Goal: Task Accomplishment & Management: Complete application form

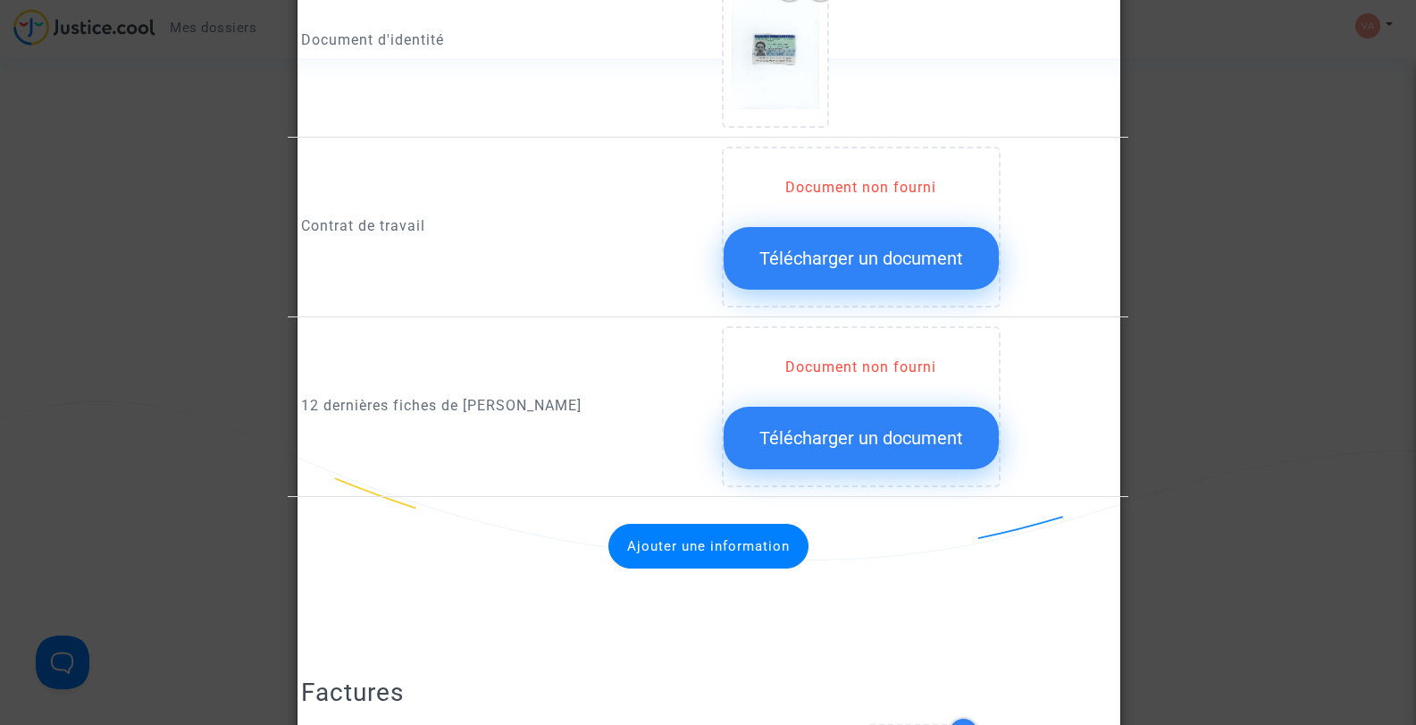
scroll to position [804, 0]
click at [859, 261] on span "Télécharger un document" at bounding box center [862, 258] width 204 height 21
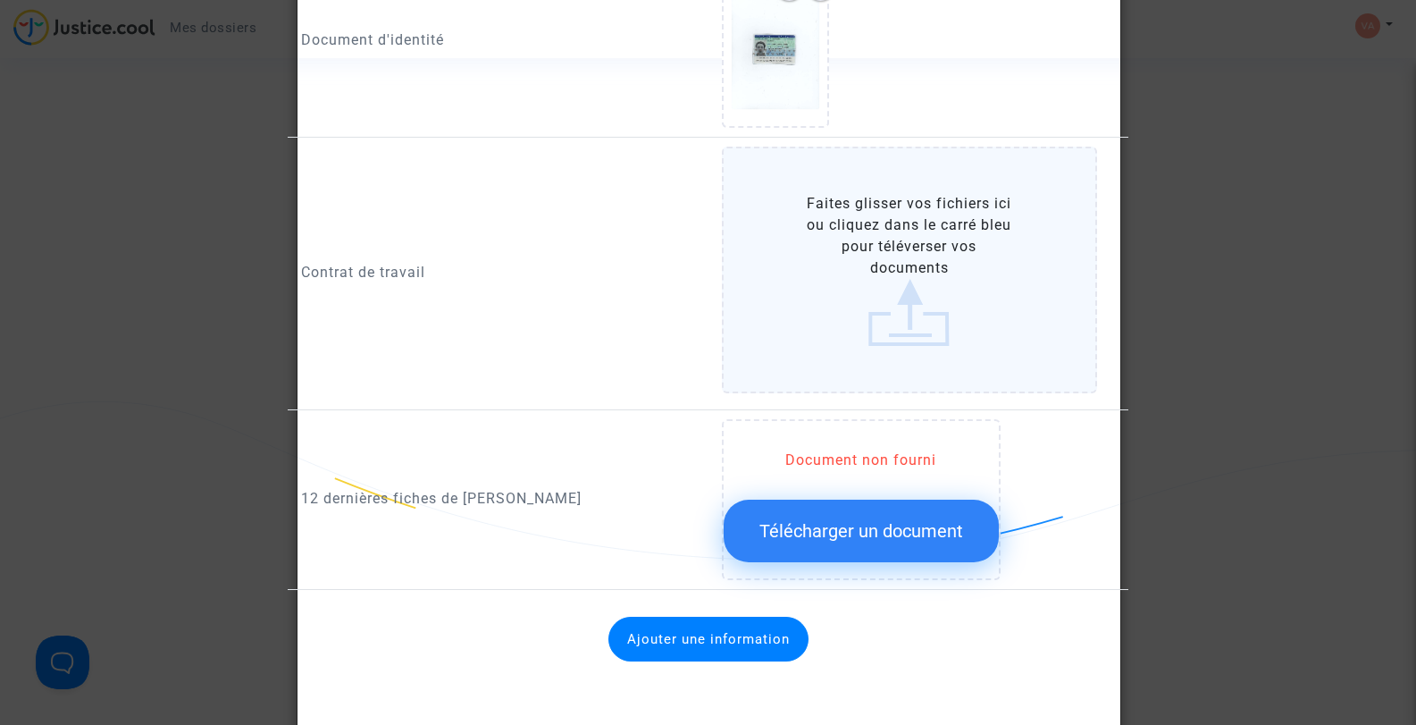
click at [890, 309] on label "Faites glisser vos fichiers ici ou cliquez dans le carré bleu pour téléverser v…" at bounding box center [910, 270] width 376 height 247
click at [0, 0] on input "Faites glisser vos fichiers ici ou cliquez dans le carré bleu pour téléverser v…" at bounding box center [0, 0] width 0 height 0
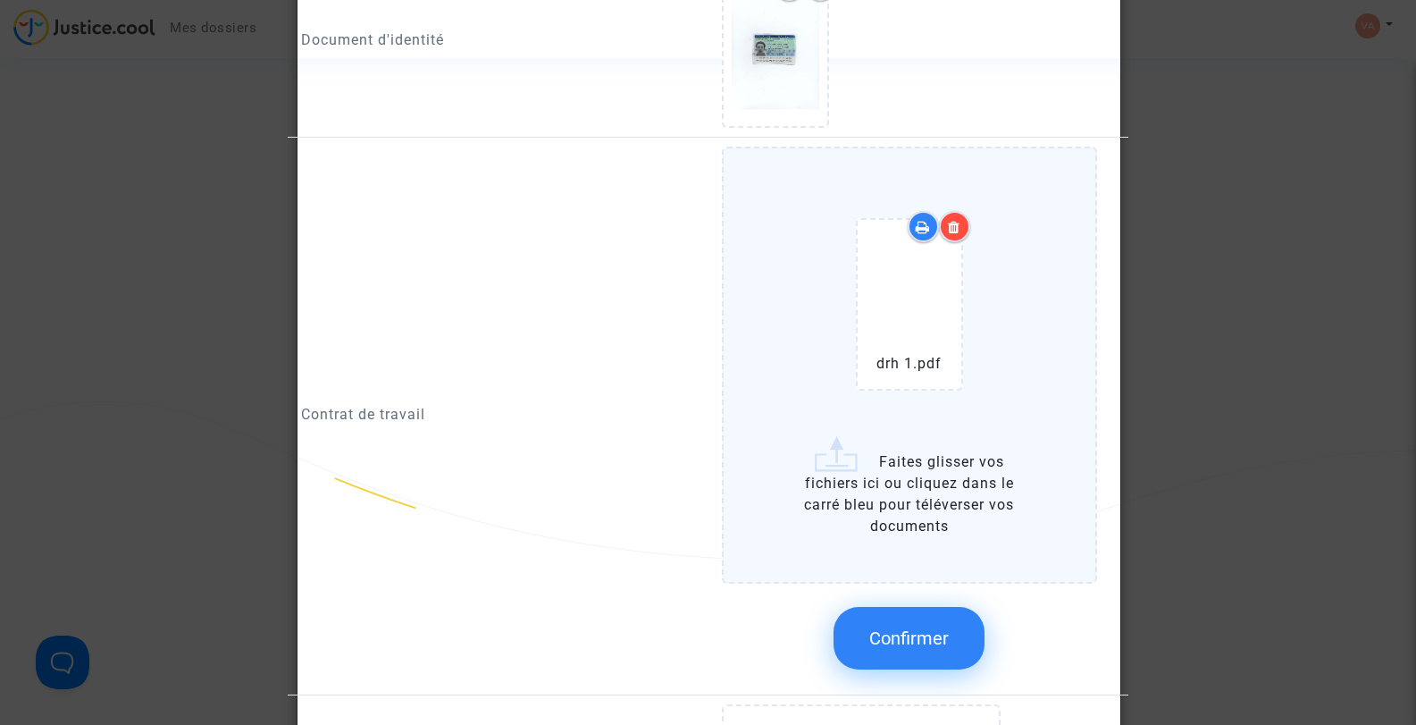
click at [911, 415] on div "drh 1.pdf" at bounding box center [909, 308] width 157 height 230
click at [0, 0] on input "drh 1.pdf Faites glisser vos fichiers ici ou cliquez dans le carré bleu pour té…" at bounding box center [0, 0] width 0 height 0
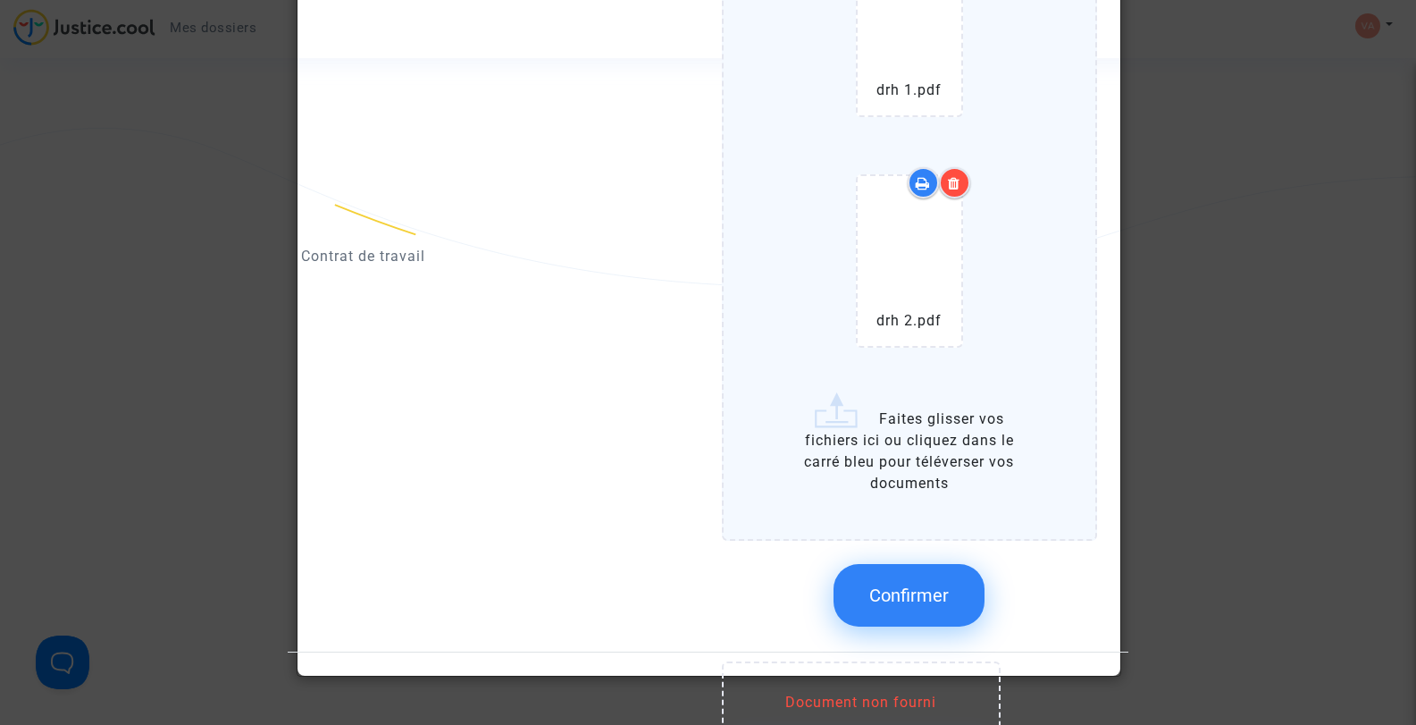
scroll to position [1072, 0]
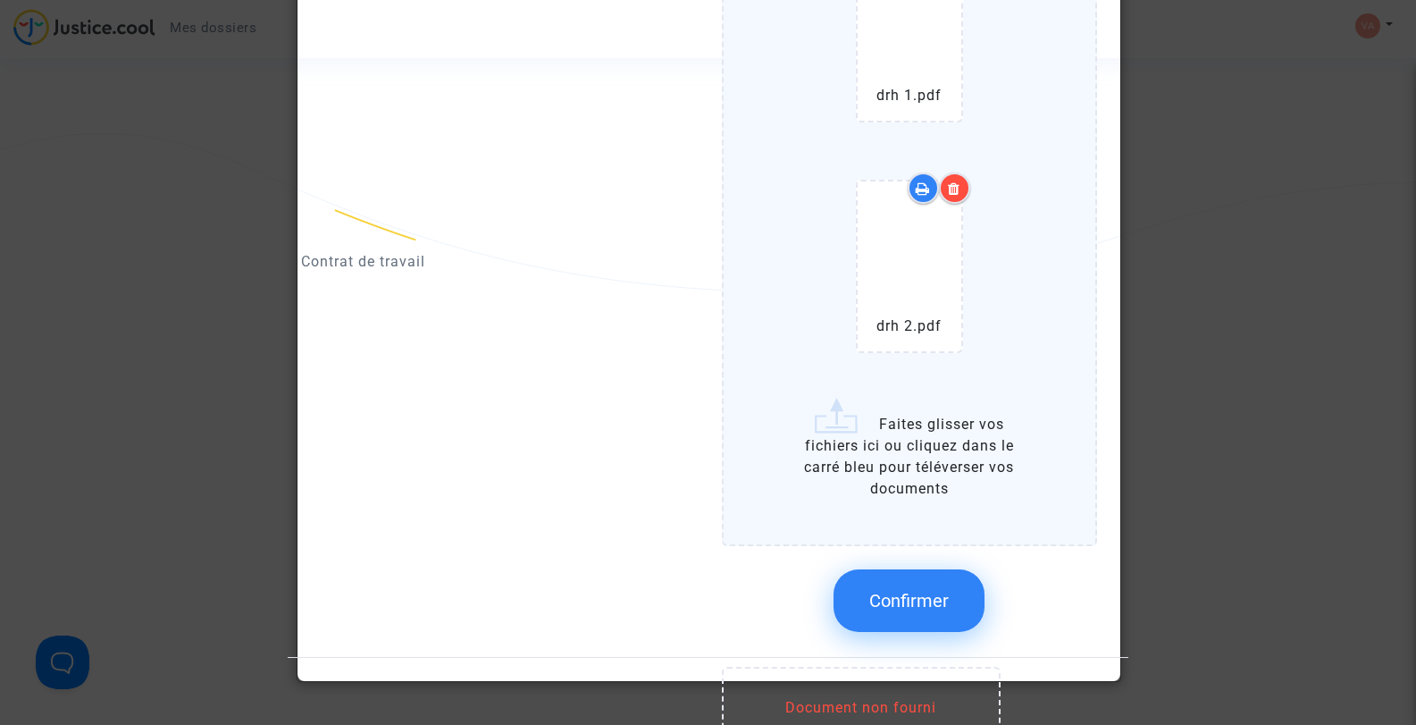
click at [875, 592] on span "Confirmer" at bounding box center [909, 600] width 80 height 21
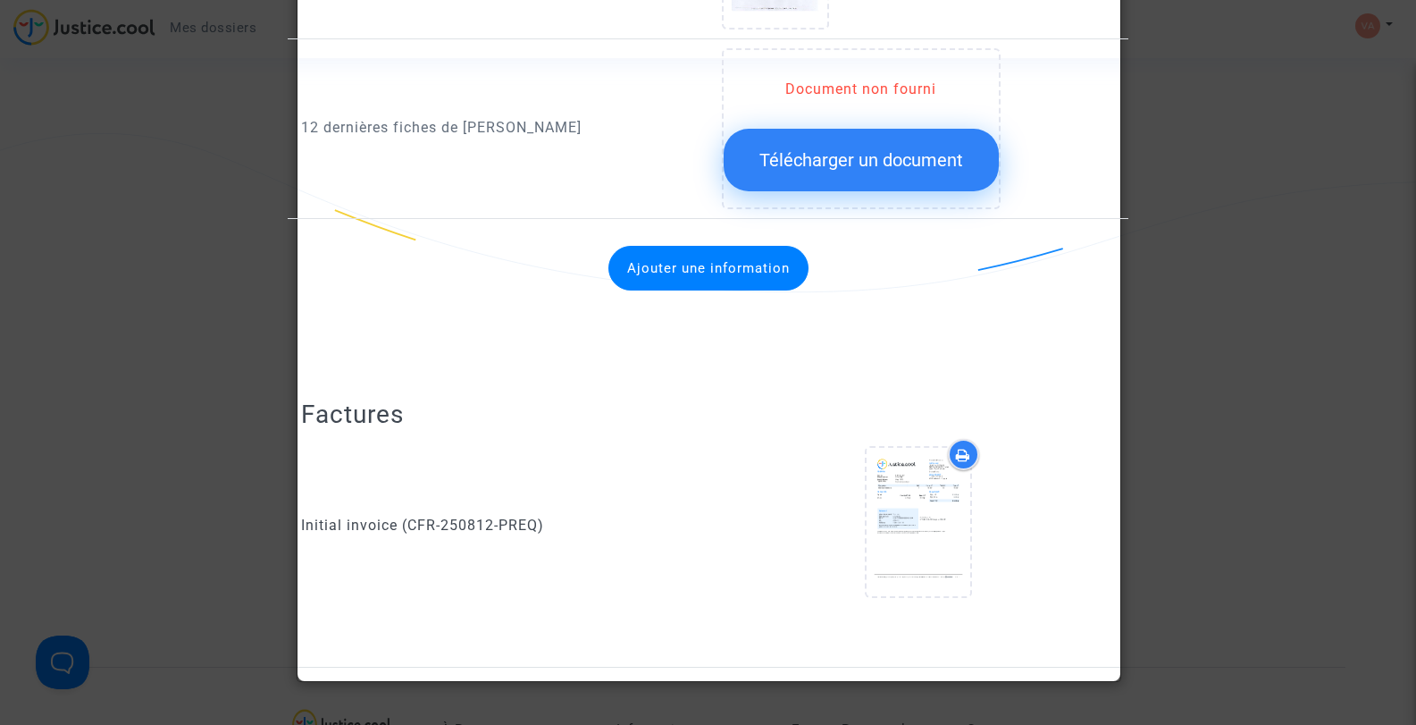
click at [845, 154] on span "Télécharger un document" at bounding box center [862, 159] width 204 height 21
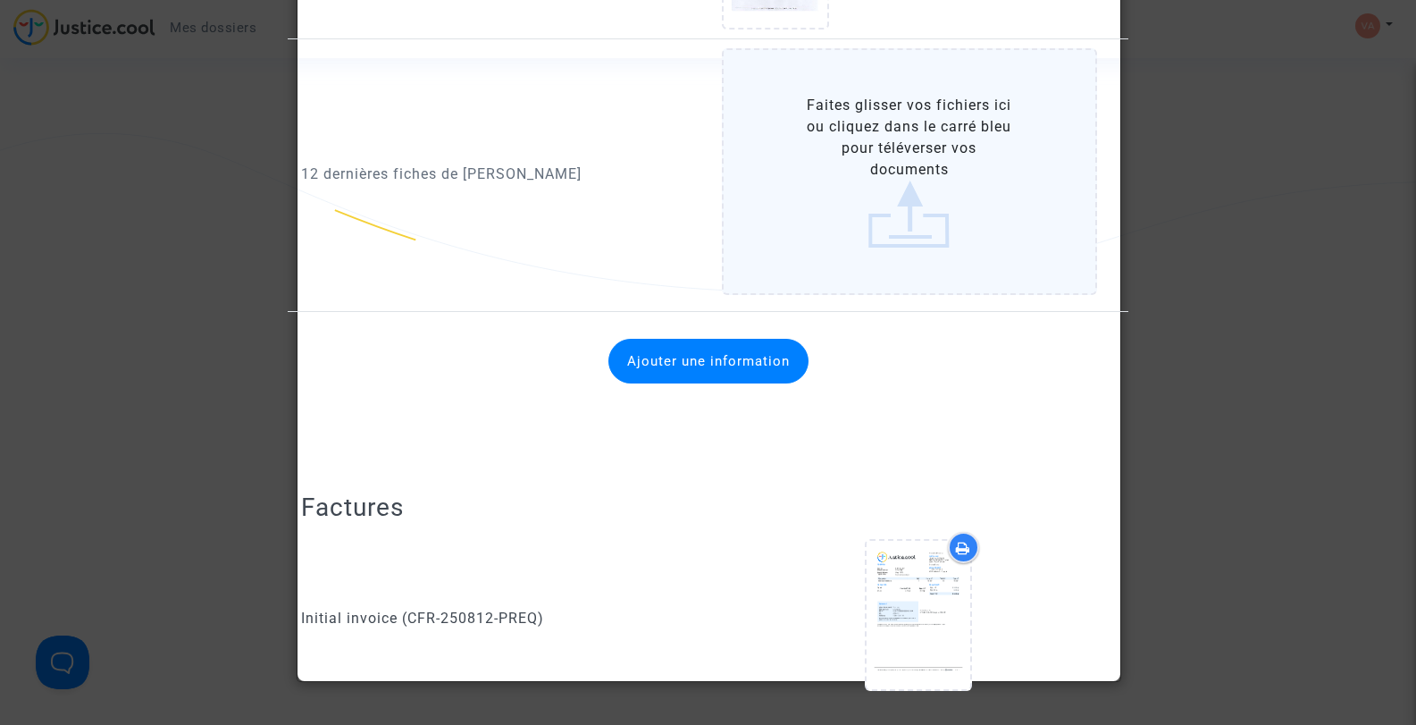
click at [845, 154] on label "Faites glisser vos fichiers ici ou cliquez dans le carré bleu pour téléverser v…" at bounding box center [910, 171] width 376 height 247
click at [0, 0] on input "Faites glisser vos fichiers ici ou cliquez dans le carré bleu pour téléverser v…" at bounding box center [0, 0] width 0 height 0
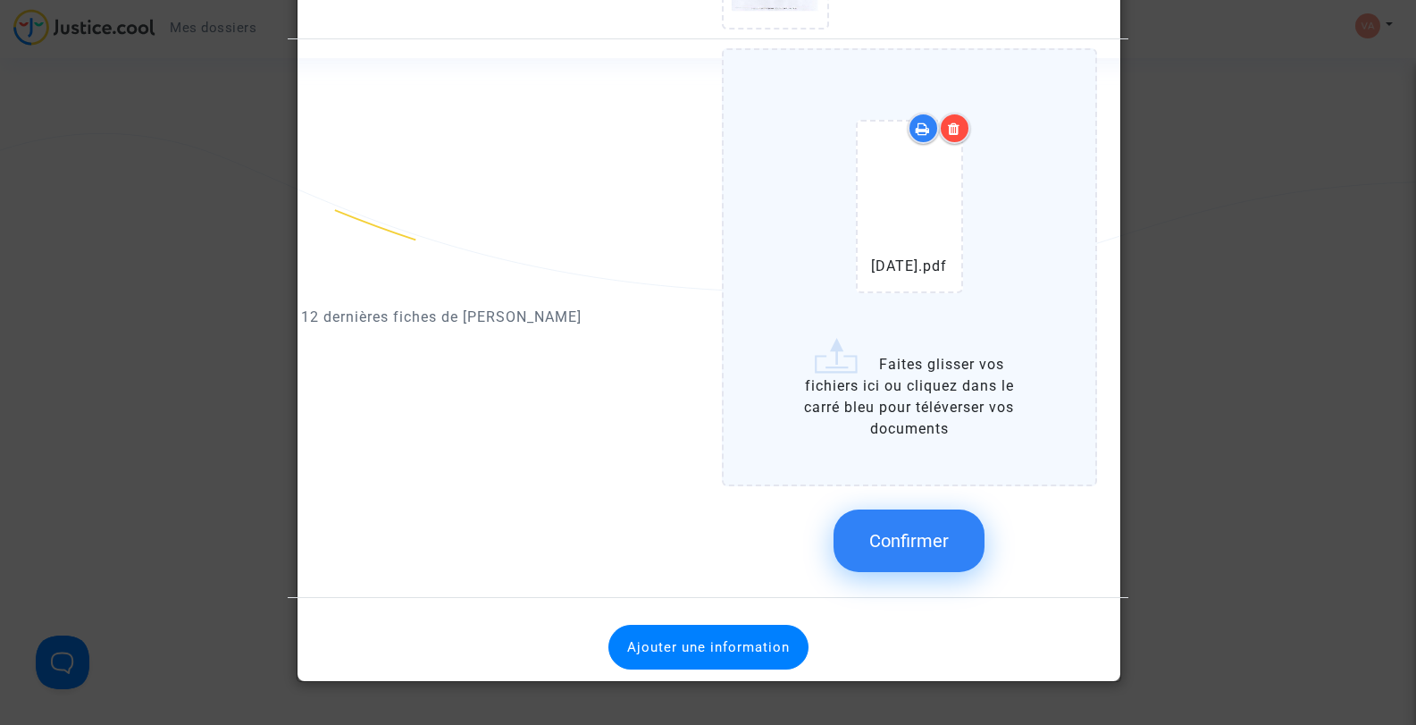
click at [833, 370] on label "juillet 2025.pdf Faites glisser vos fichiers ici ou cliquez dans le carré bleu …" at bounding box center [910, 266] width 376 height 437
click at [0, 0] on input "juillet 2025.pdf Faites glisser vos fichiers ici ou cliquez dans le carré bleu …" at bounding box center [0, 0] width 0 height 0
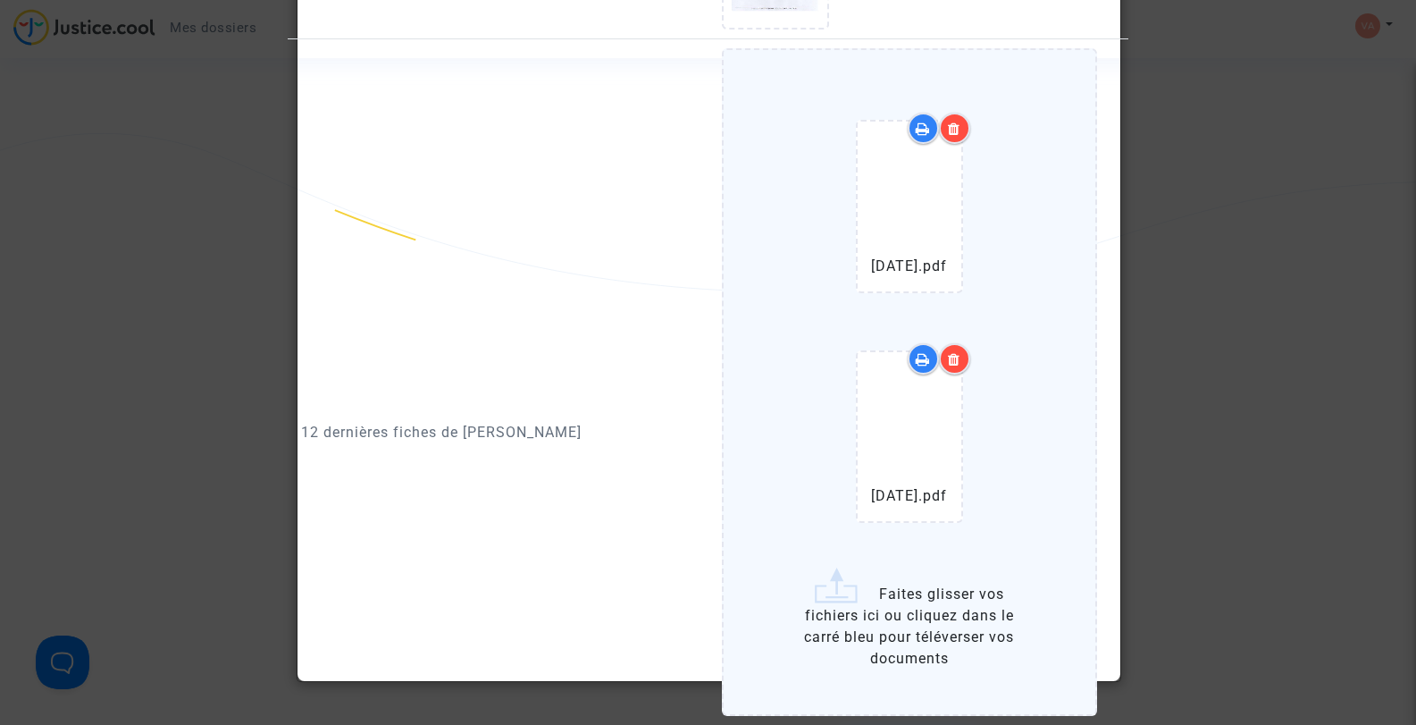
click at [758, 433] on label "juillet 2025.pdf juin 2025.pdf Faites glisser vos fichiers ici ou cliquez dans …" at bounding box center [910, 381] width 376 height 667
click at [0, 0] on input "juillet 2025.pdf juin 2025.pdf Faites glisser vos fichiers ici ou cliquez dans …" at bounding box center [0, 0] width 0 height 0
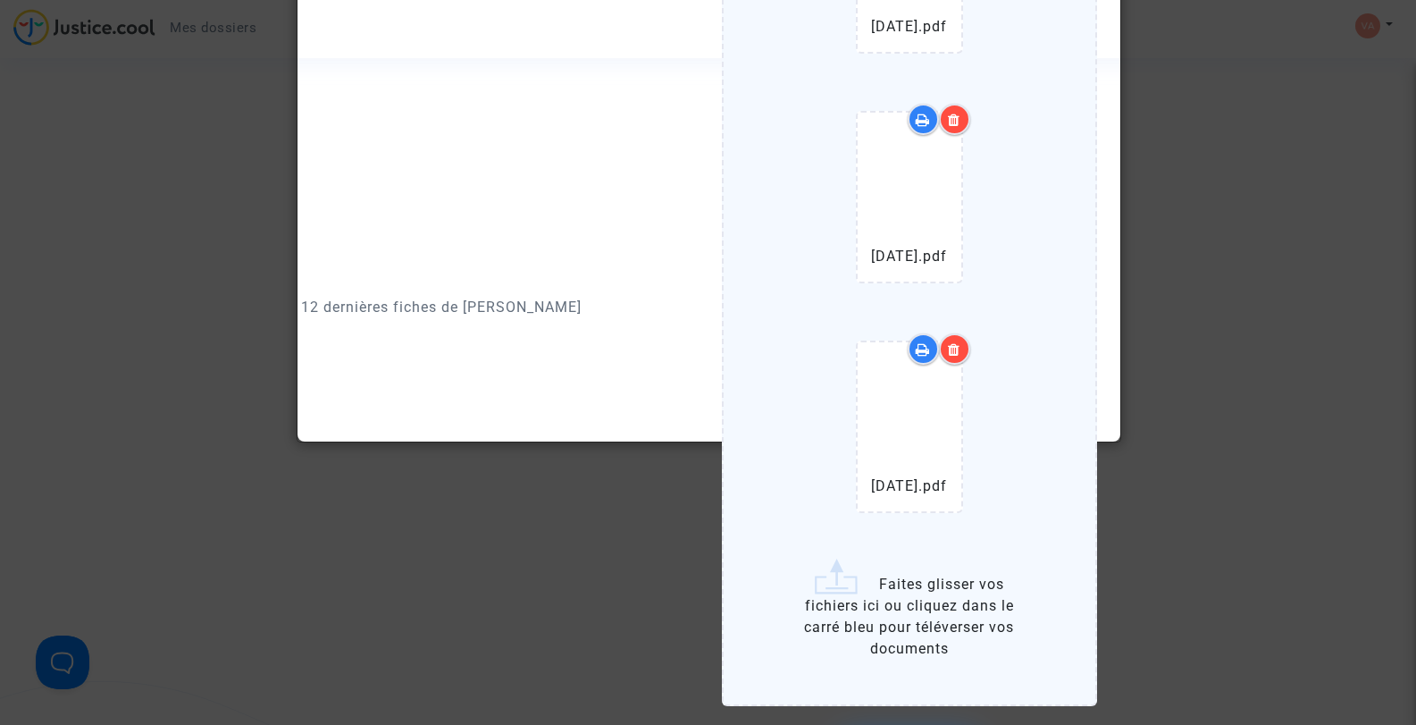
scroll to position [1340, 0]
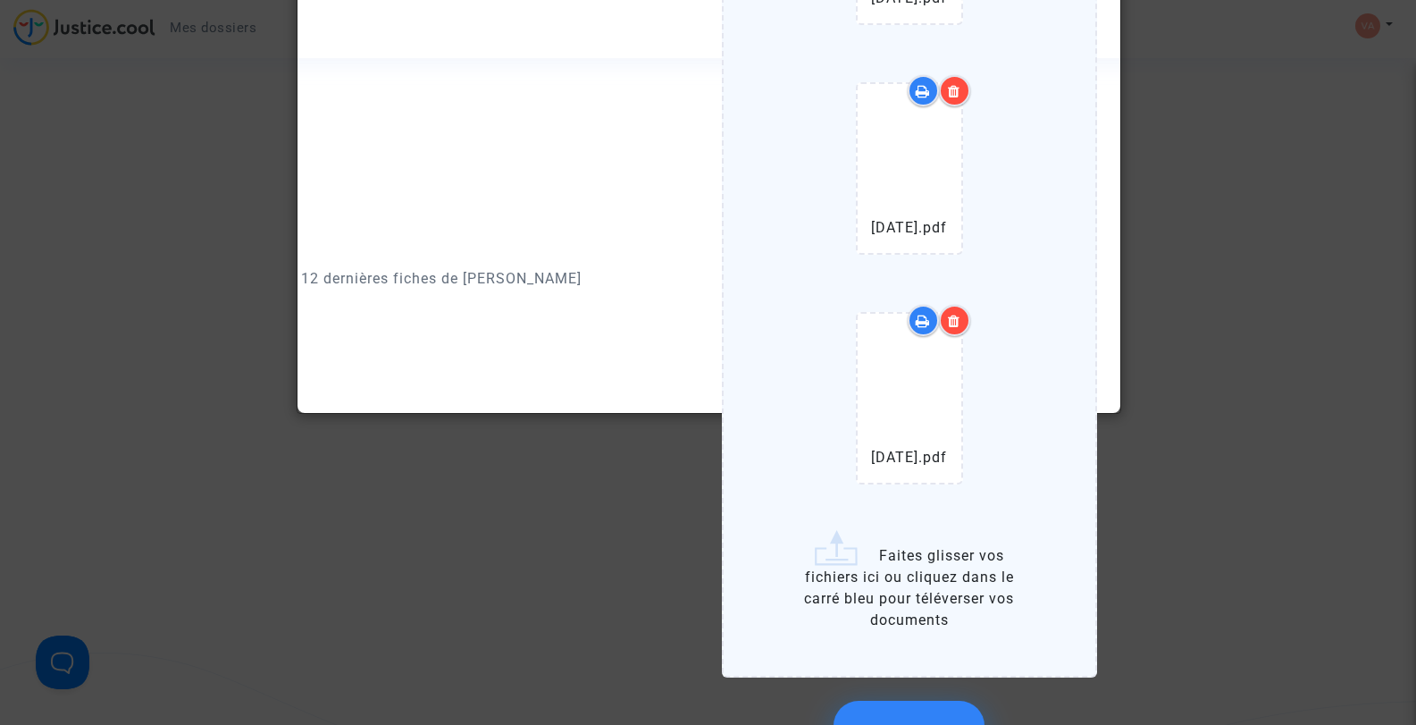
click at [750, 337] on label "juillet 2025.pdf juin 2025.pdf mai 2025.pdf Faites glisser vos fichiers ici ou …" at bounding box center [910, 228] width 376 height 897
click at [0, 0] on input "juillet 2025.pdf juin 2025.pdf mai 2025.pdf Faites glisser vos fichiers ici ou …" at bounding box center [0, 0] width 0 height 0
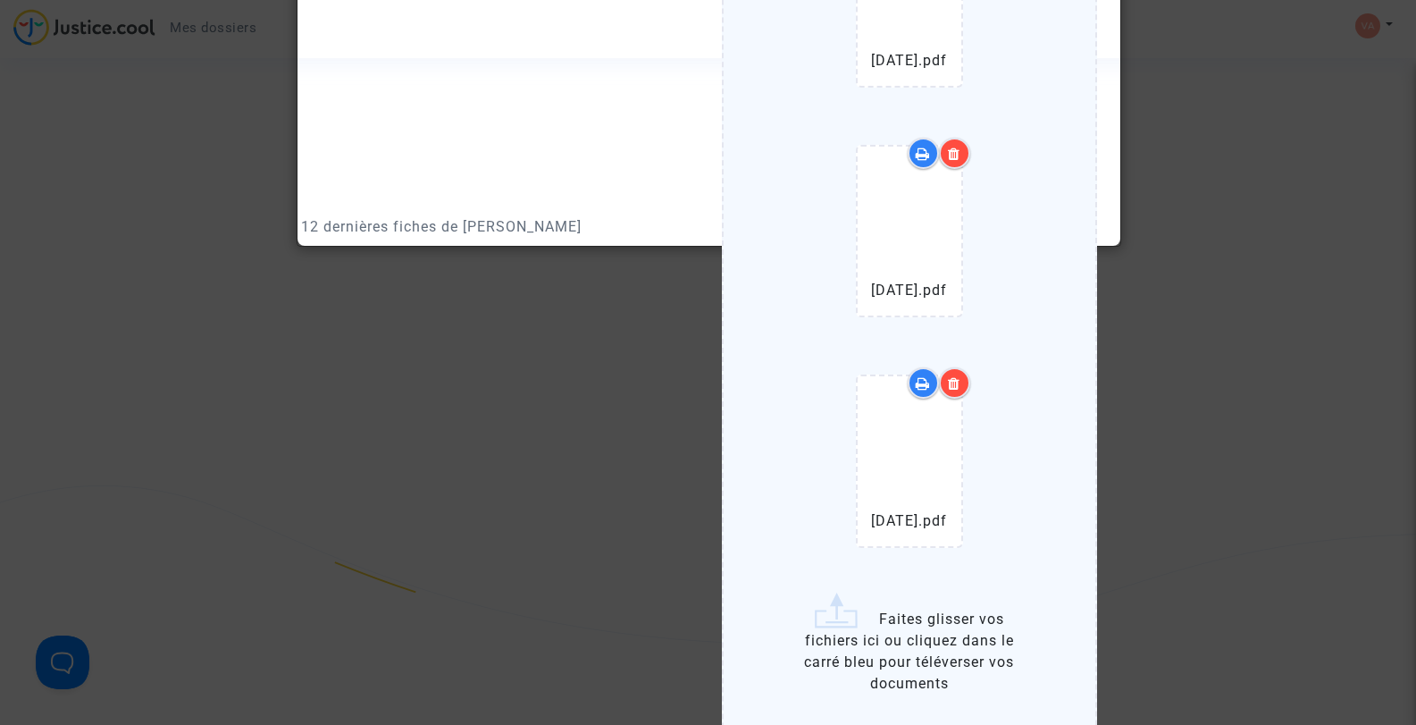
scroll to position [1608, 0]
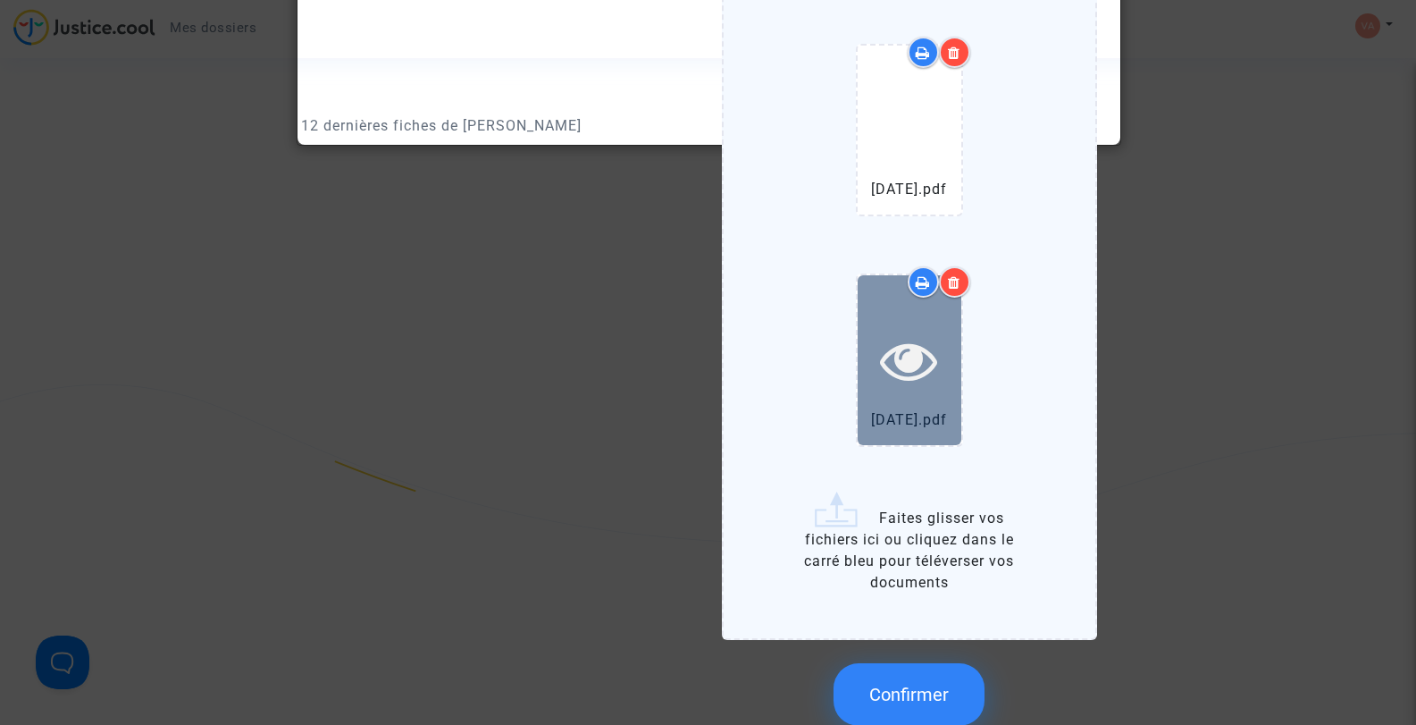
click at [887, 359] on icon at bounding box center [909, 360] width 58 height 57
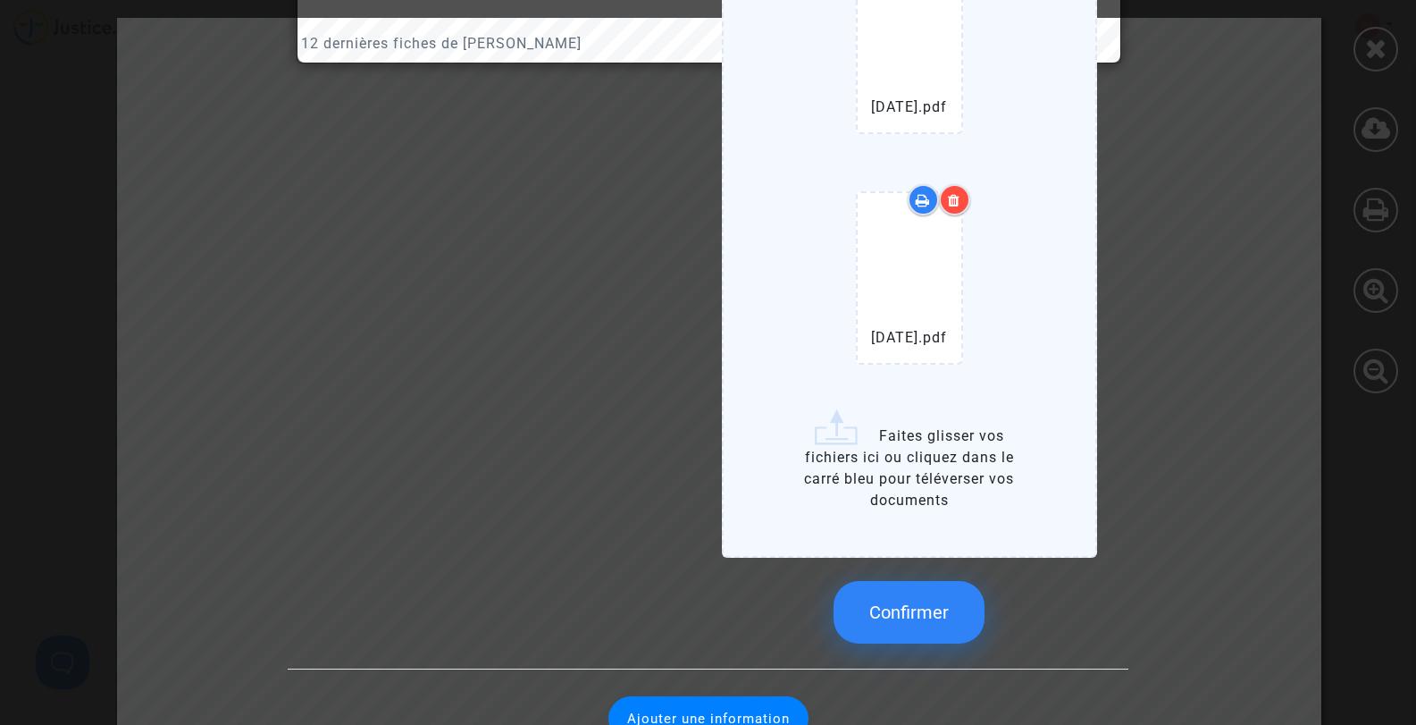
scroll to position [1519, 0]
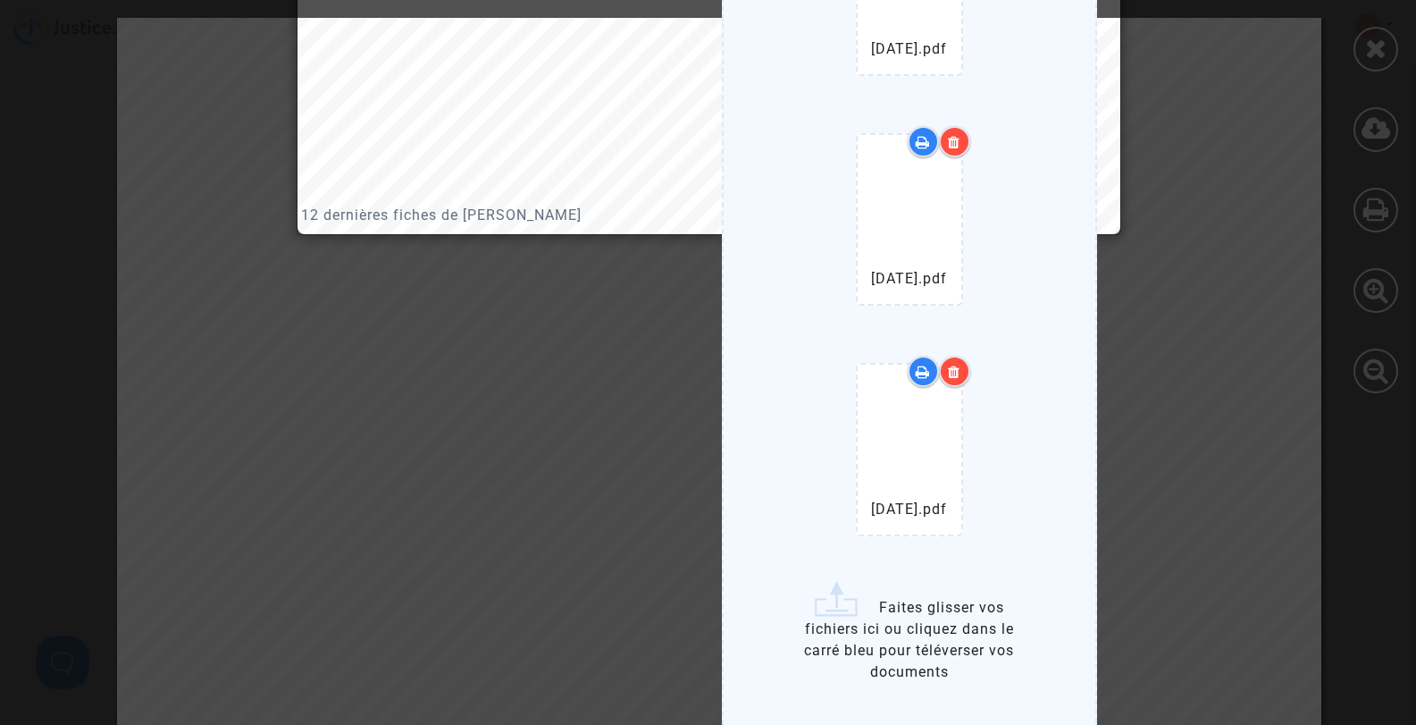
click at [953, 369] on icon at bounding box center [954, 372] width 13 height 14
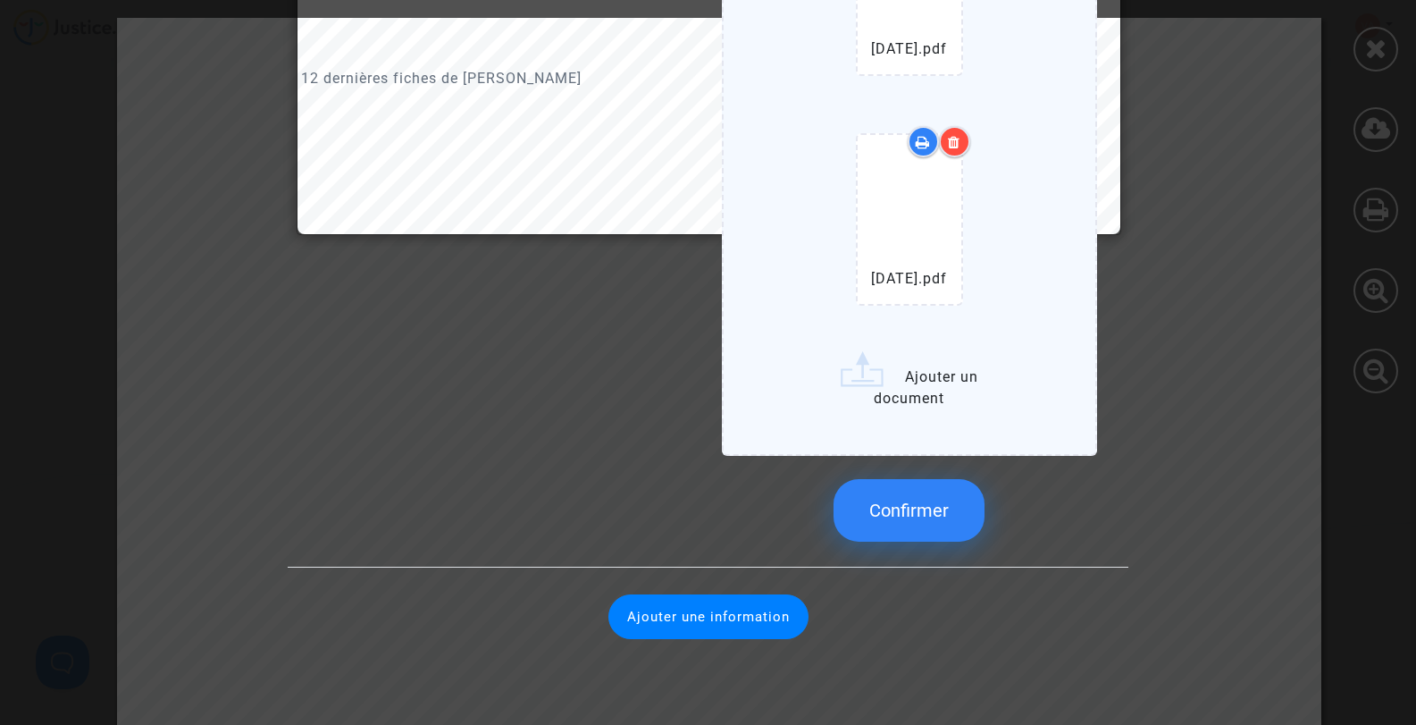
click at [871, 375] on label "juillet 2025.pdf juin 2025.pdf mai 2025.pdf Ajouter un document" at bounding box center [910, 28] width 376 height 854
click at [0, 0] on input "juillet 2025.pdf juin 2025.pdf mai 2025.pdf Ajouter un document" at bounding box center [0, 0] width 0 height 0
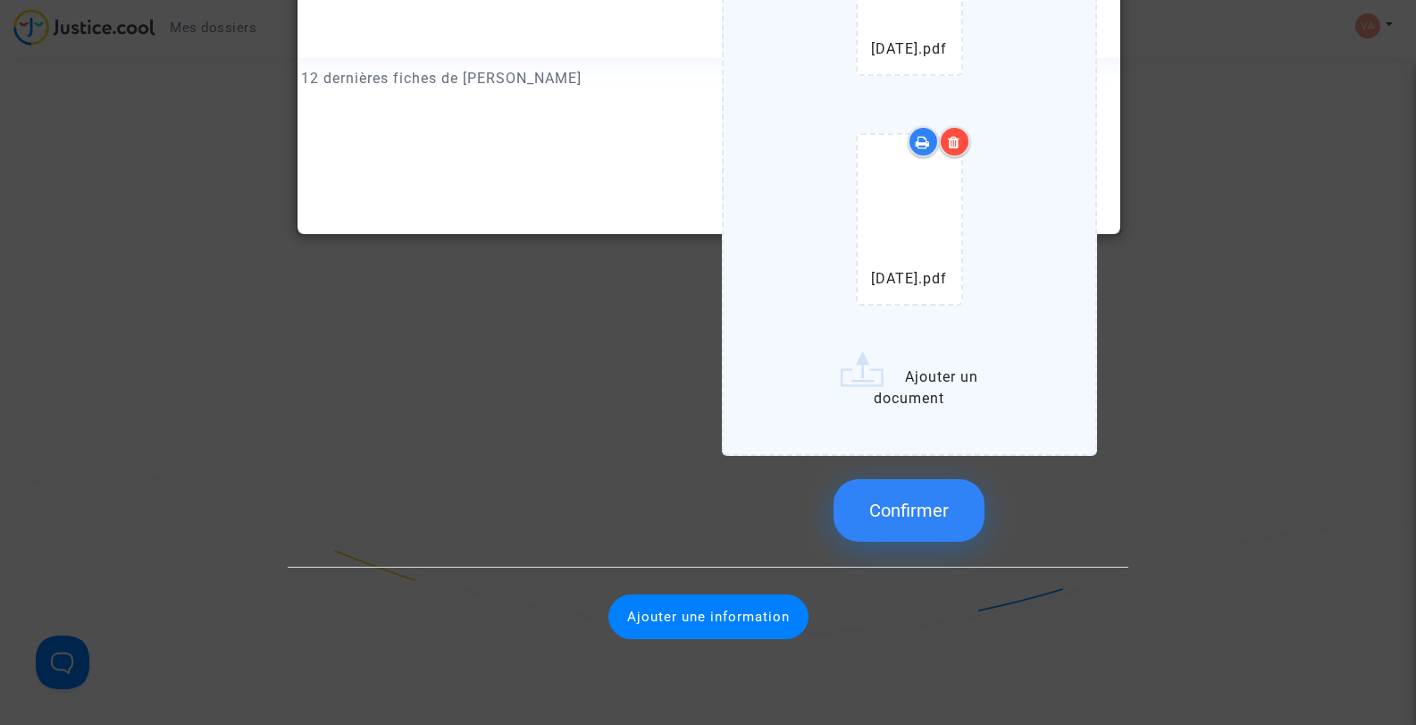
click at [906, 504] on span "Confirmer" at bounding box center [909, 510] width 80 height 21
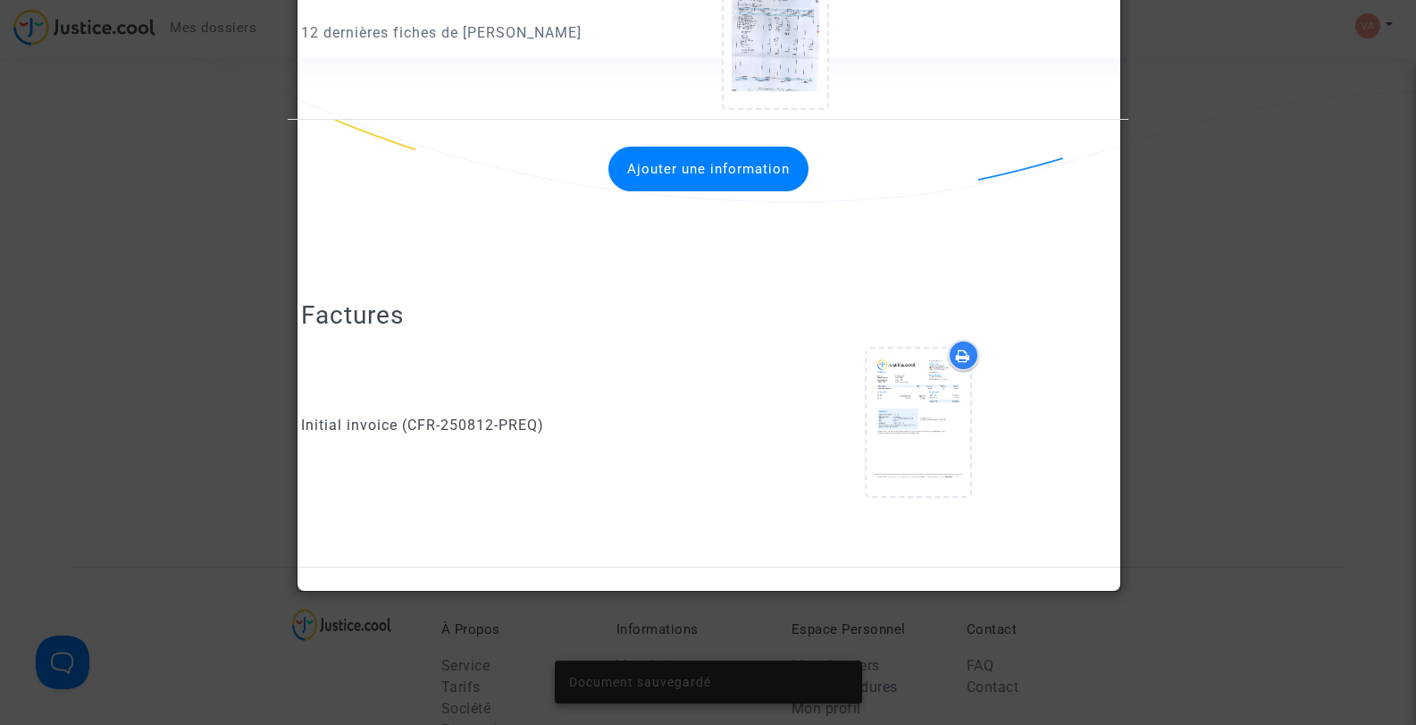
scroll to position [1162, 0]
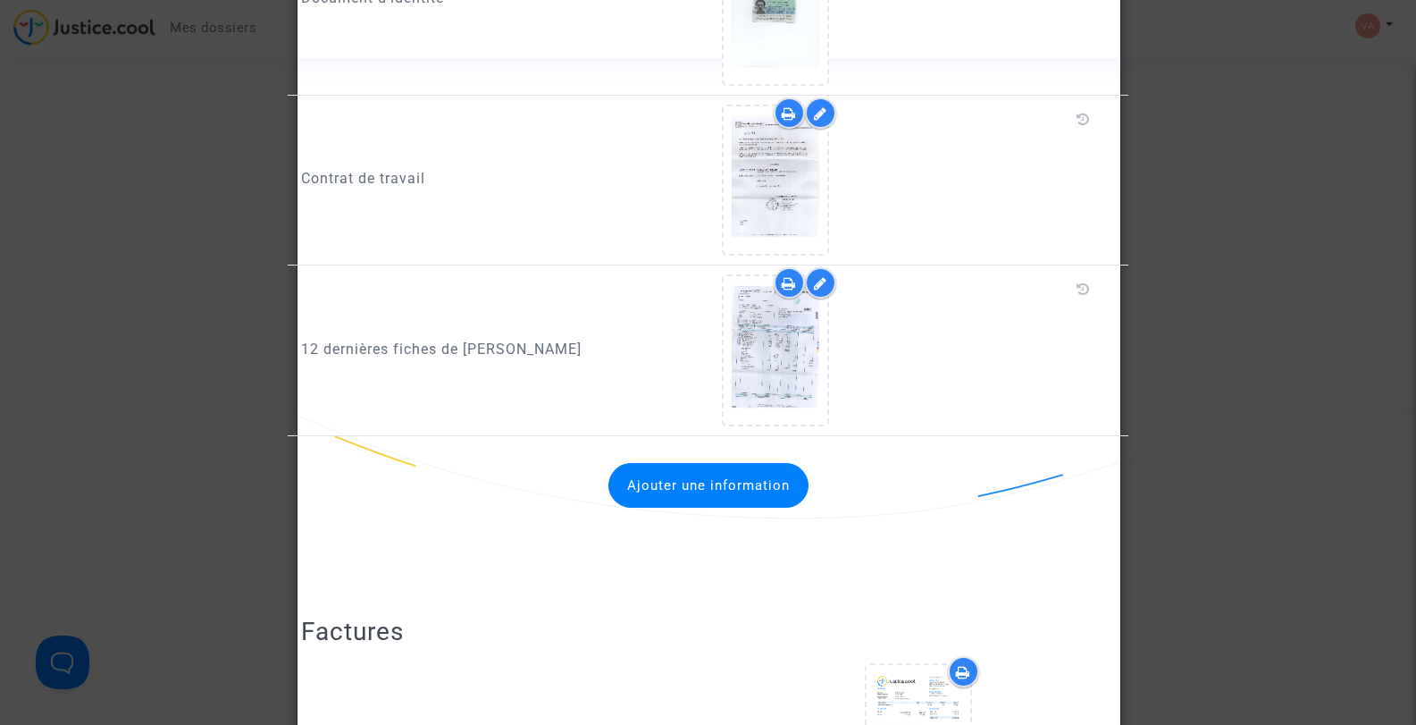
scroll to position [854, 0]
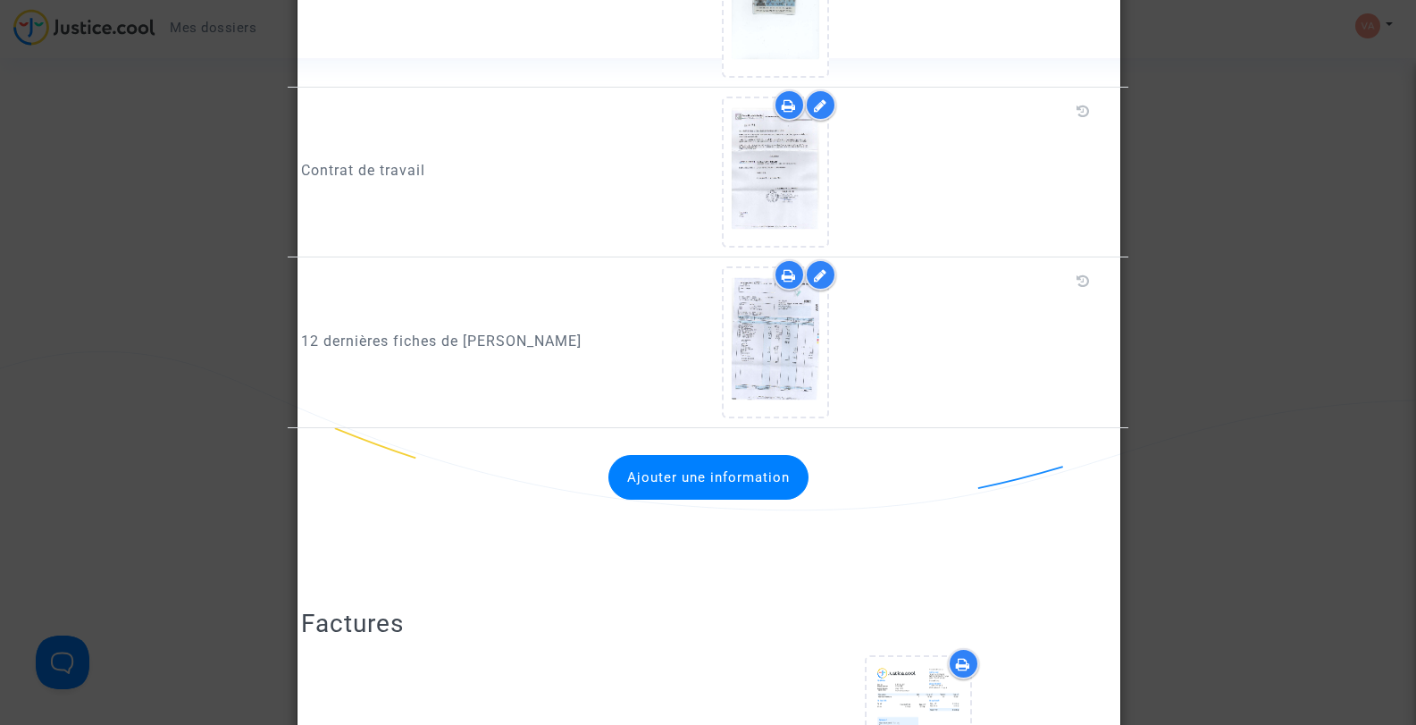
click at [721, 479] on button "Ajouter une information" at bounding box center [709, 477] width 200 height 45
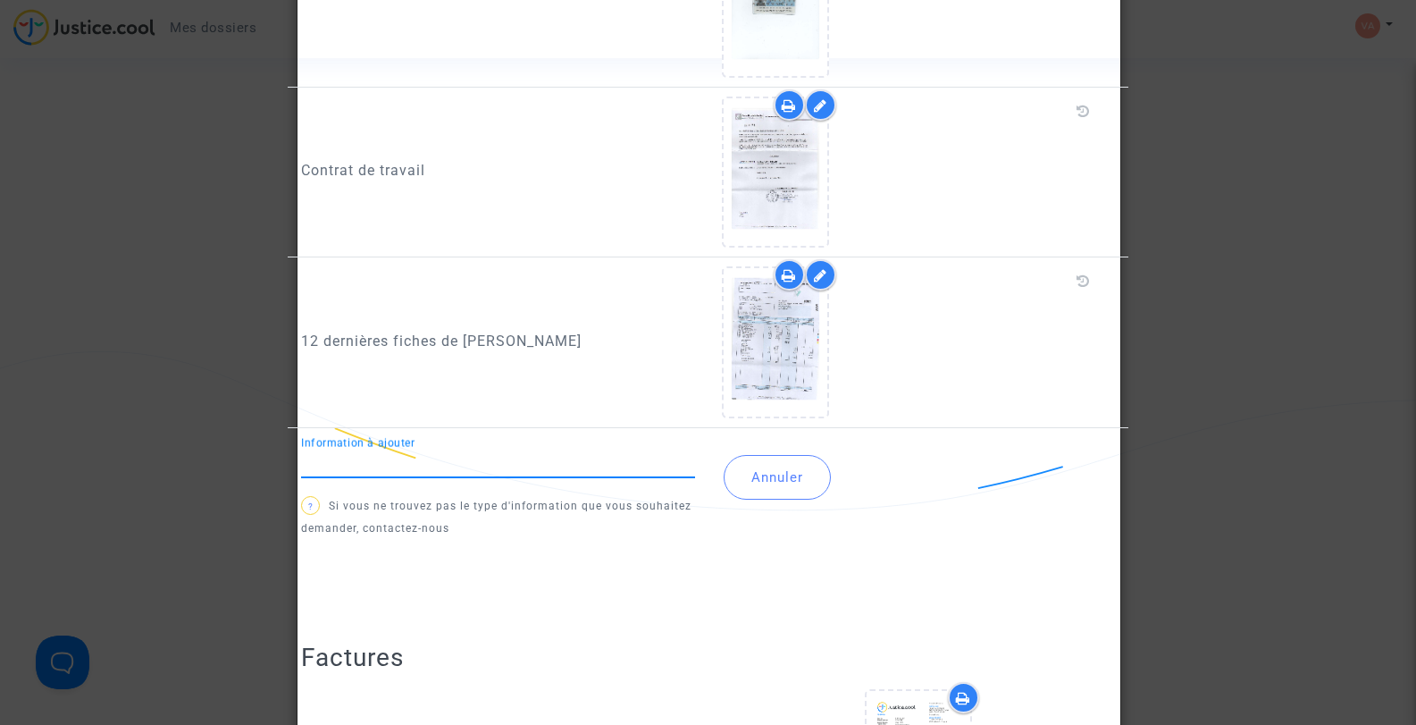
click at [784, 274] on icon at bounding box center [789, 275] width 14 height 14
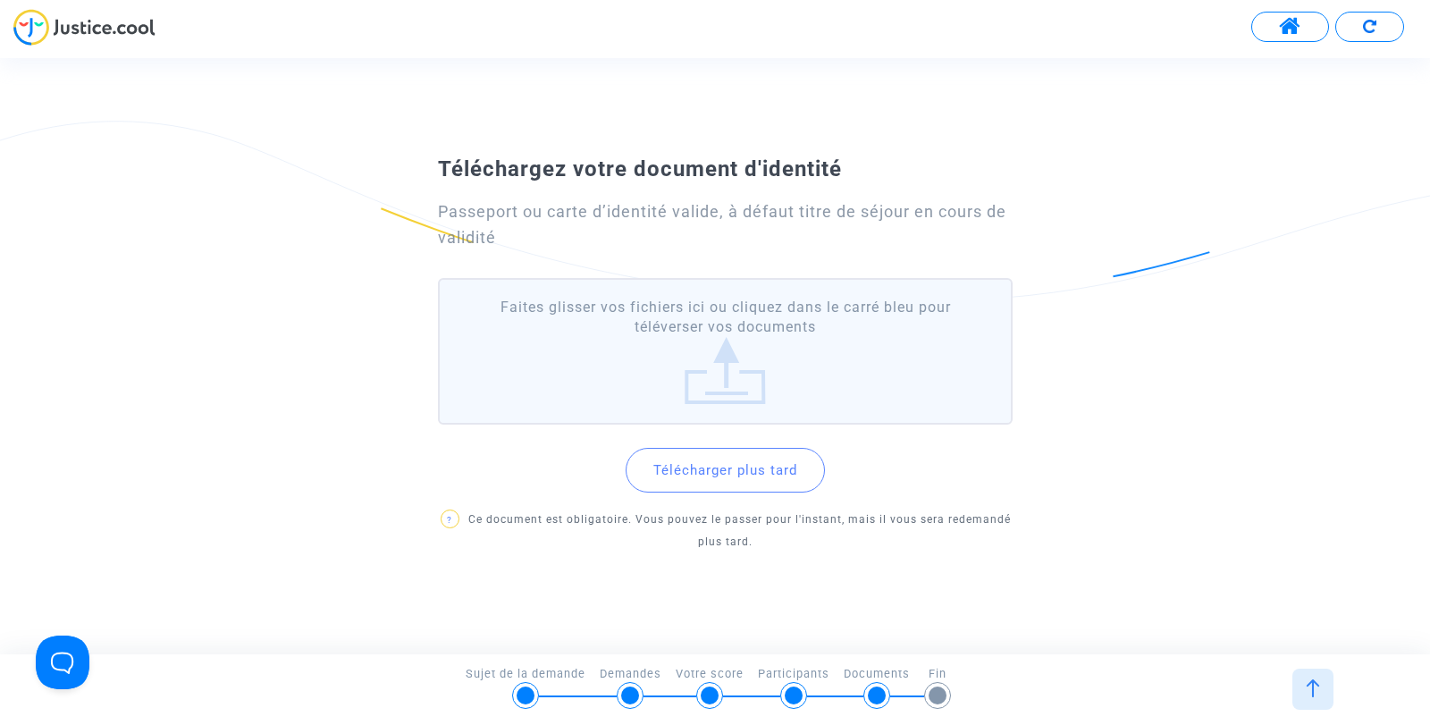
click at [1276, 25] on button at bounding box center [1290, 27] width 78 height 30
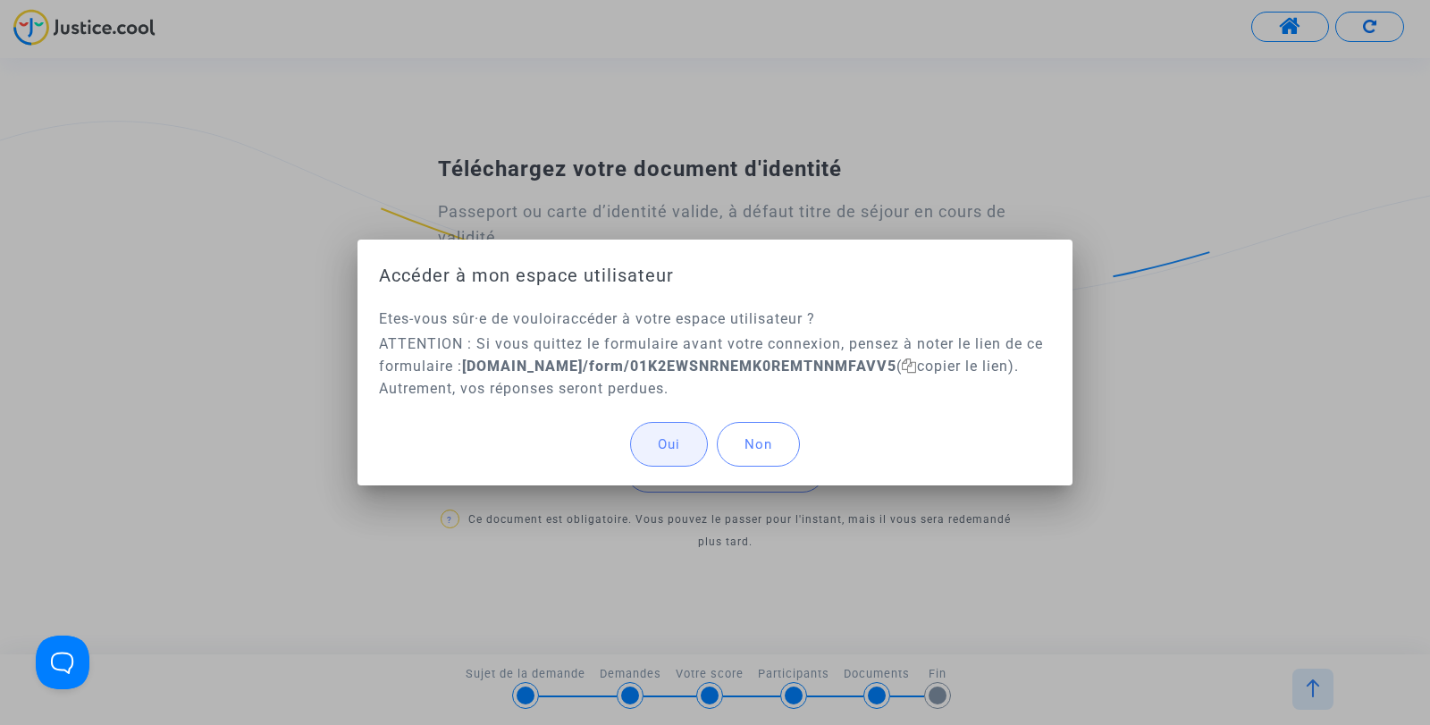
click at [658, 441] on span "Oui" at bounding box center [669, 444] width 22 height 16
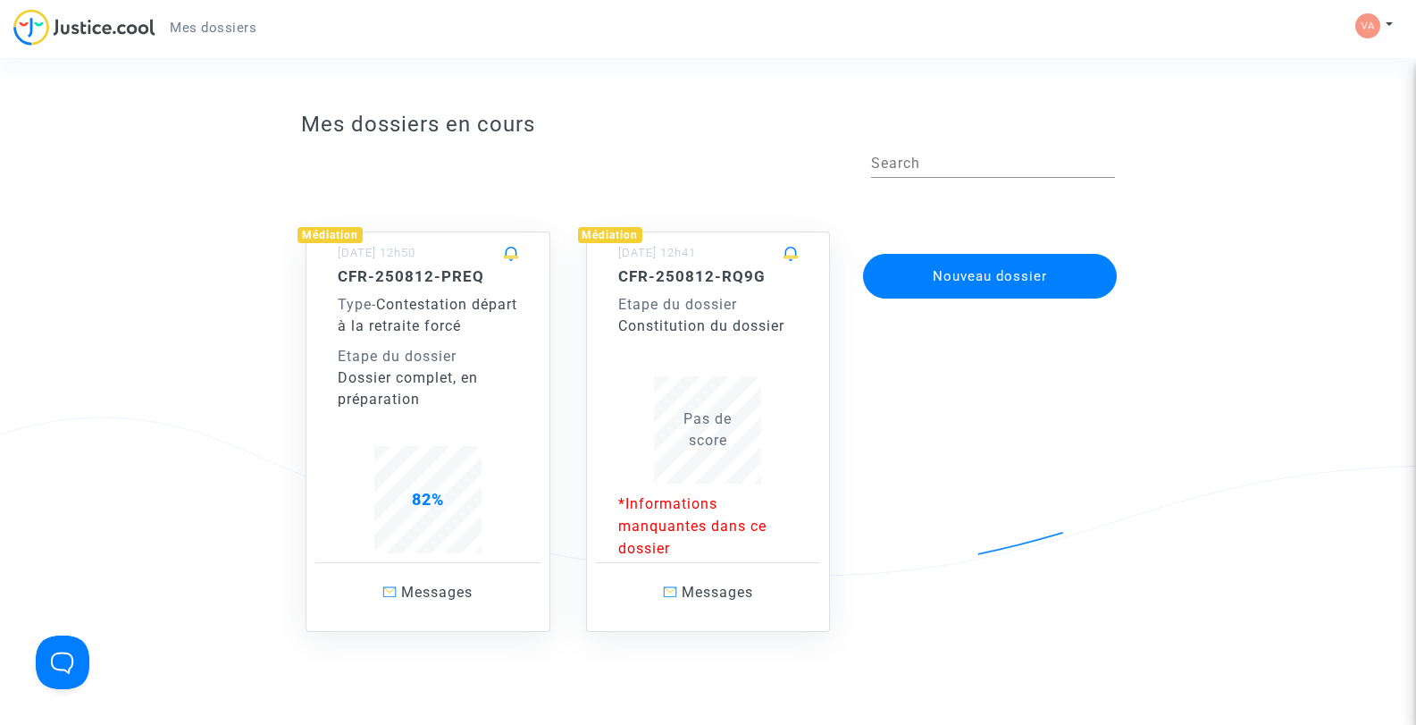
click at [713, 437] on span "Pas de score" at bounding box center [708, 429] width 48 height 38
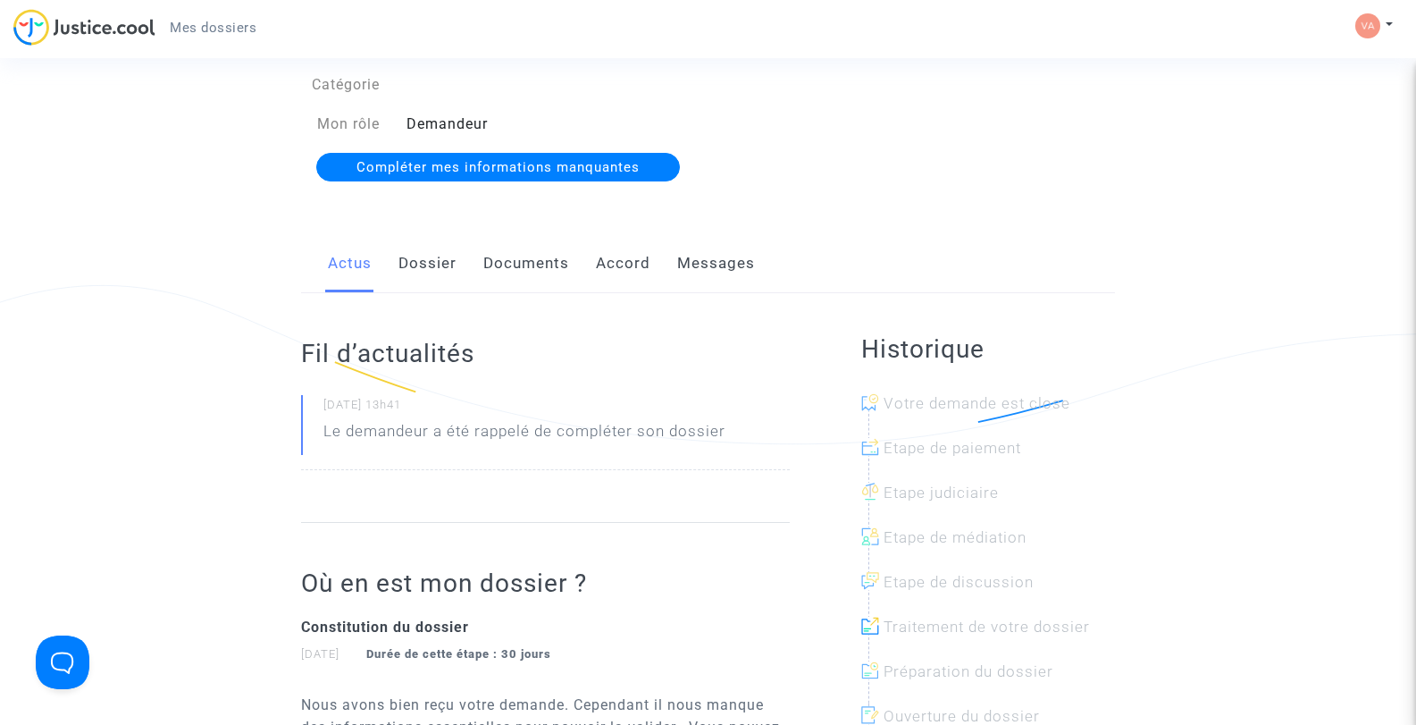
scroll to position [104, 0]
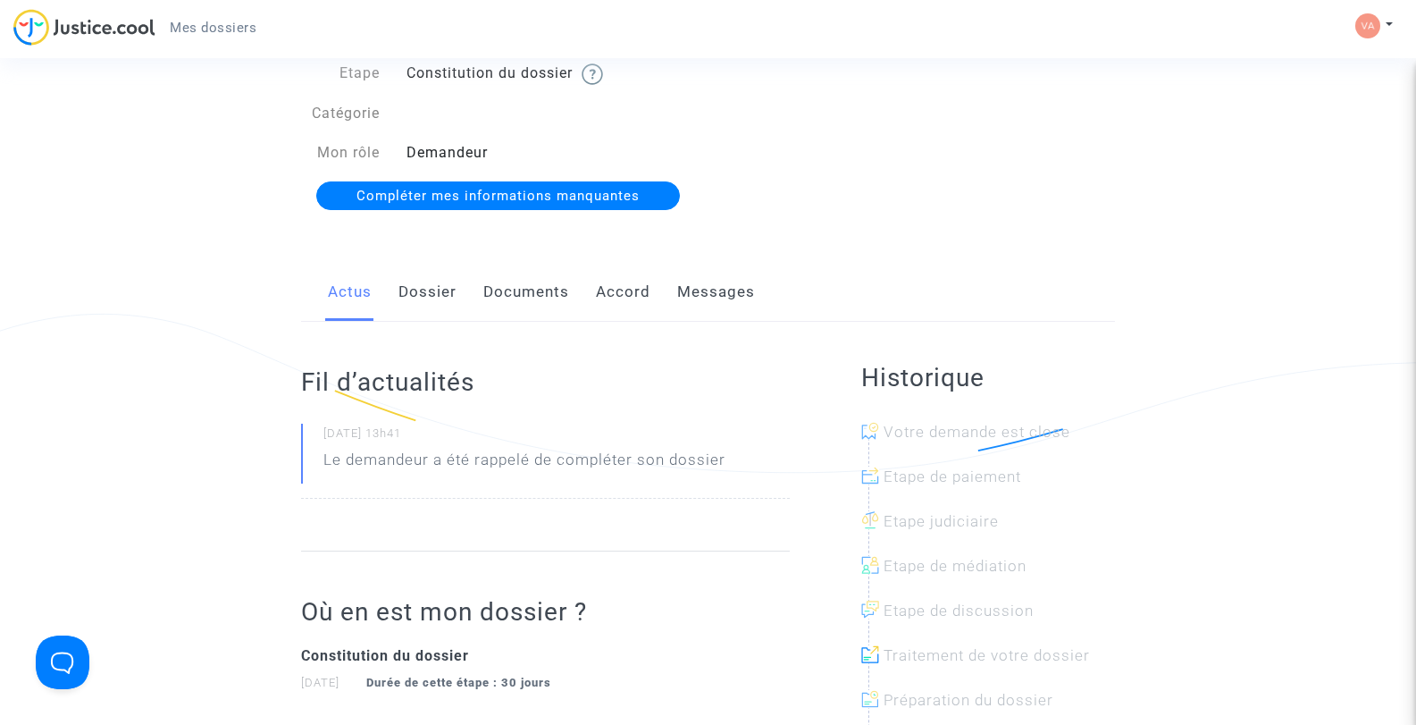
click at [507, 196] on span "Compléter mes informations manquantes" at bounding box center [498, 196] width 283 height 16
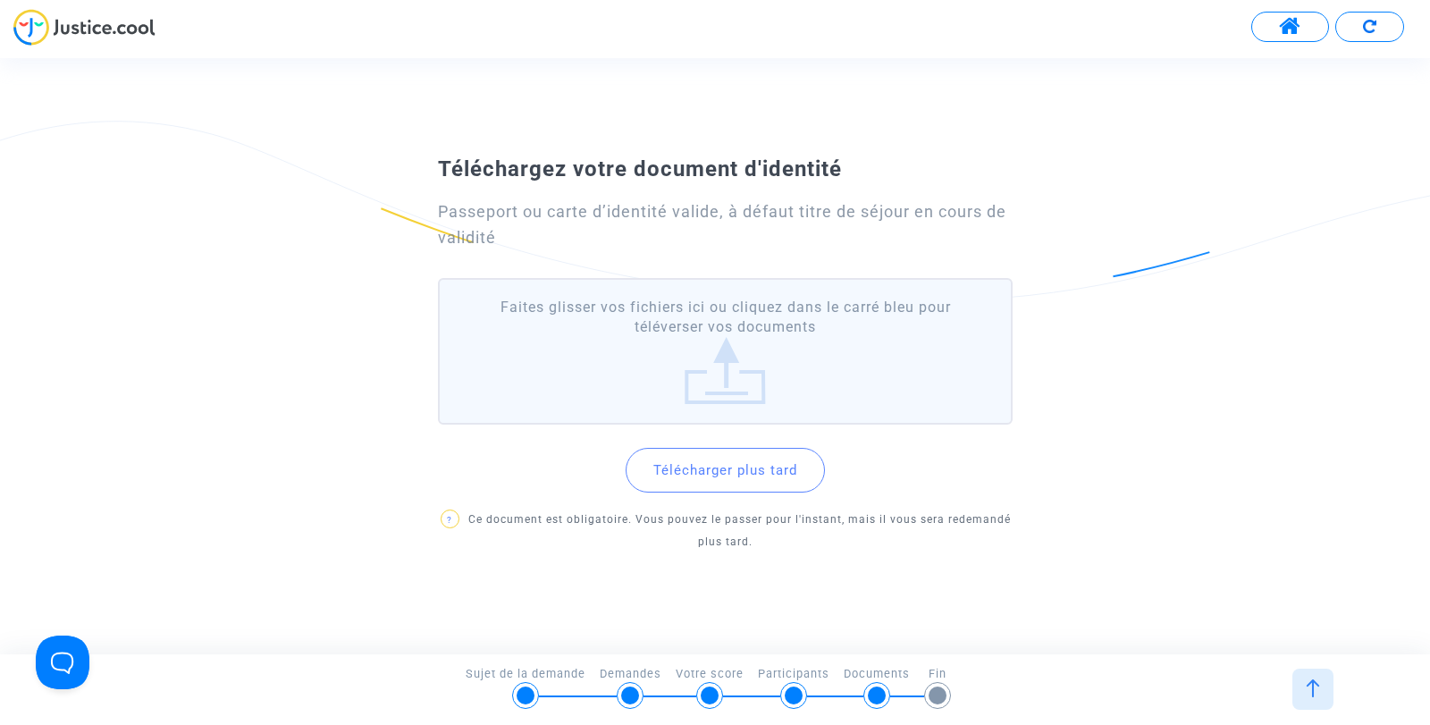
click at [715, 471] on button "Télécharger plus tard" at bounding box center [724, 470] width 199 height 45
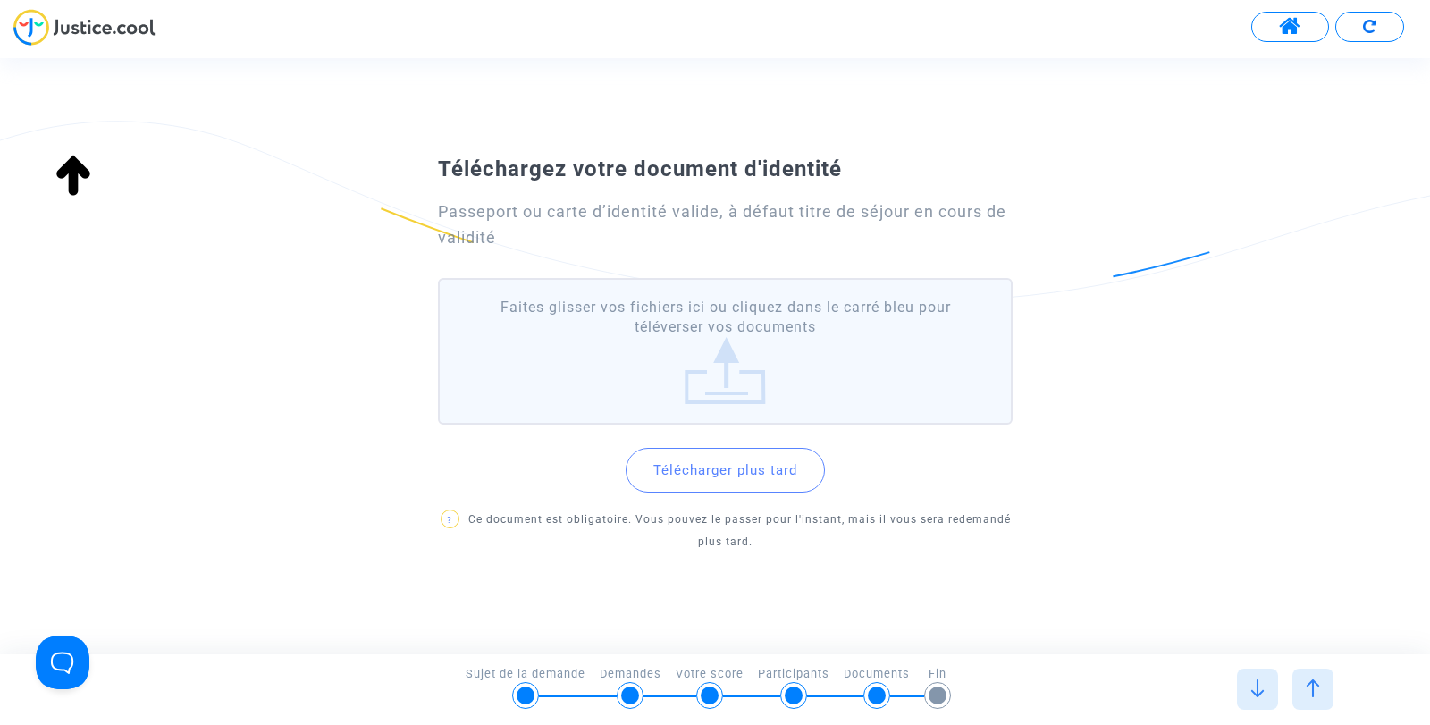
click at [734, 371] on label "Faites glisser vos fichiers ici ou cliquez dans le carré bleu pour téléverser v…" at bounding box center [725, 351] width 575 height 147
click at [0, 0] on input "Faites glisser vos fichiers ici ou cliquez dans le carré bleu pour téléverser v…" at bounding box center [0, 0] width 0 height 0
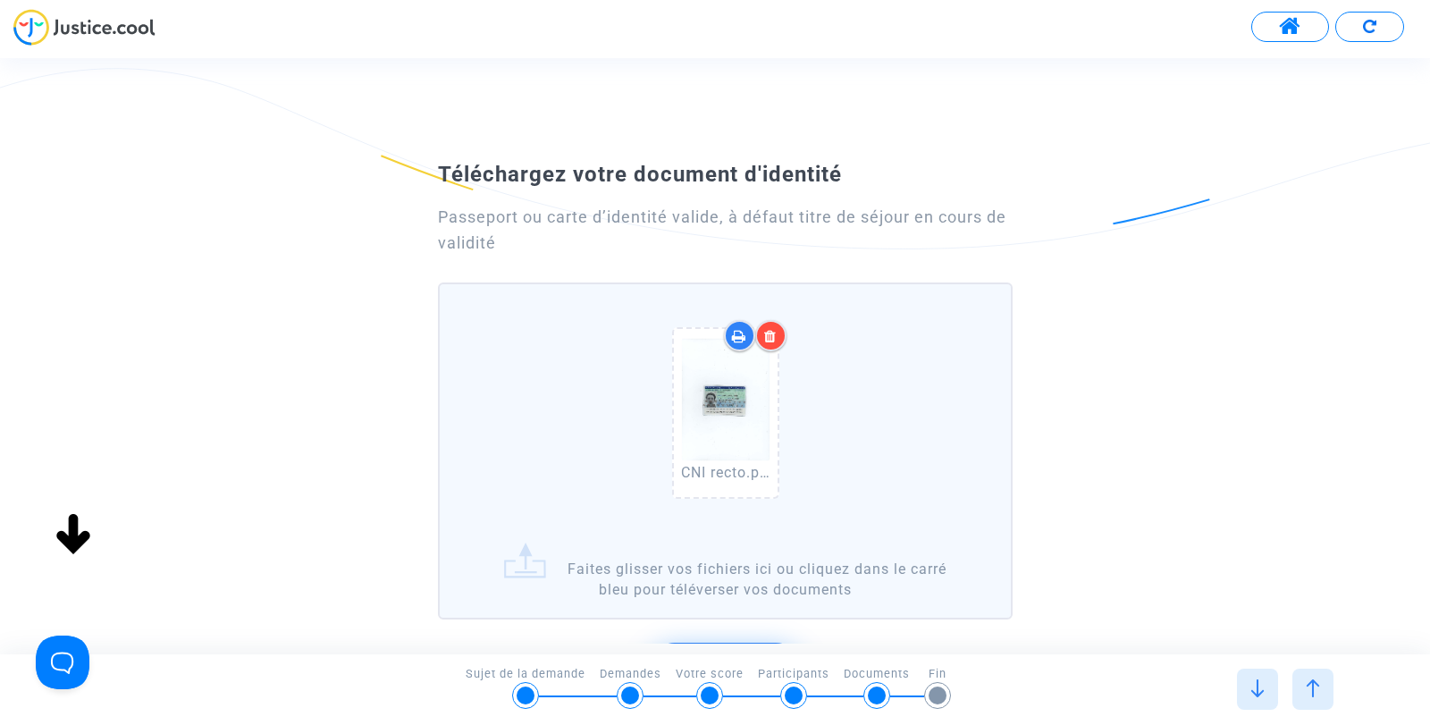
click at [511, 567] on label "CNI recto.pdf Faites glisser vos fichiers ici ou cliquez dans le carré bleu pou…" at bounding box center [725, 450] width 575 height 337
click at [0, 0] on input "CNI recto.pdf Faites glisser vos fichiers ici ou cliquez dans le carré bleu pou…" at bounding box center [0, 0] width 0 height 0
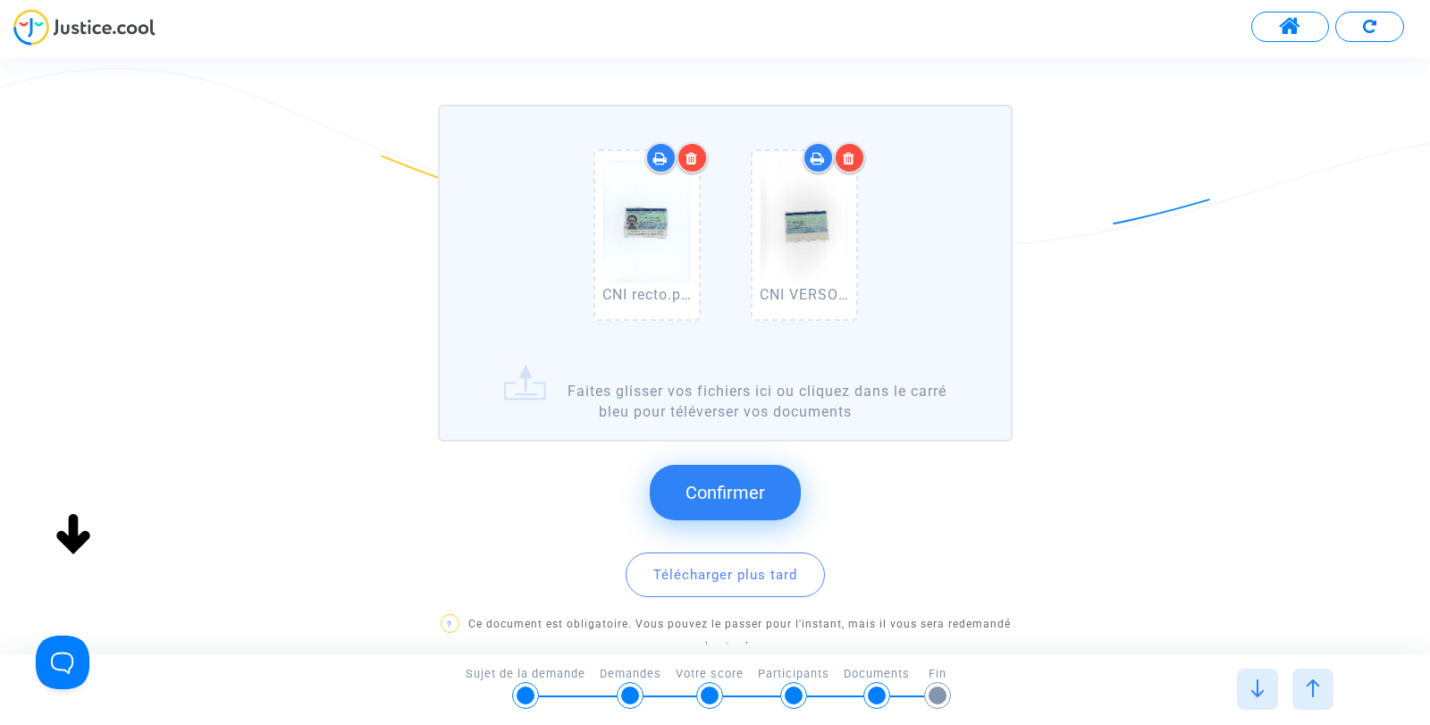
scroll to position [179, 0]
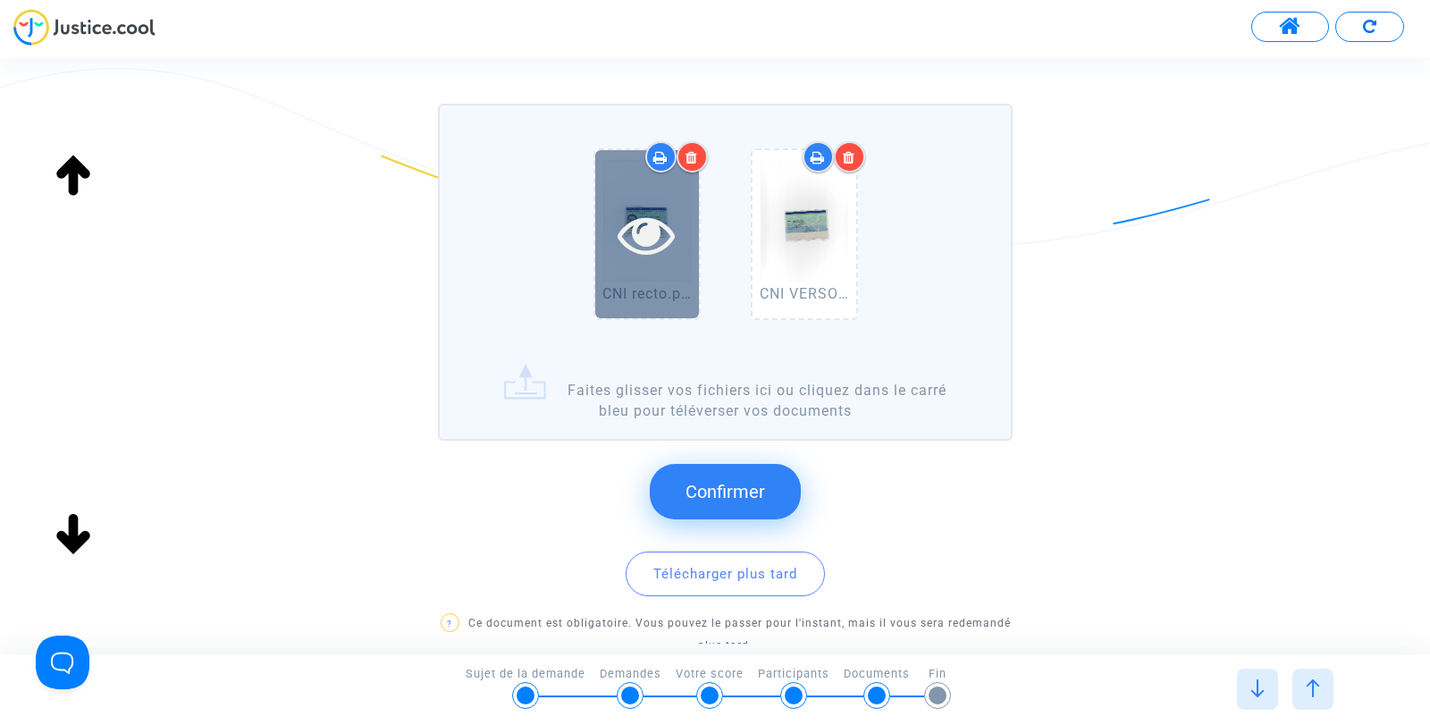
click at [636, 240] on icon at bounding box center [646, 234] width 58 height 57
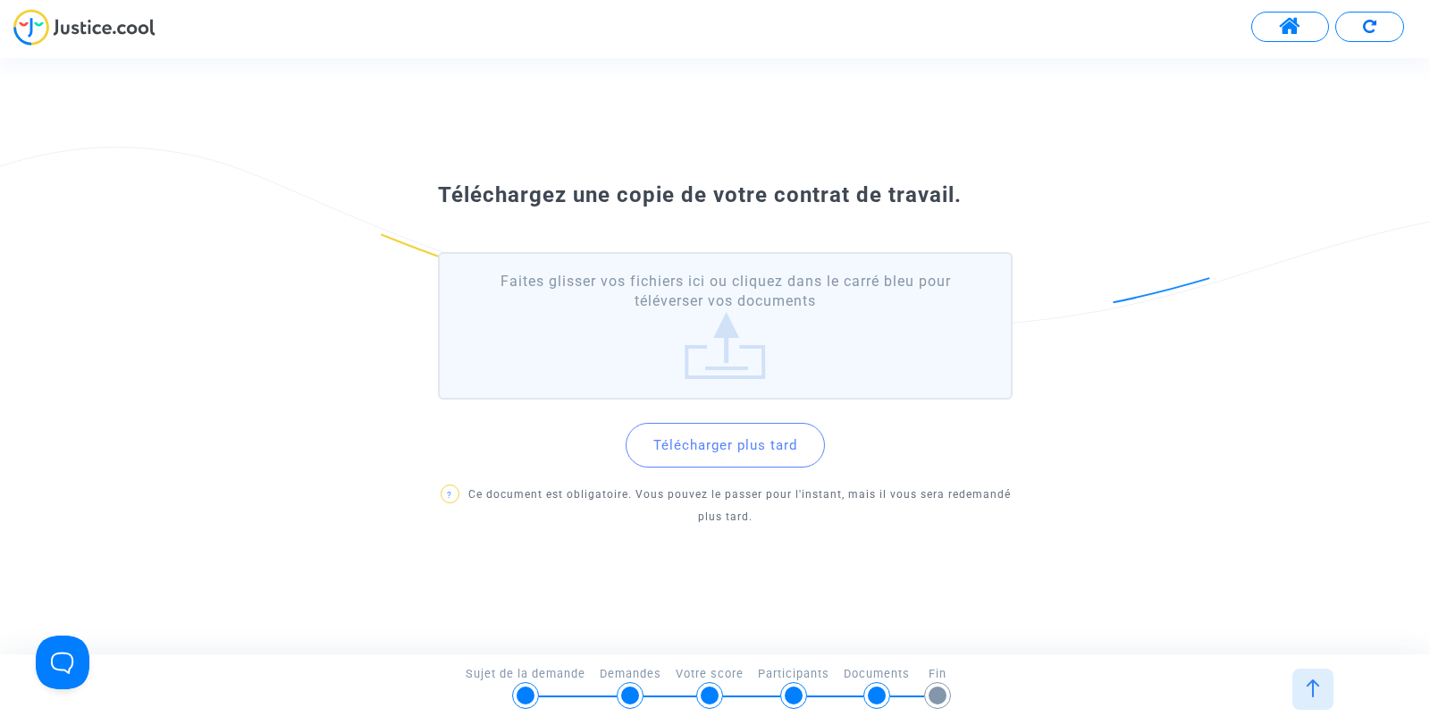
click at [740, 356] on label "Faites glisser vos fichiers ici ou cliquez dans le carré bleu pour téléverser v…" at bounding box center [725, 325] width 575 height 147
click at [0, 0] on input "Faites glisser vos fichiers ici ou cliquez dans le carré bleu pour téléverser v…" at bounding box center [0, 0] width 0 height 0
click at [717, 440] on button "Télécharger plus tard" at bounding box center [724, 445] width 199 height 45
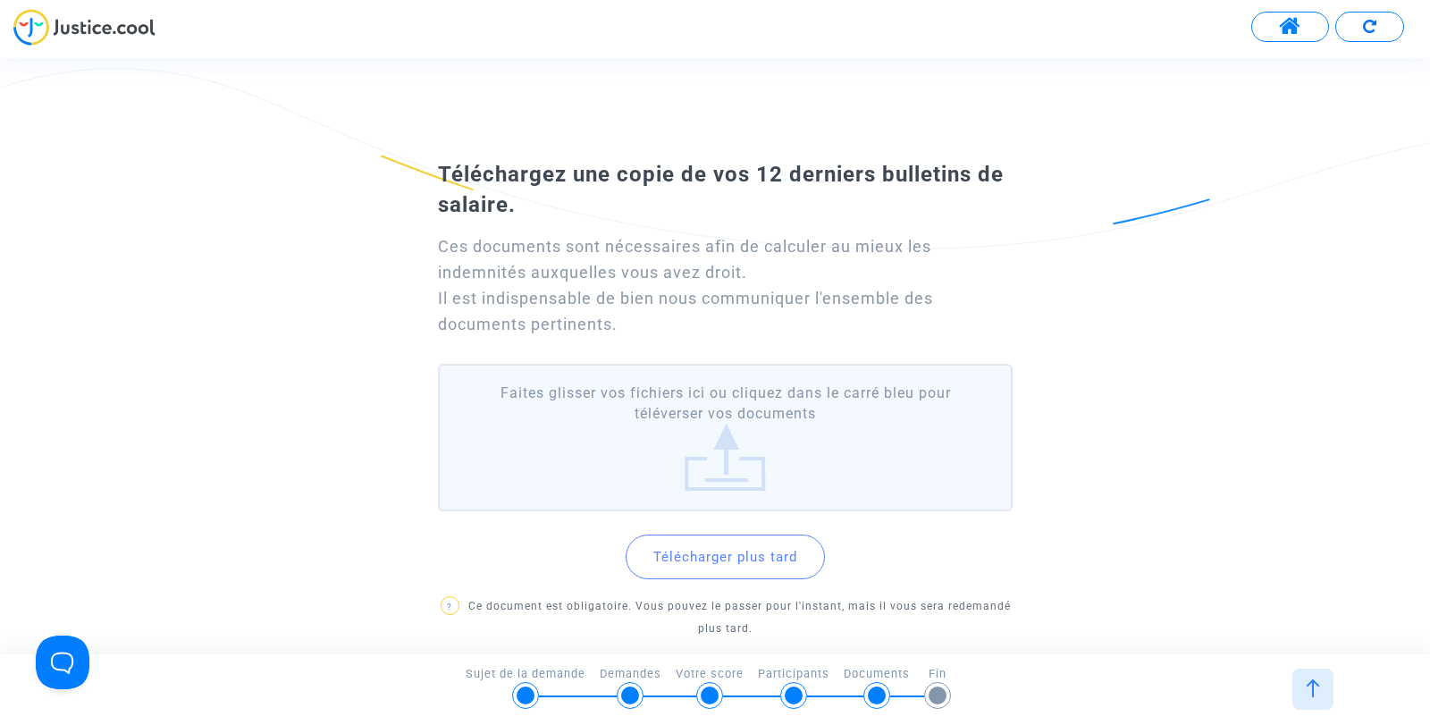
scroll to position [89, 0]
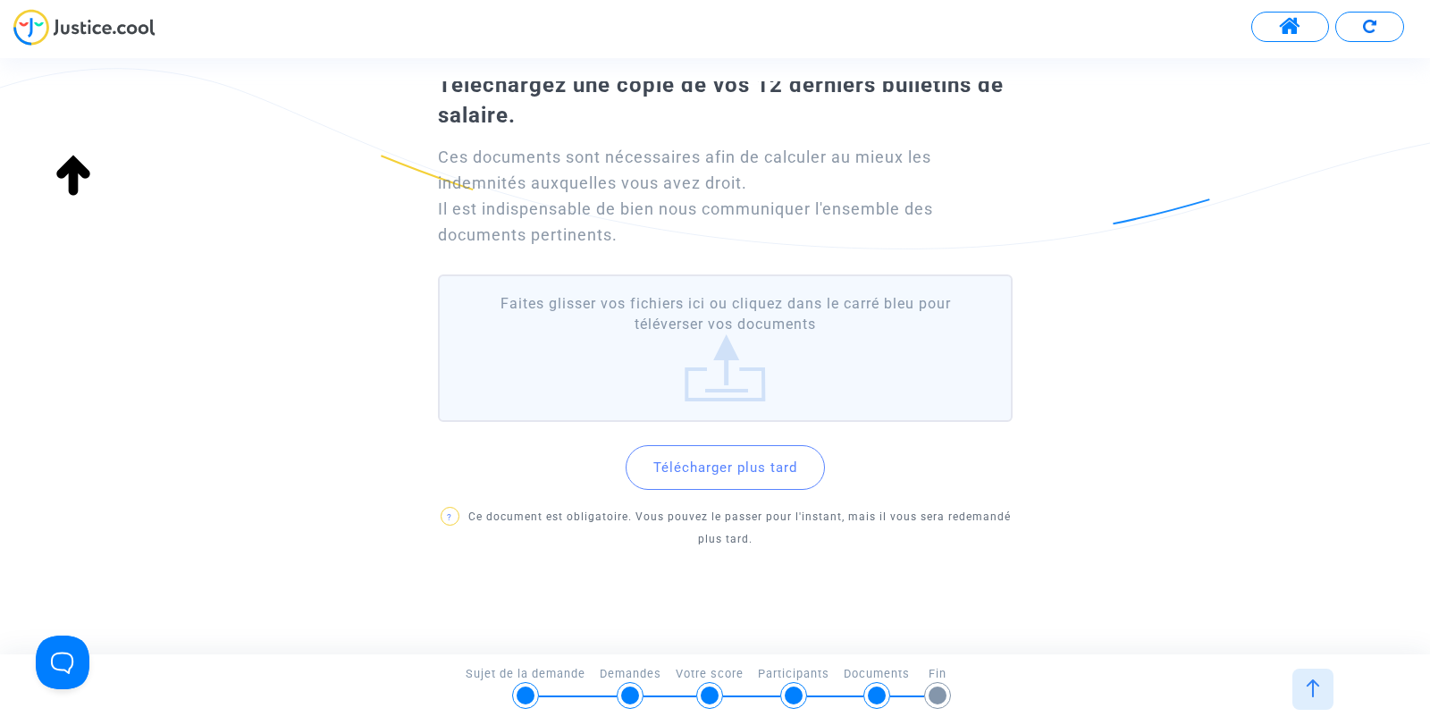
click at [726, 376] on label "Faites glisser vos fichiers ici ou cliquez dans le carré bleu pour téléverser v…" at bounding box center [725, 347] width 575 height 147
click at [0, 0] on input "Faites glisser vos fichiers ici ou cliquez dans le carré bleu pour téléverser v…" at bounding box center [0, 0] width 0 height 0
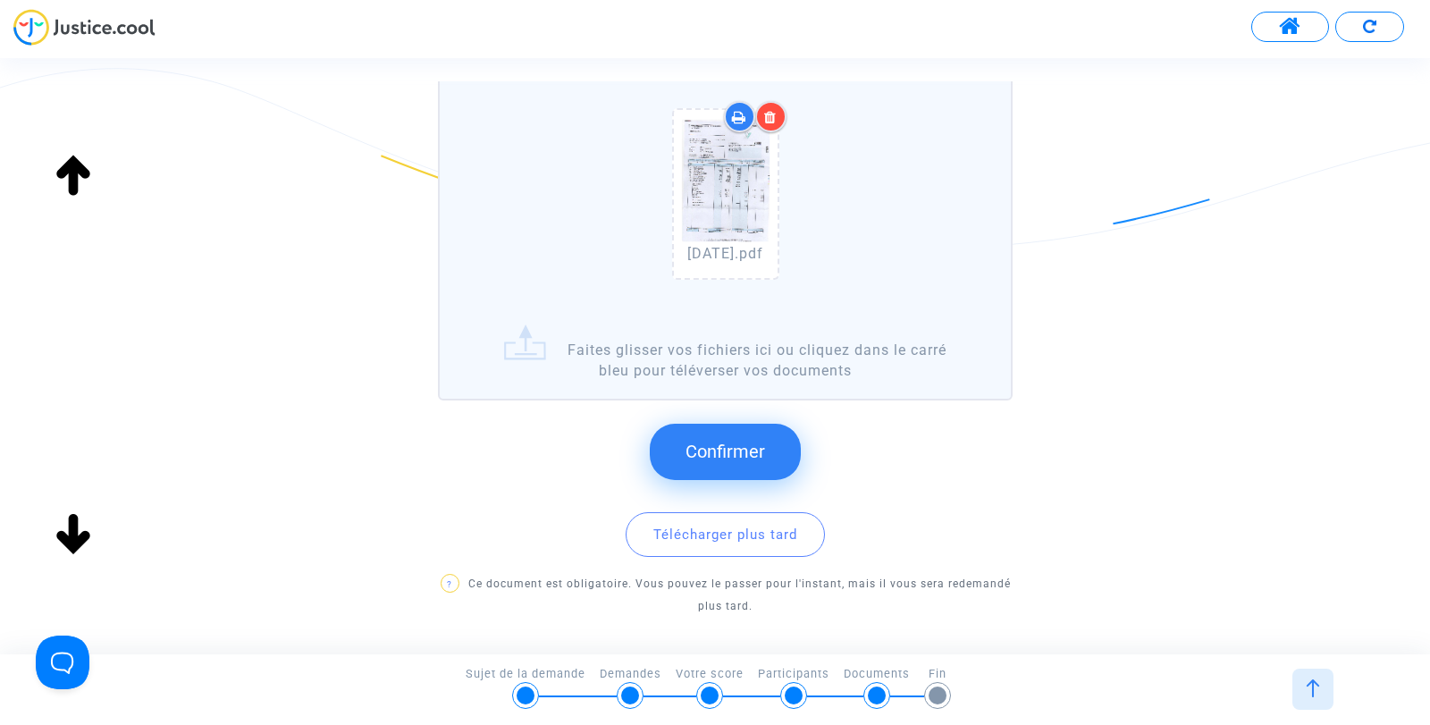
scroll to position [357, 0]
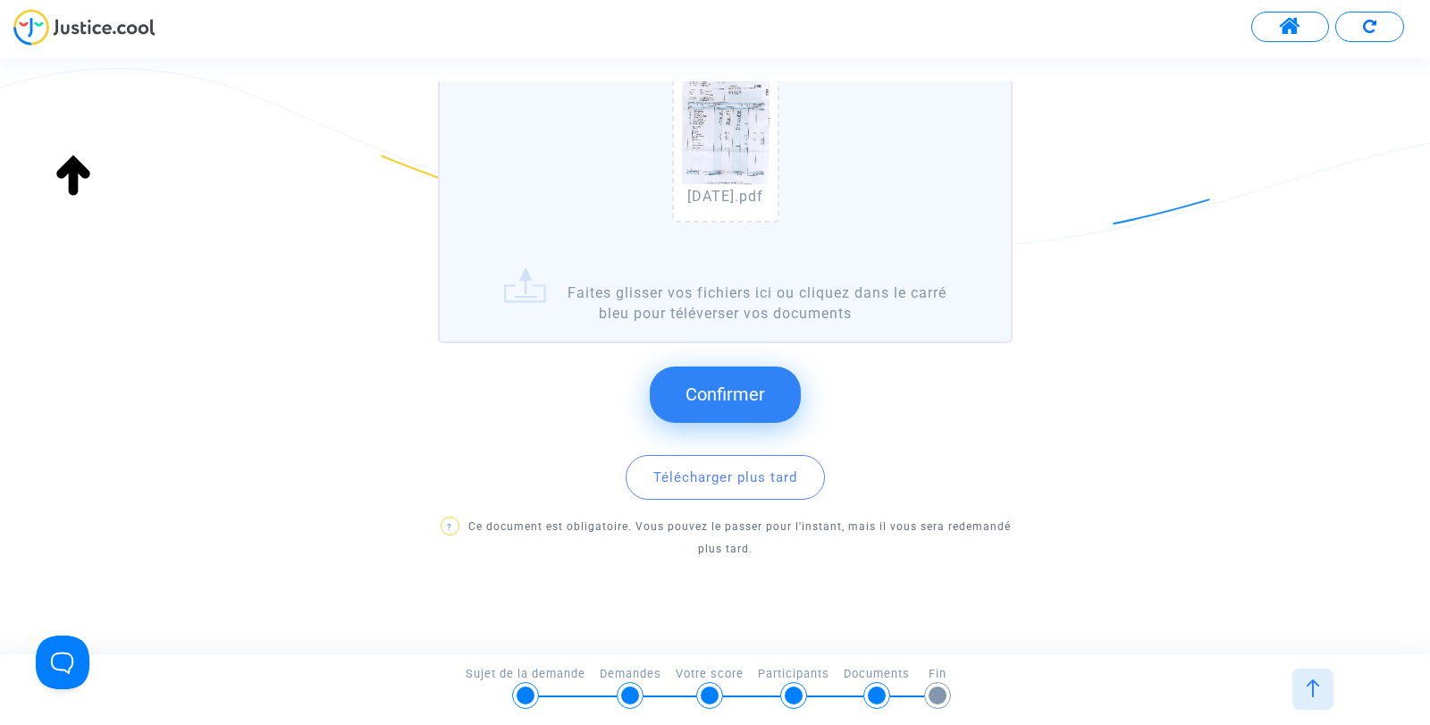
click at [596, 296] on label "avril 2025.pdf Faites glisser vos fichiers ici ou cliquez dans le carré bleu po…" at bounding box center [725, 174] width 575 height 337
click at [0, 0] on input "avril 2025.pdf Faites glisser vos fichiers ici ou cliquez dans le carré bleu po…" at bounding box center [0, 0] width 0 height 0
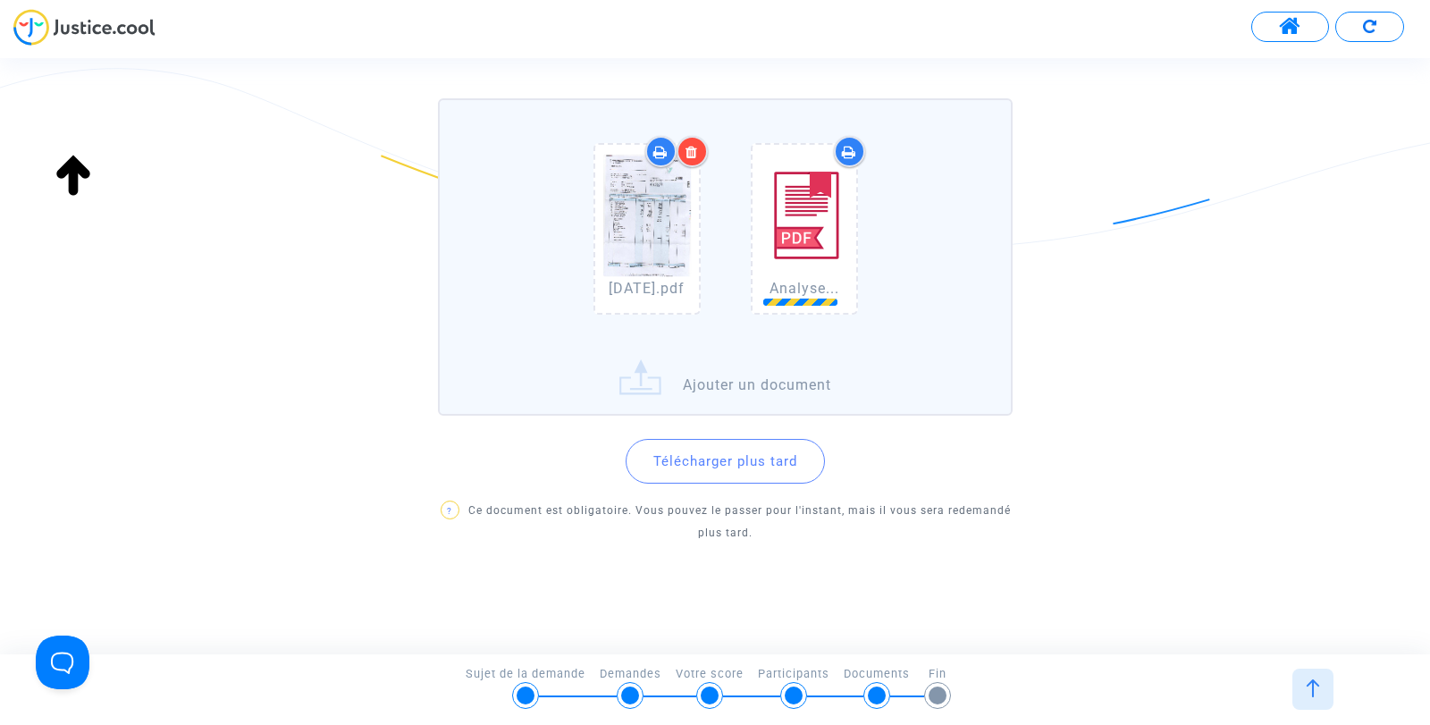
scroll to position [353, 0]
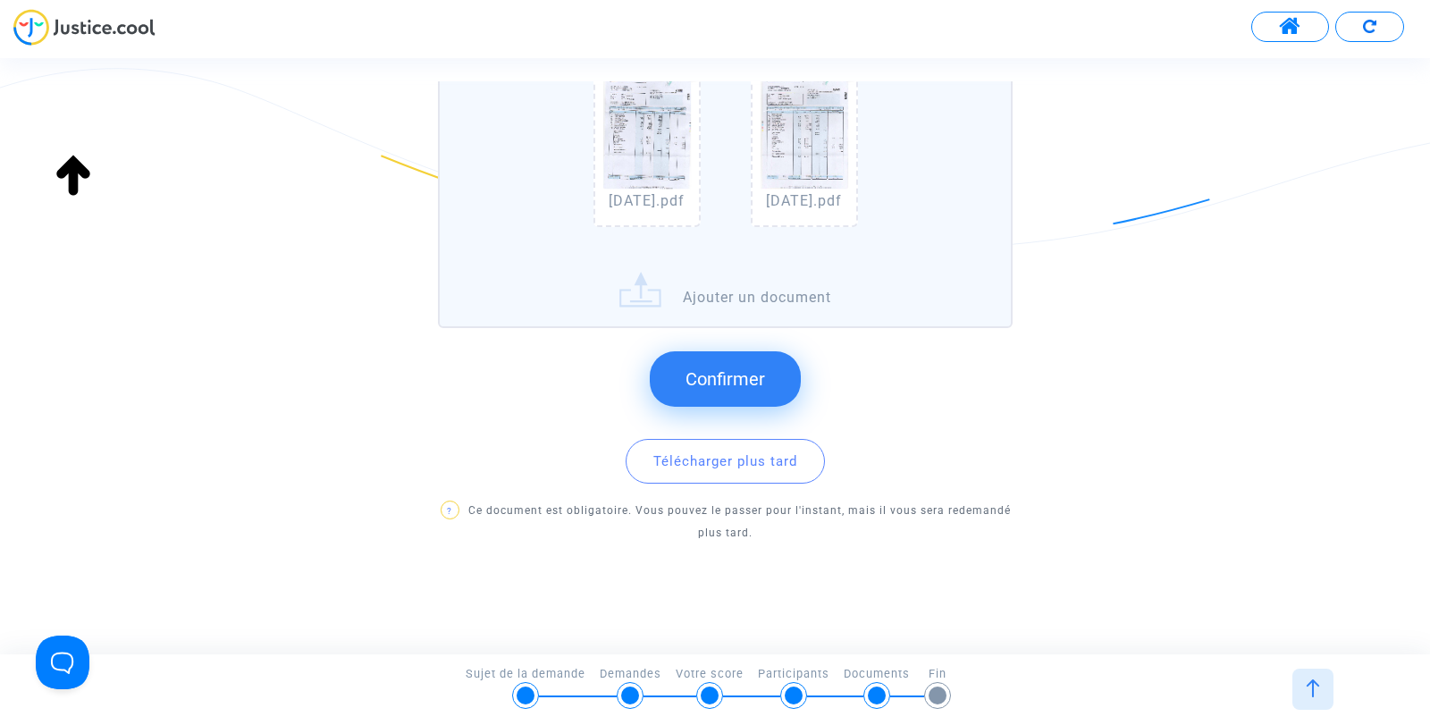
click at [633, 295] on label "avril 2025.pdf mars 2025.pdf Ajouter un document" at bounding box center [725, 169] width 575 height 316
click at [0, 0] on input "avril 2025.pdf mars 2025.pdf Ajouter un document" at bounding box center [0, 0] width 0 height 0
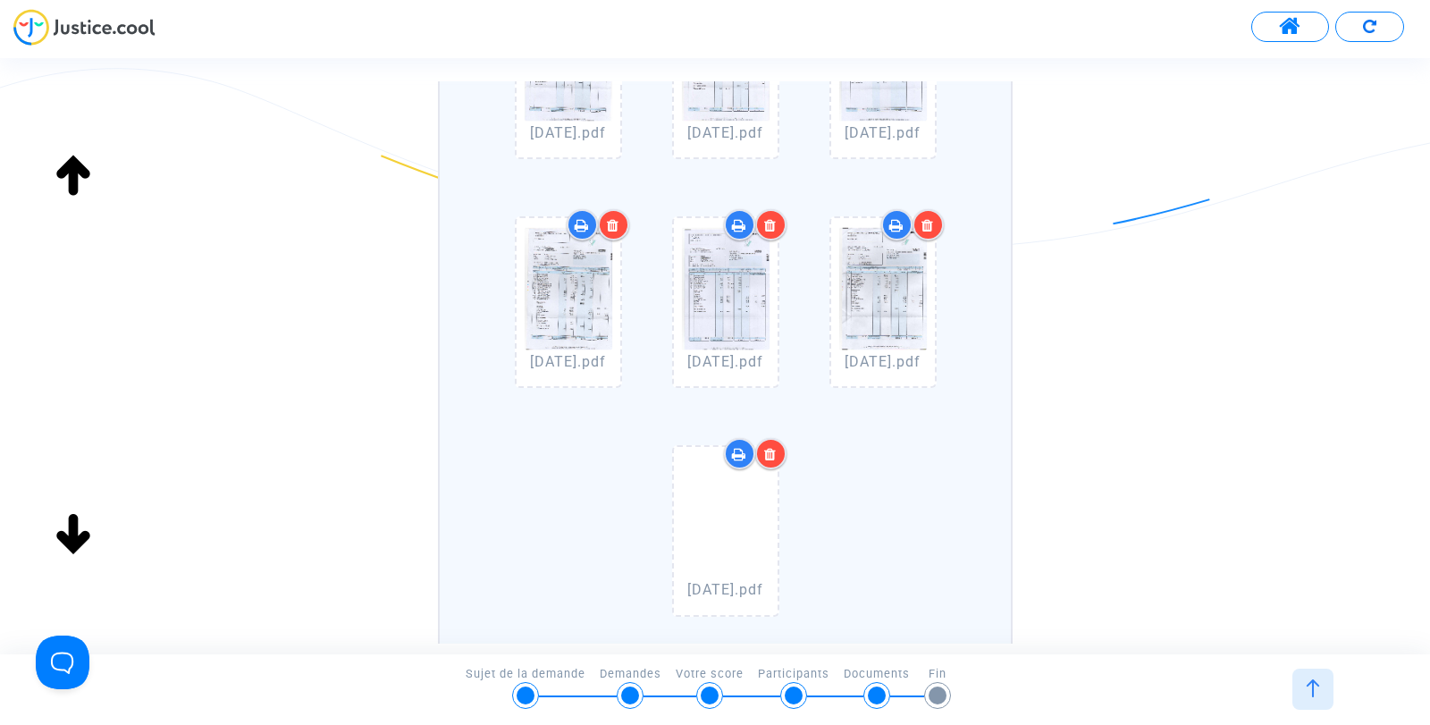
scroll to position [447, 0]
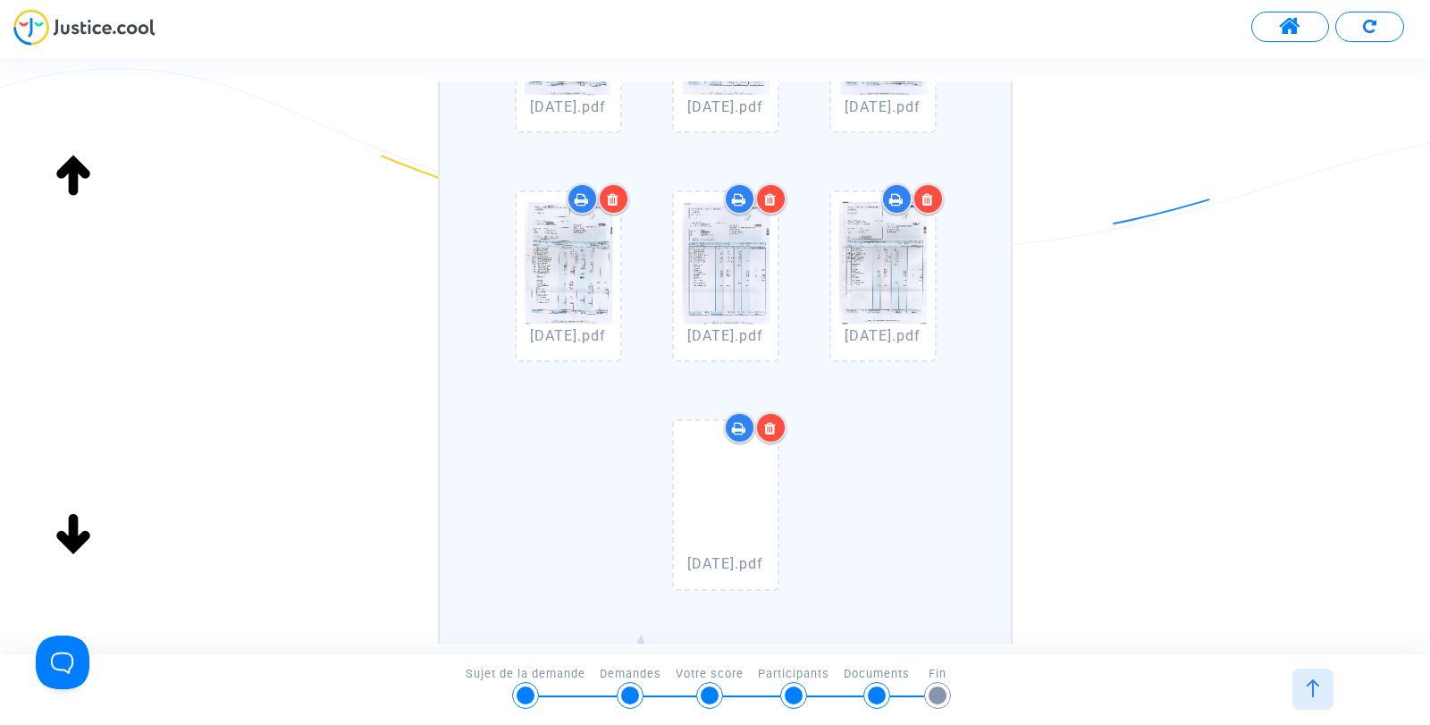
click at [766, 425] on icon at bounding box center [770, 428] width 13 height 14
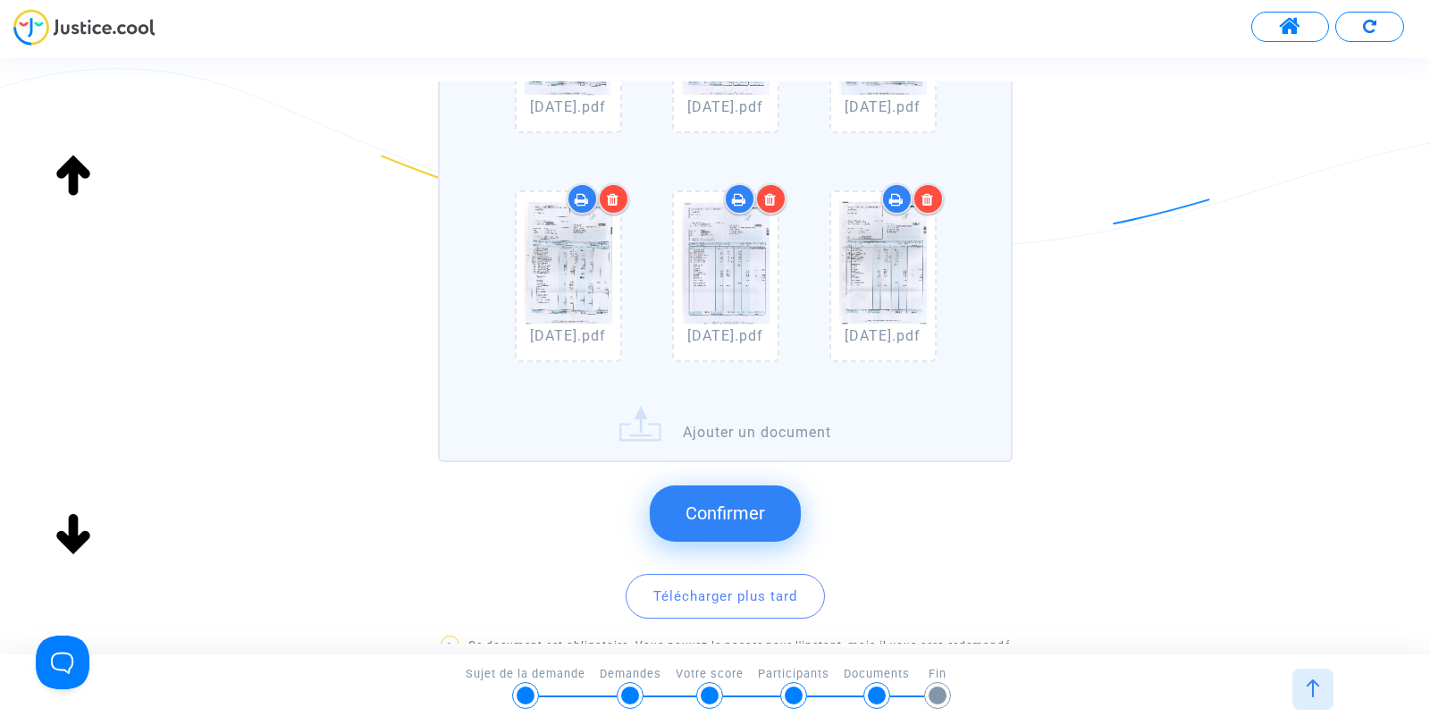
click at [638, 423] on label "avril 2025.pdf mars 2025.pdf fevrier 2025.pdf janvier 2025.pdf mai 2025.pdf jui…" at bounding box center [725, 189] width 575 height 545
click at [0, 0] on input "avril 2025.pdf mars 2025.pdf fevrier 2025.pdf janvier 2025.pdf mai 2025.pdf jui…" at bounding box center [0, 0] width 0 height 0
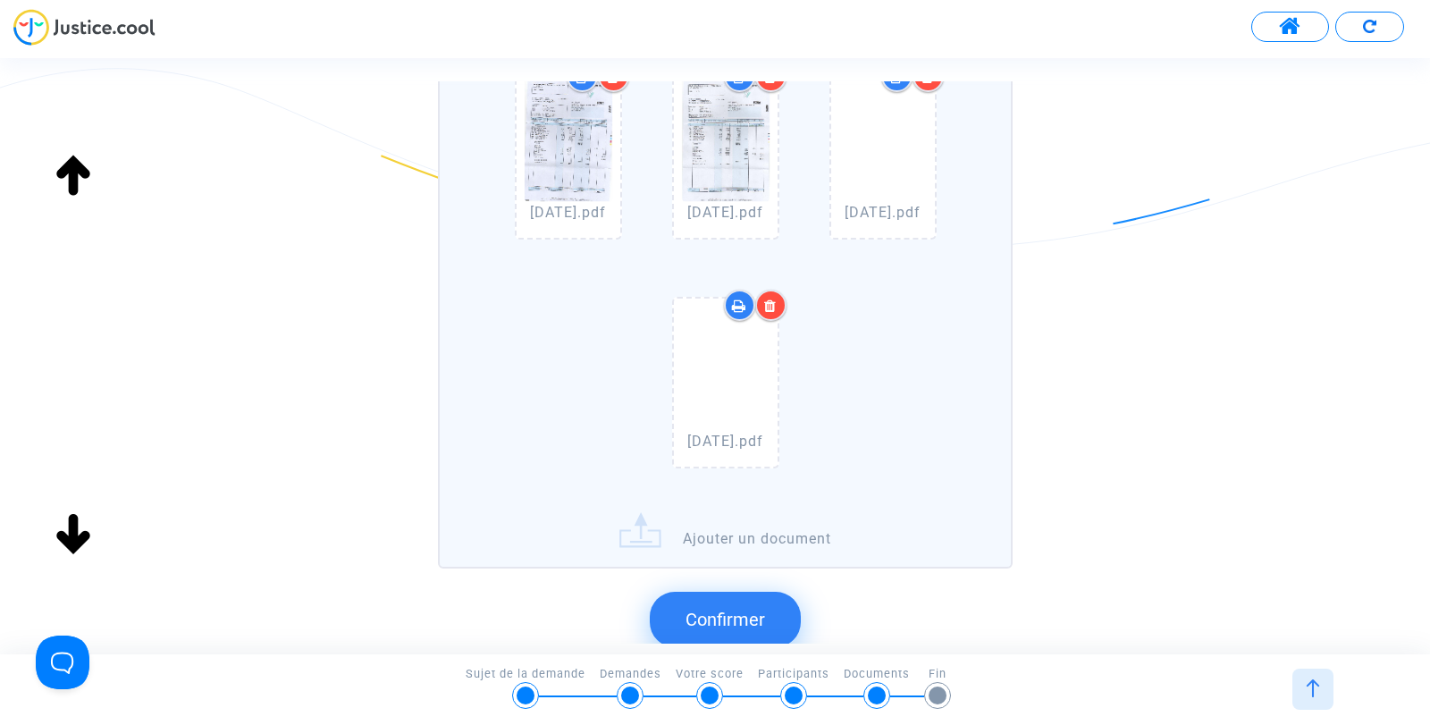
scroll to position [804, 0]
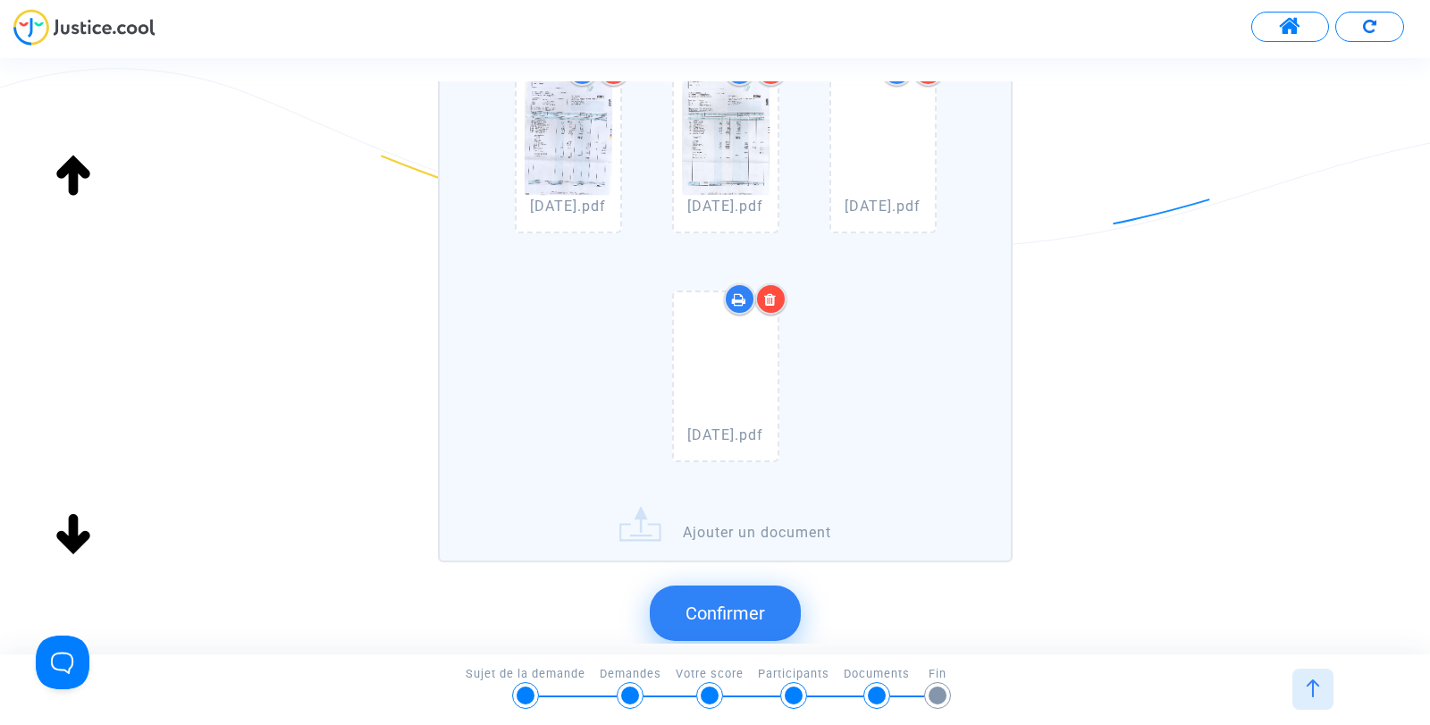
click at [635, 512] on label "avril 2025.pdf mars 2025.pdf fevrier 2025.pdf janvier 2025.pdf mai 2025.pdf jui…" at bounding box center [725, 60] width 575 height 1003
click at [0, 0] on input "avril 2025.pdf mars 2025.pdf fevrier 2025.pdf janvier 2025.pdf mai 2025.pdf jui…" at bounding box center [0, 0] width 0 height 0
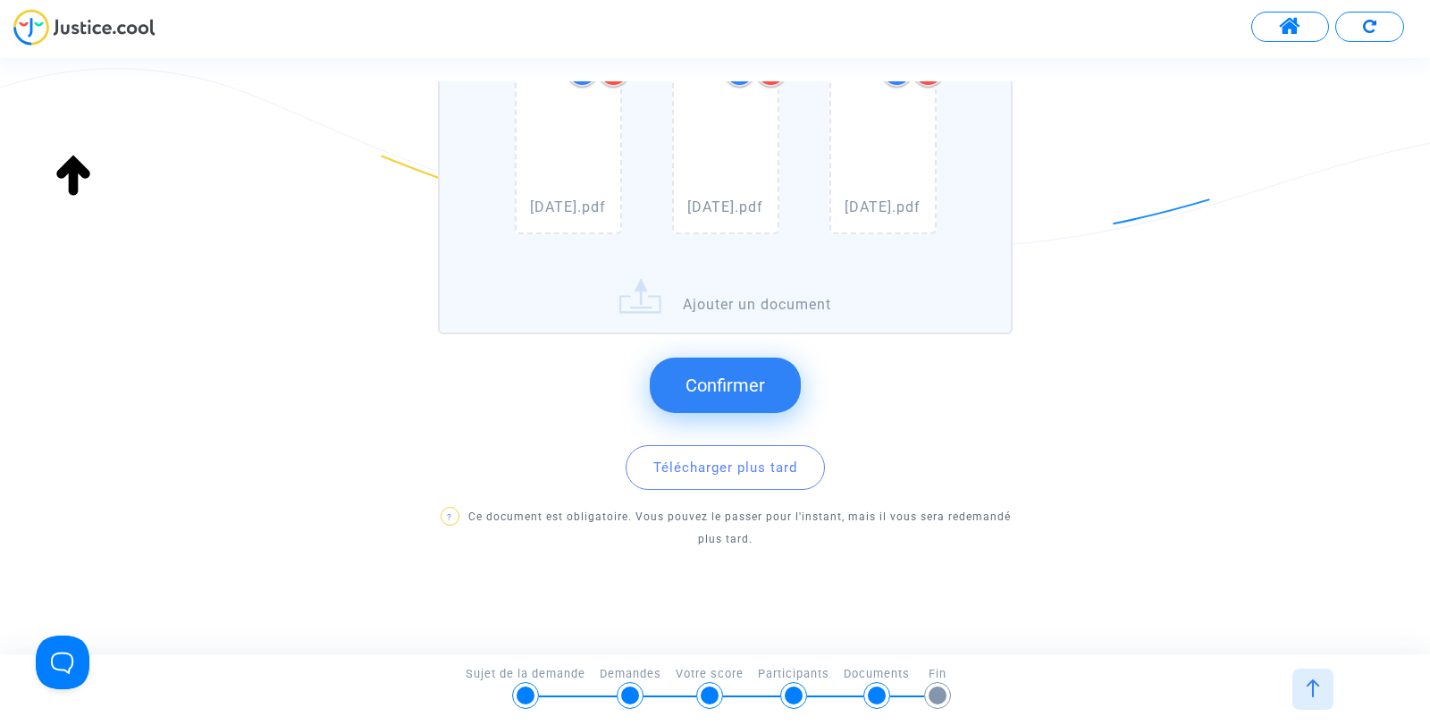
scroll to position [1039, 0]
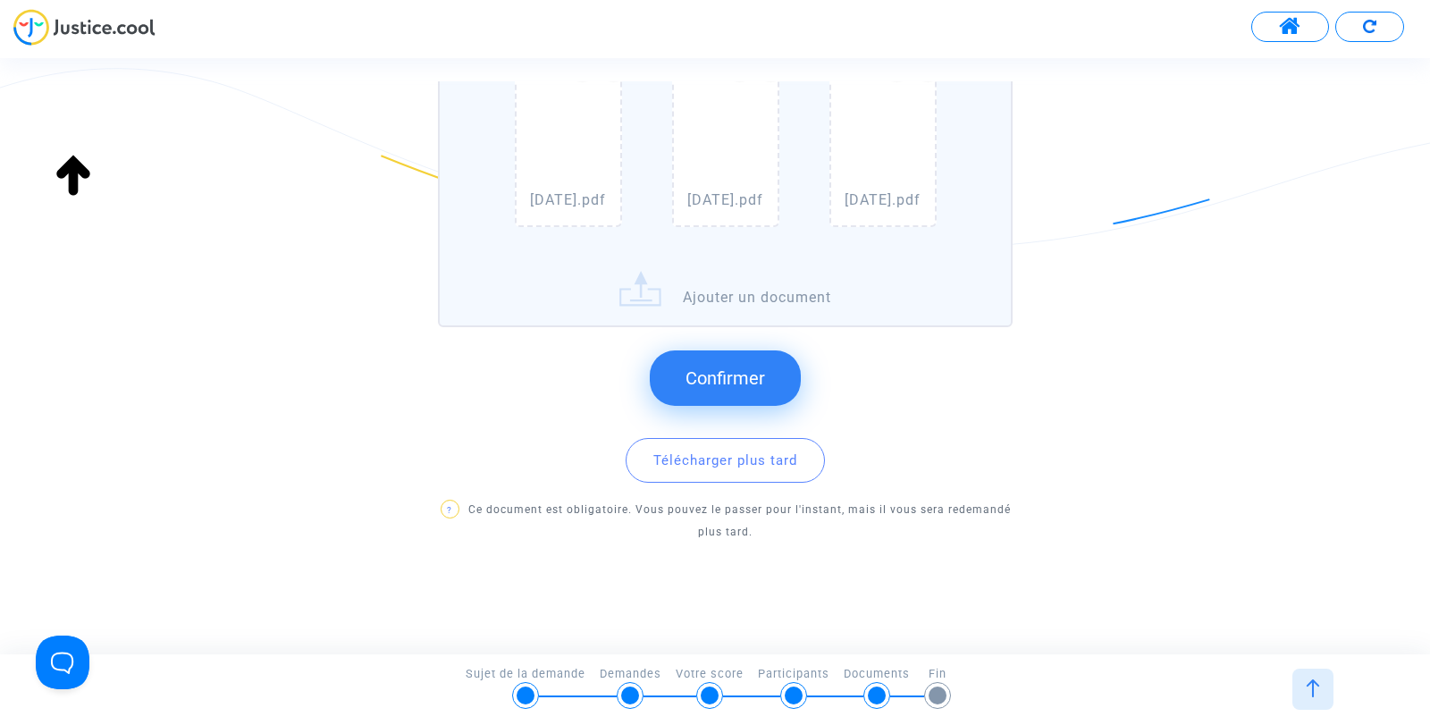
click at [718, 379] on span "Confirmer" at bounding box center [725, 377] width 80 height 21
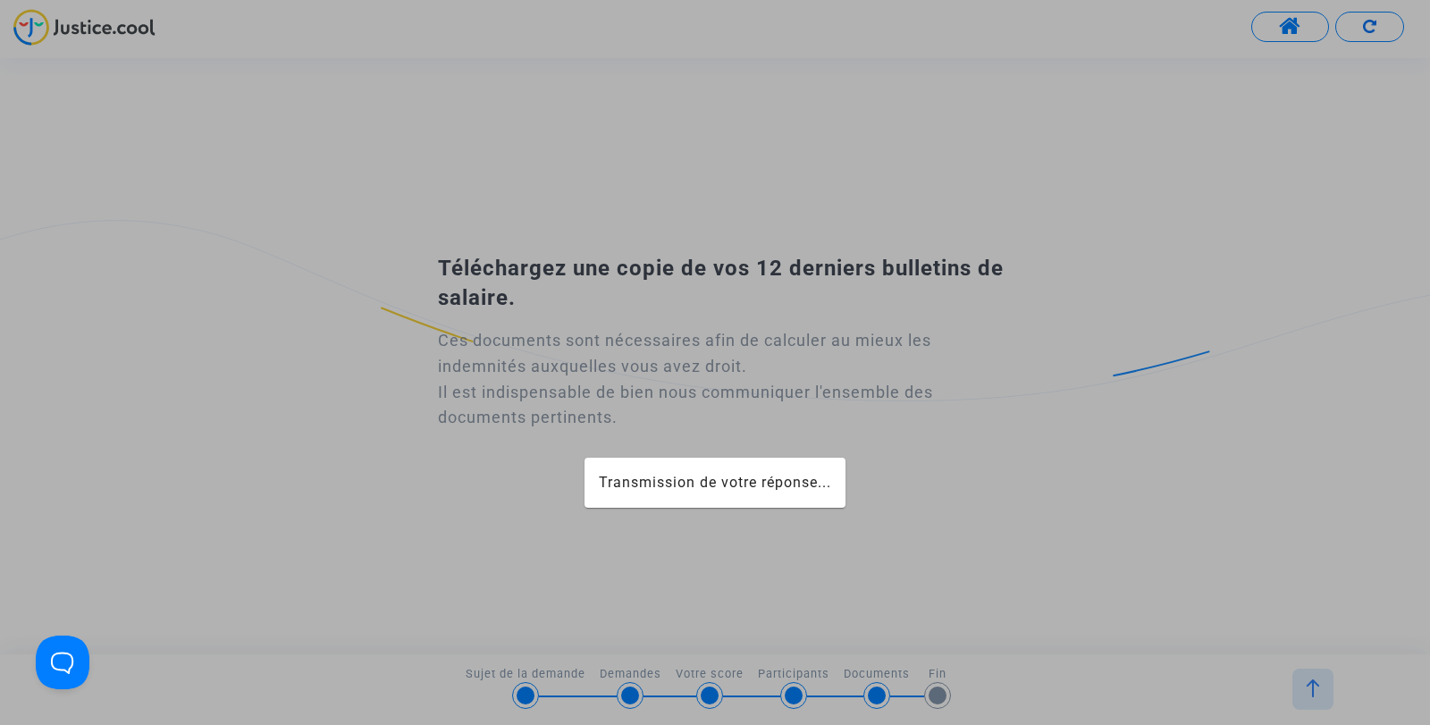
scroll to position [0, 0]
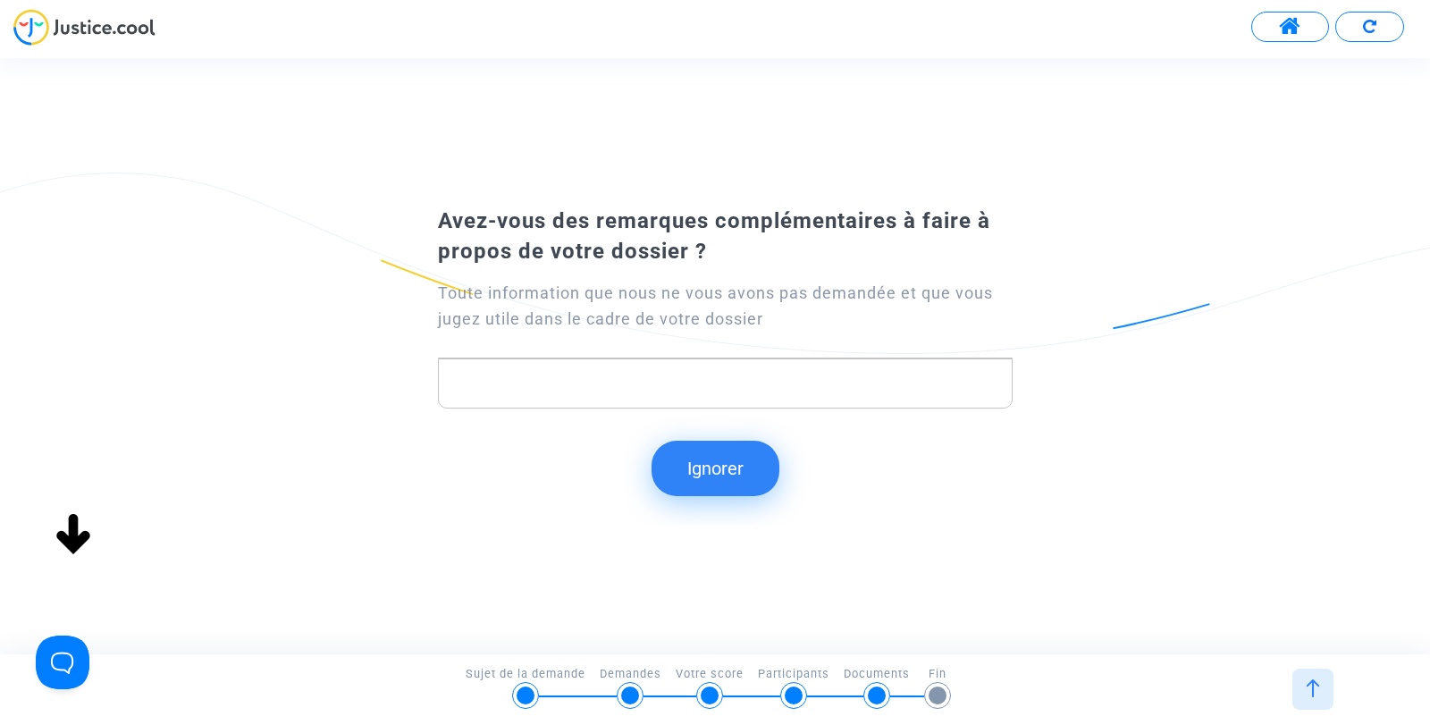
click at [712, 467] on button "Ignorer" at bounding box center [715, 468] width 128 height 55
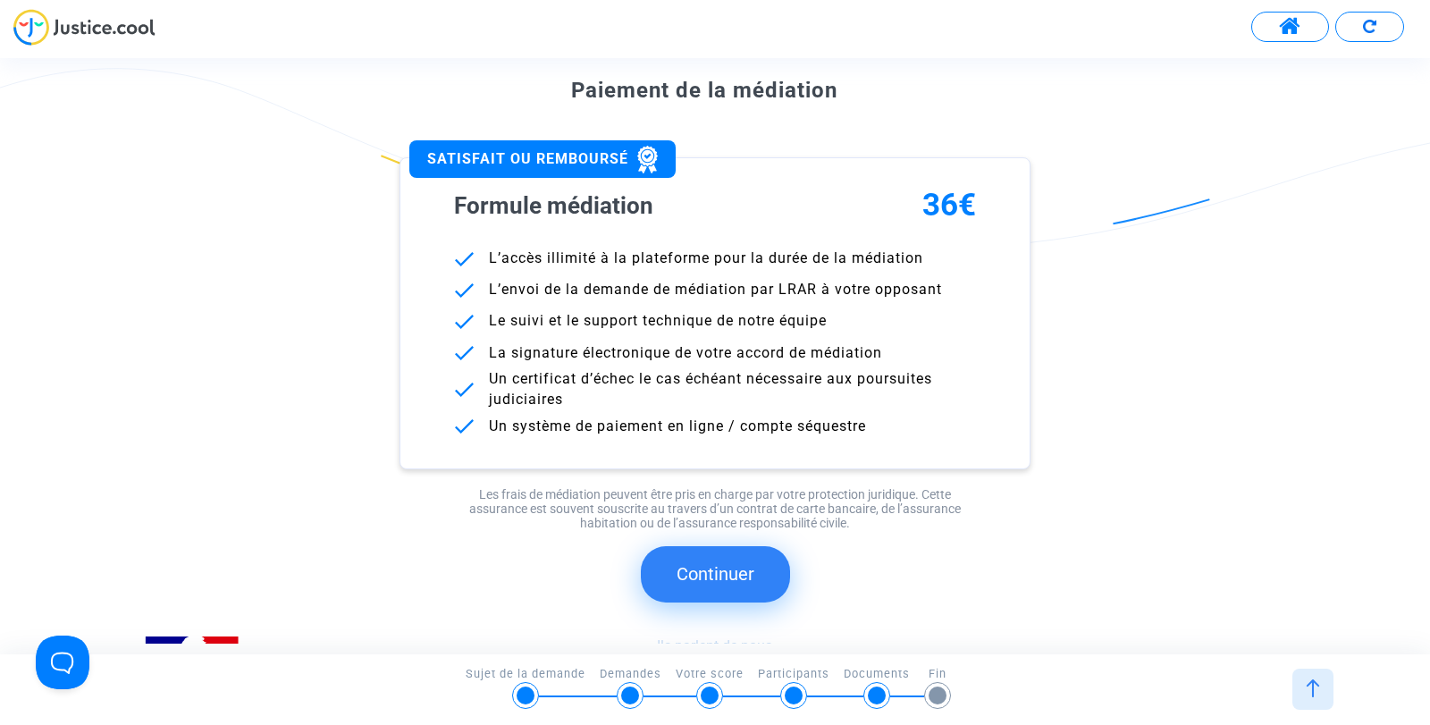
scroll to position [179, 0]
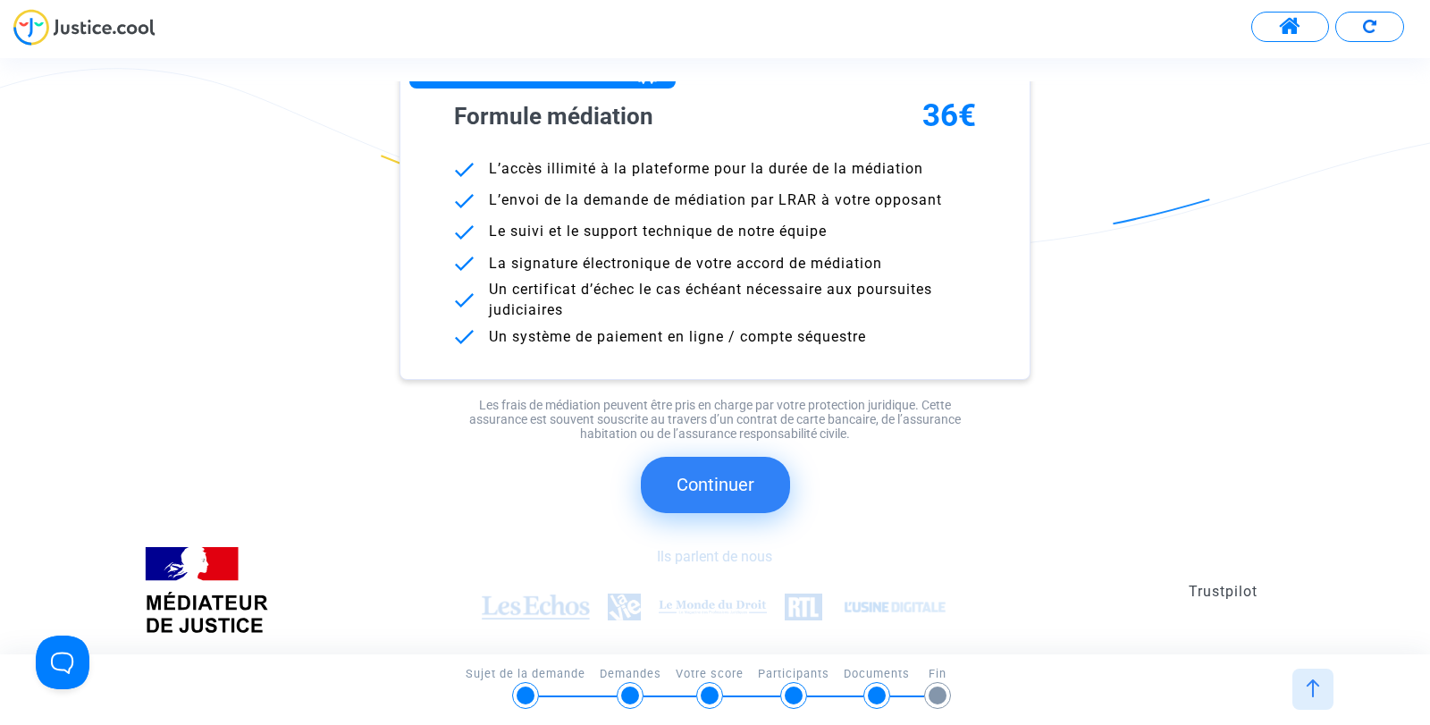
click at [701, 490] on button "Continuer" at bounding box center [715, 484] width 149 height 55
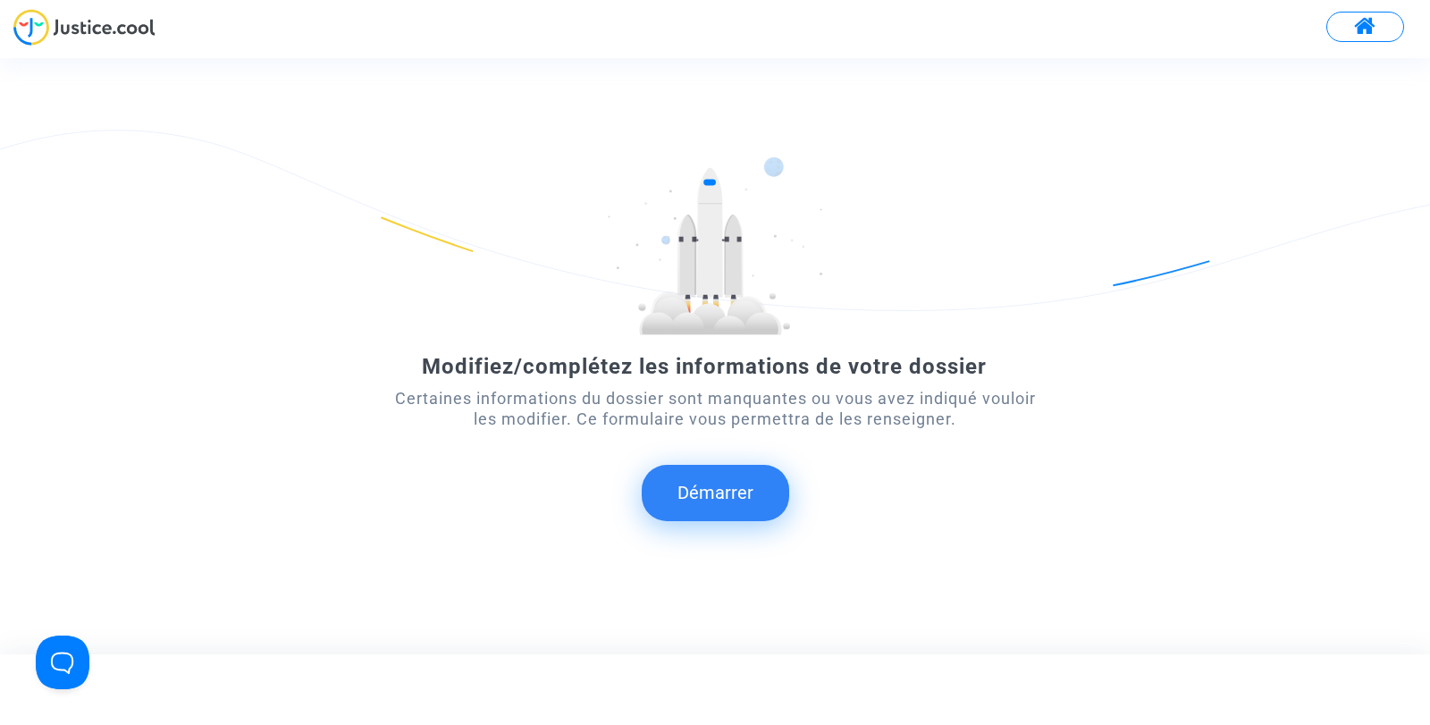
click at [722, 489] on button "Démarrer" at bounding box center [715, 492] width 147 height 55
click at [731, 493] on button "Démarrer" at bounding box center [715, 492] width 147 height 55
click at [849, 290] on div at bounding box center [714, 245] width 643 height 179
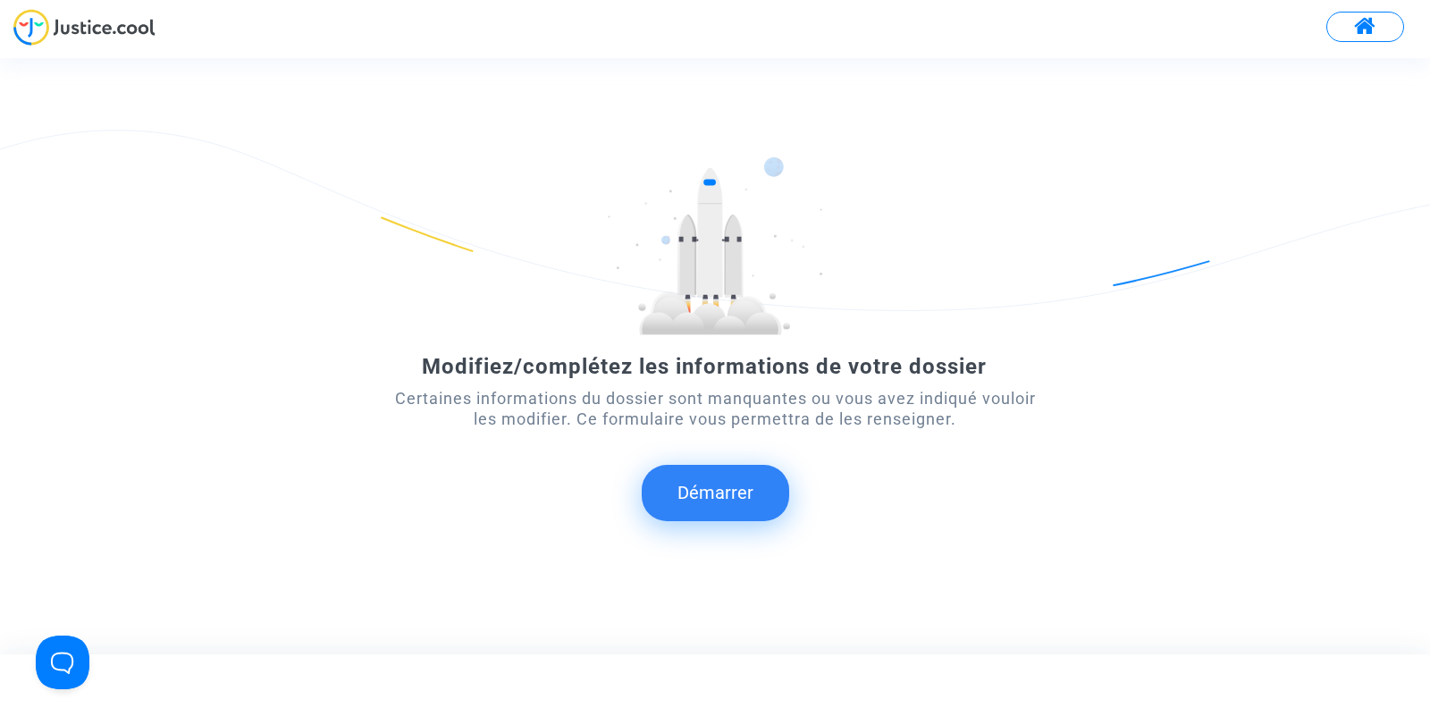
click at [723, 499] on button "Démarrer" at bounding box center [715, 492] width 147 height 55
click at [1353, 32] on button at bounding box center [1365, 27] width 78 height 30
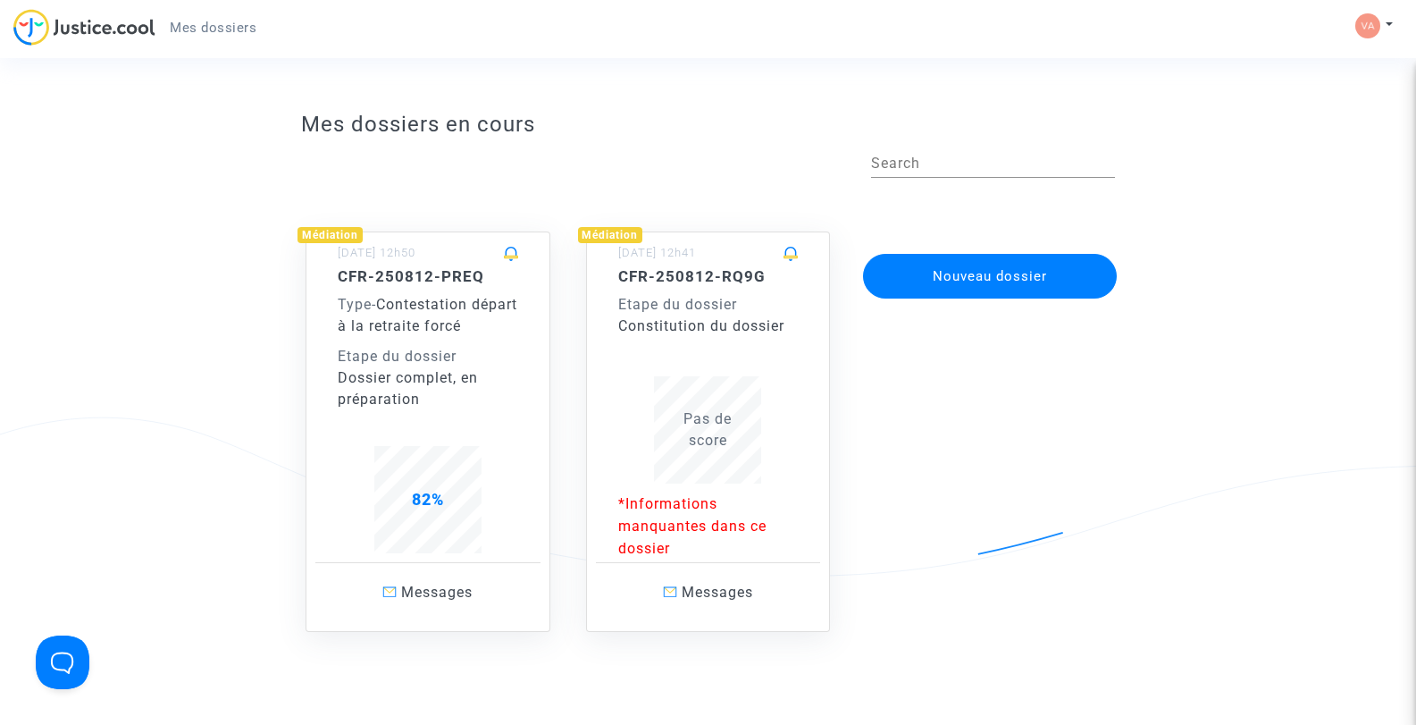
click at [769, 479] on div "Pas de score" at bounding box center [708, 429] width 181 height 107
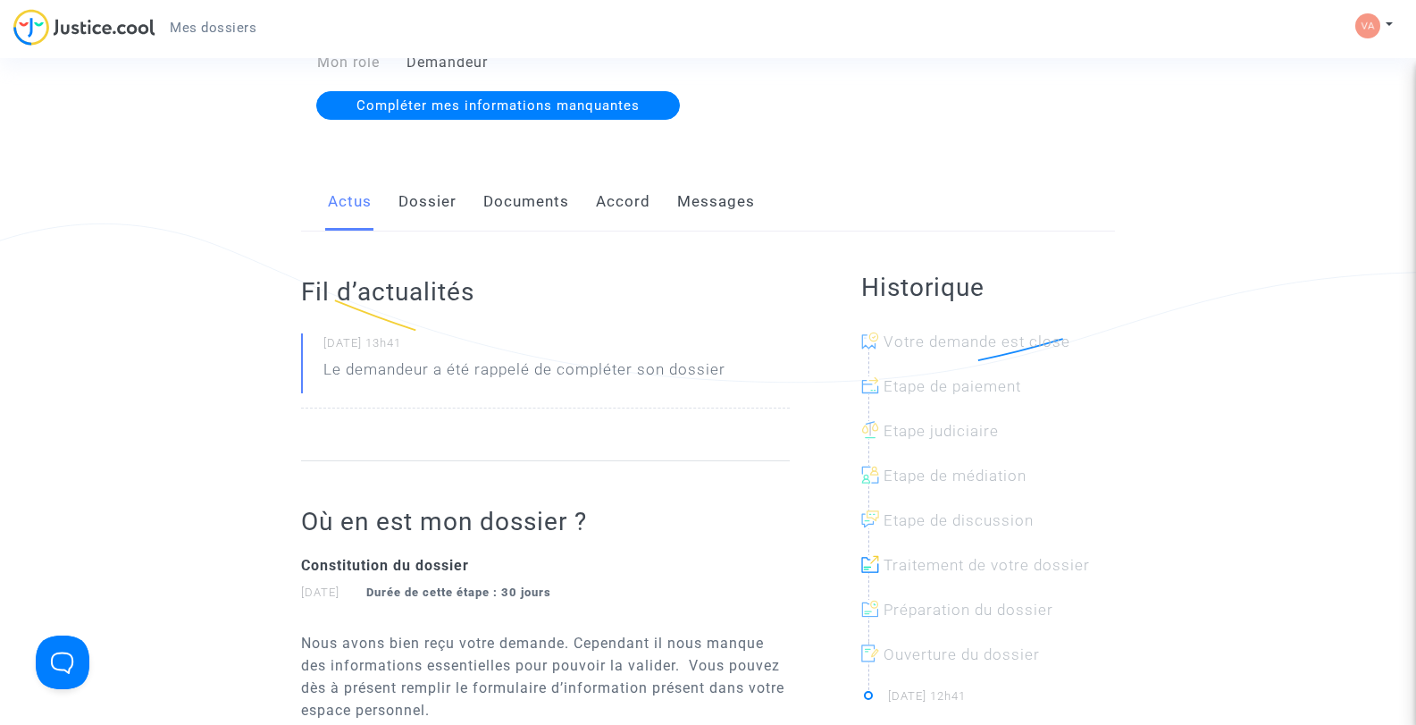
scroll to position [193, 0]
click at [425, 205] on link "Dossier" at bounding box center [428, 202] width 58 height 59
click at [505, 198] on link "Documents" at bounding box center [526, 202] width 86 height 59
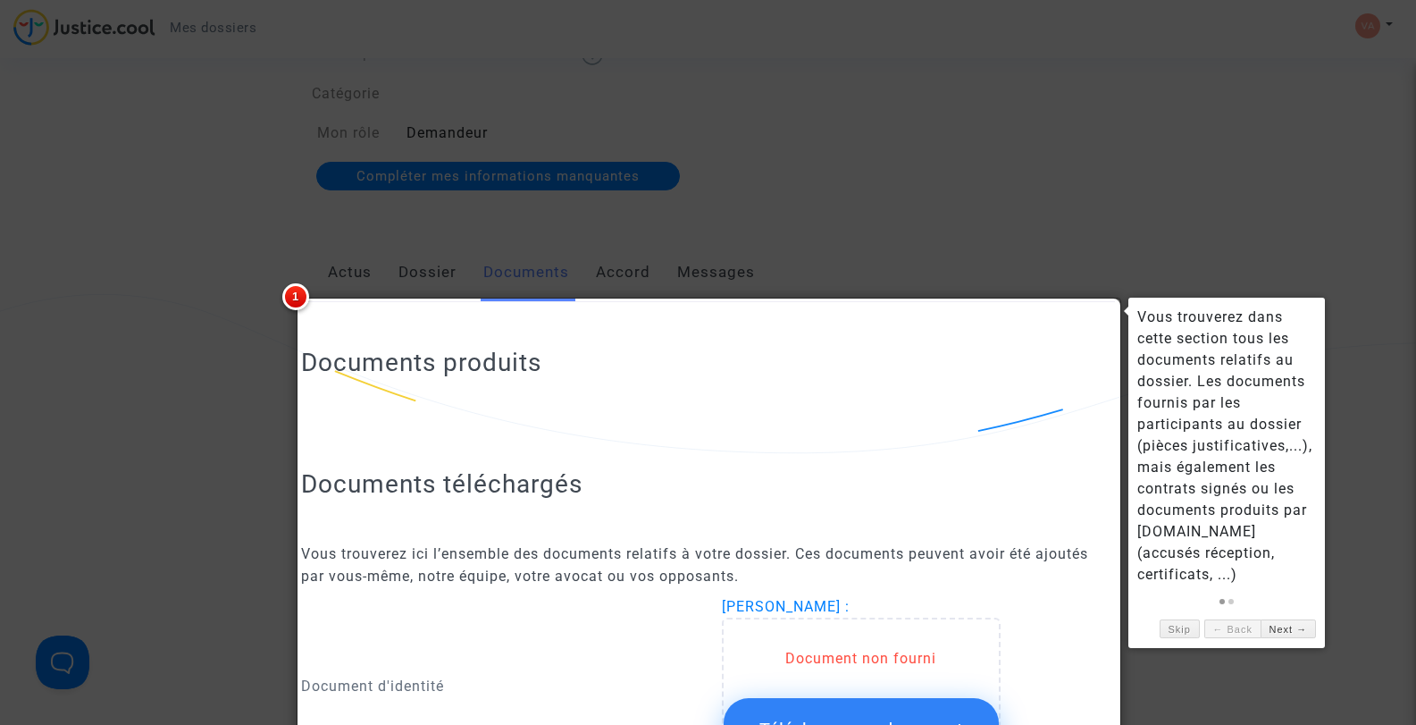
scroll to position [104, 0]
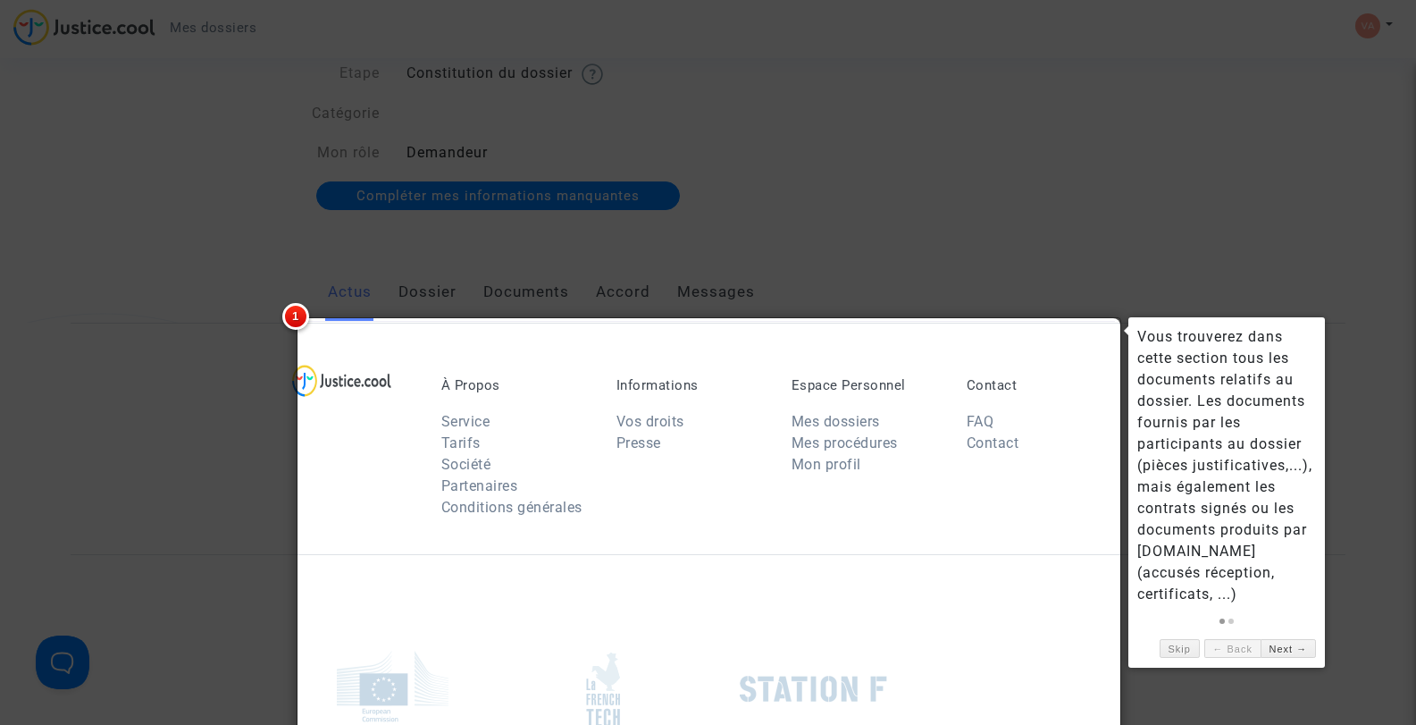
scroll to position [193, 0]
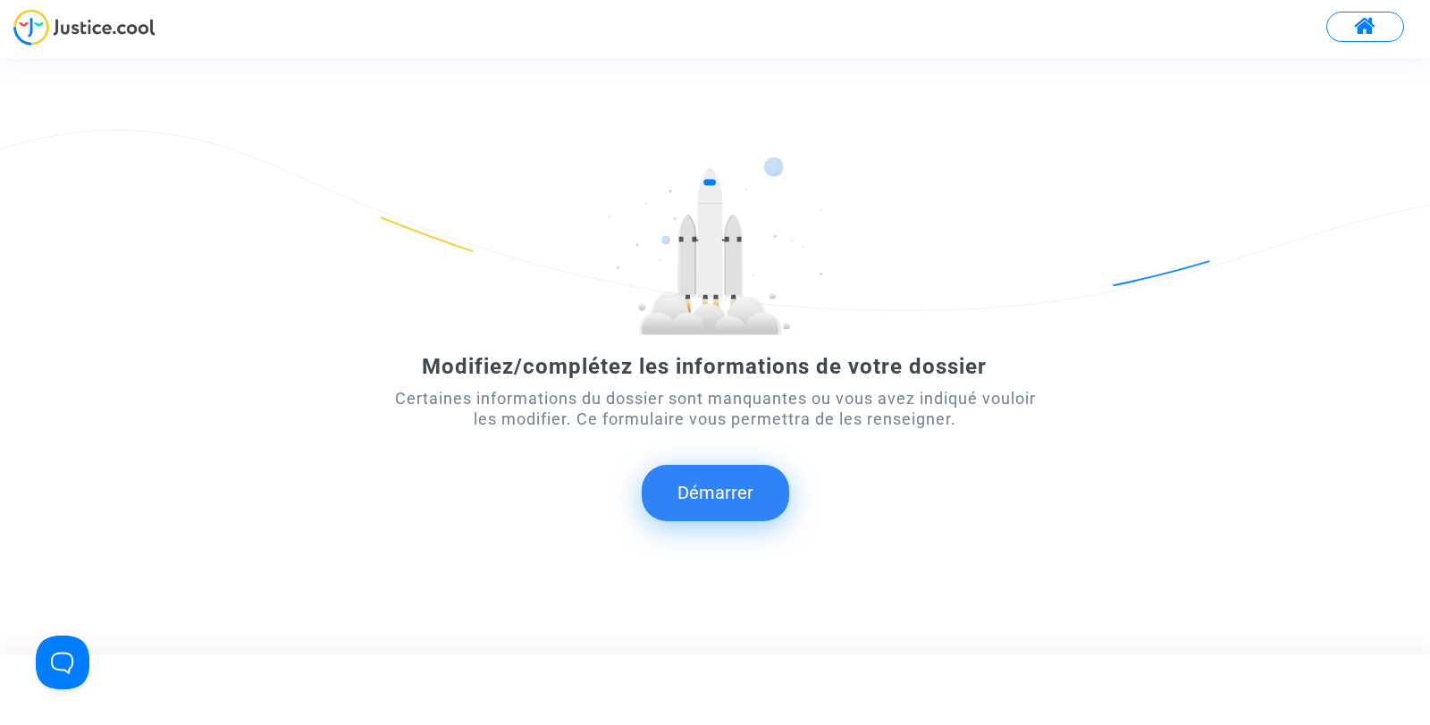
click at [719, 487] on button "Démarrer" at bounding box center [715, 492] width 147 height 55
click at [1368, 18] on span at bounding box center [1365, 26] width 22 height 23
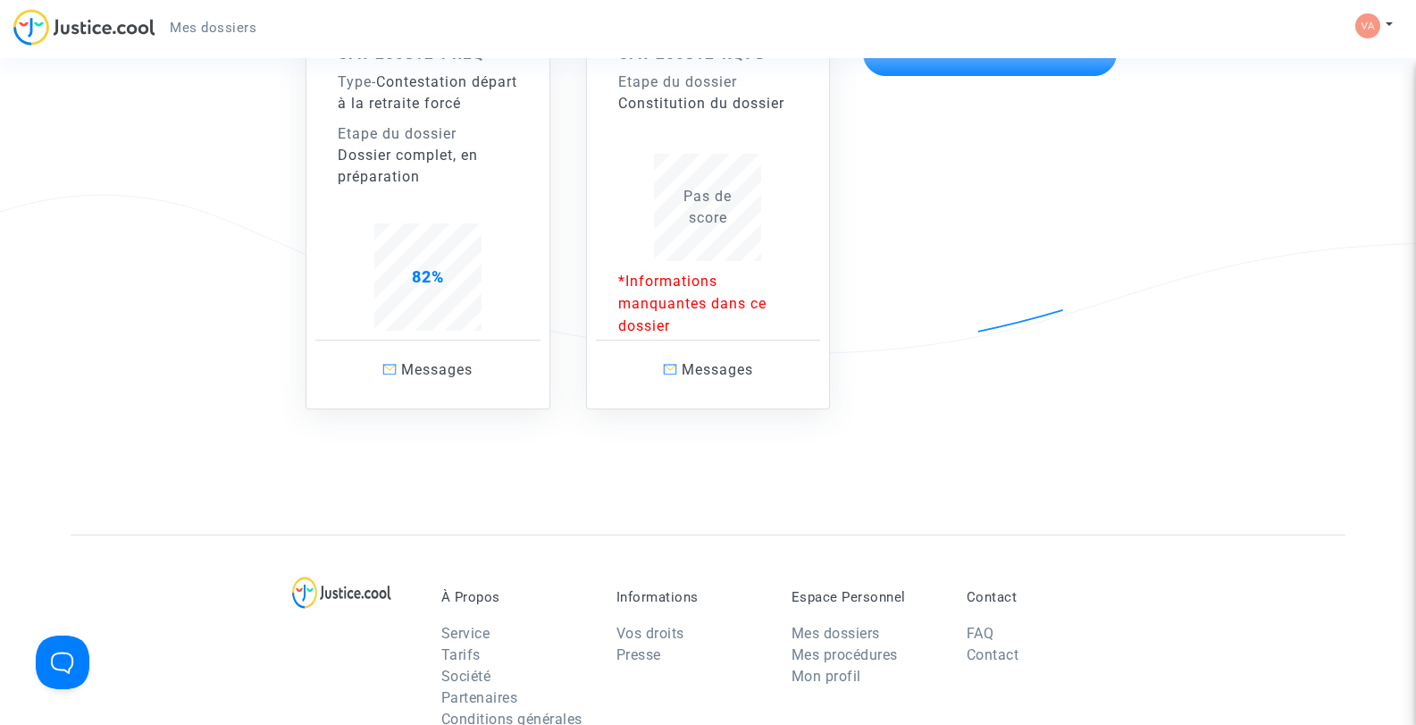
scroll to position [268, 0]
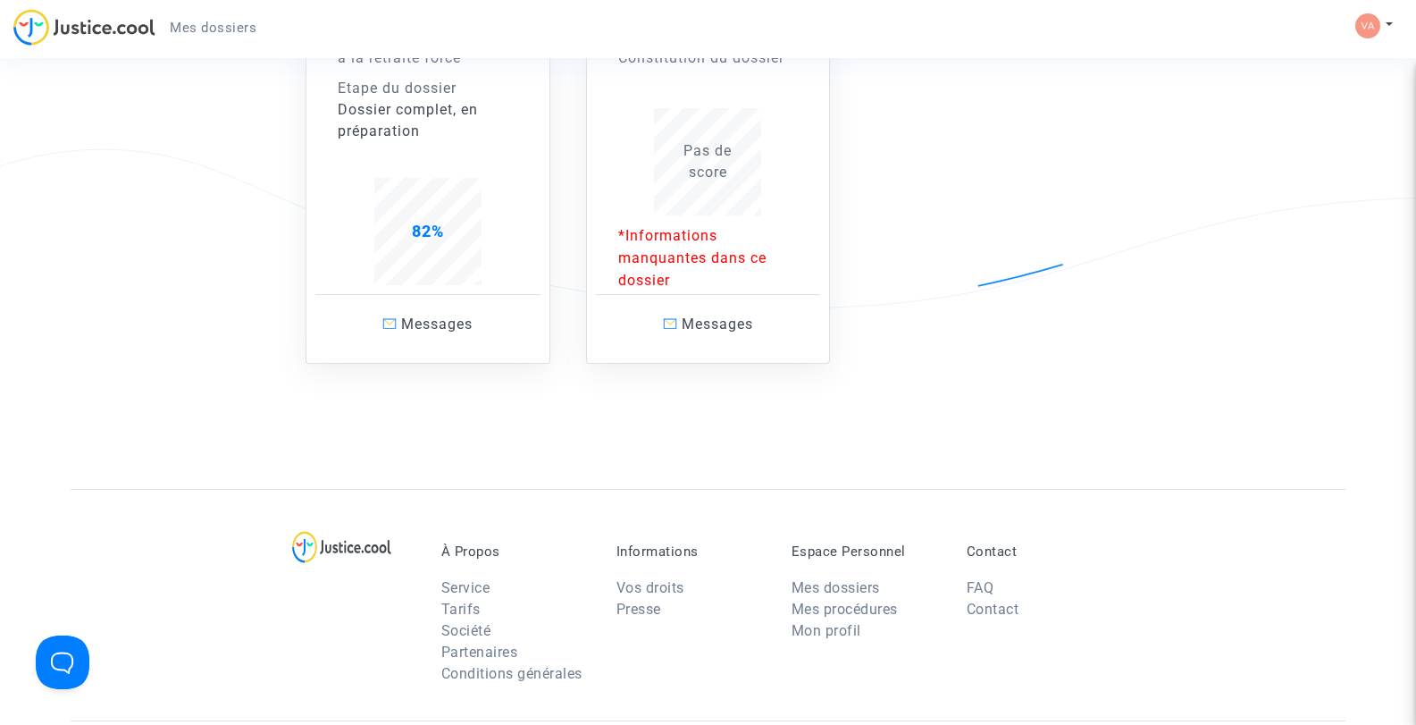
click at [718, 169] on span "Pas de score" at bounding box center [708, 161] width 48 height 38
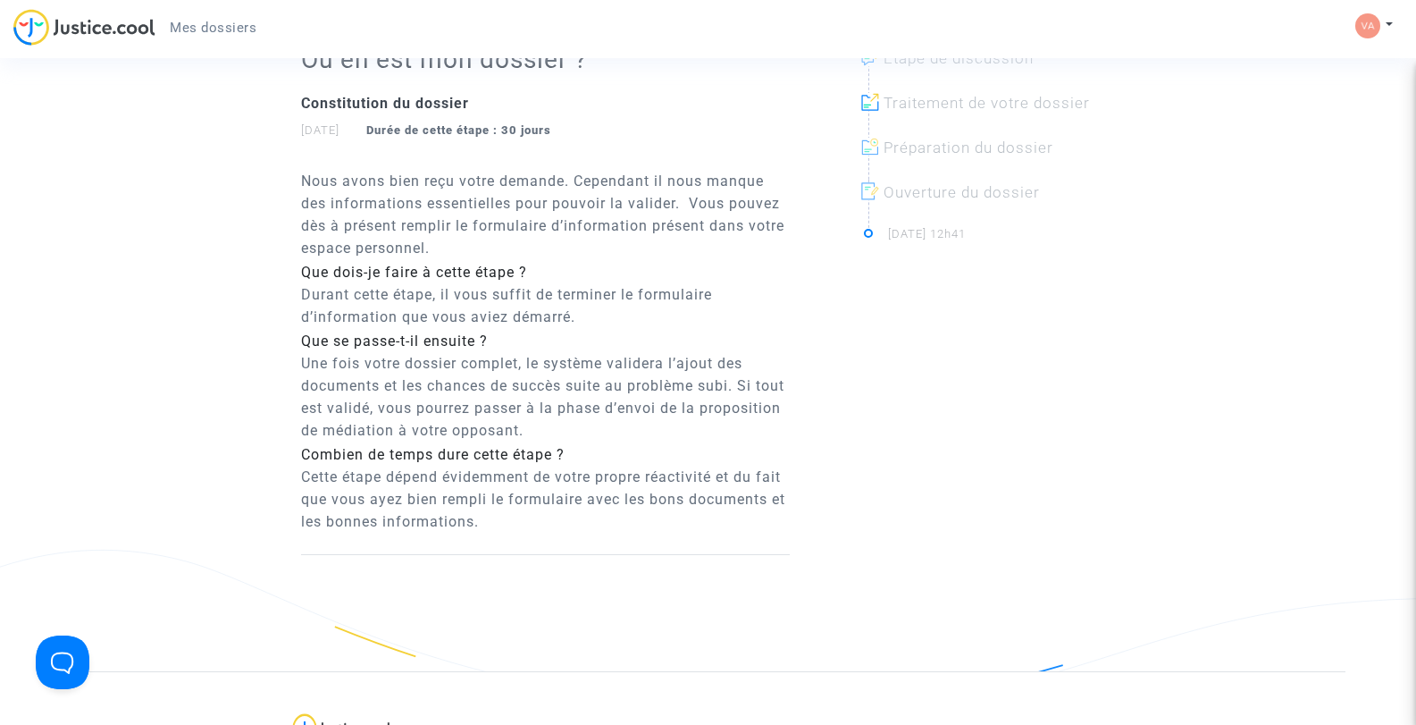
scroll to position [625, 0]
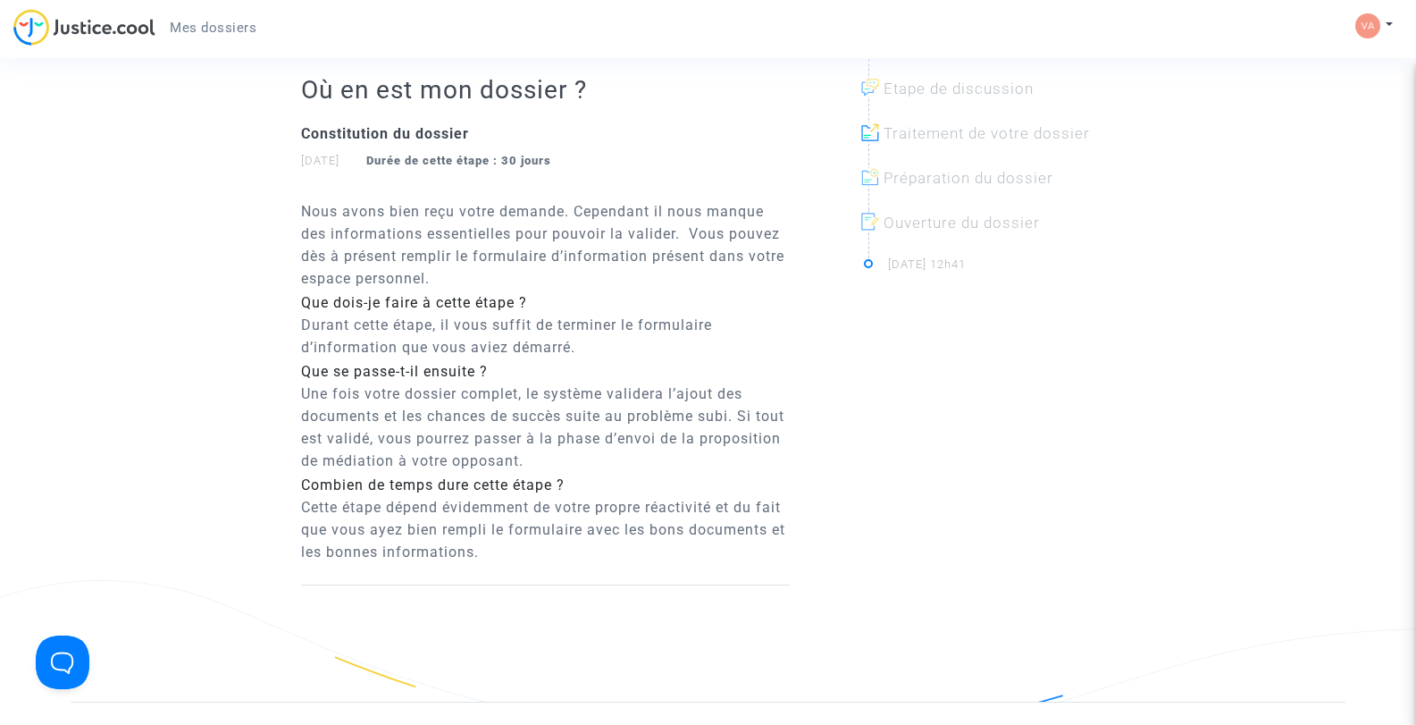
click at [869, 134] on icon at bounding box center [870, 132] width 18 height 18
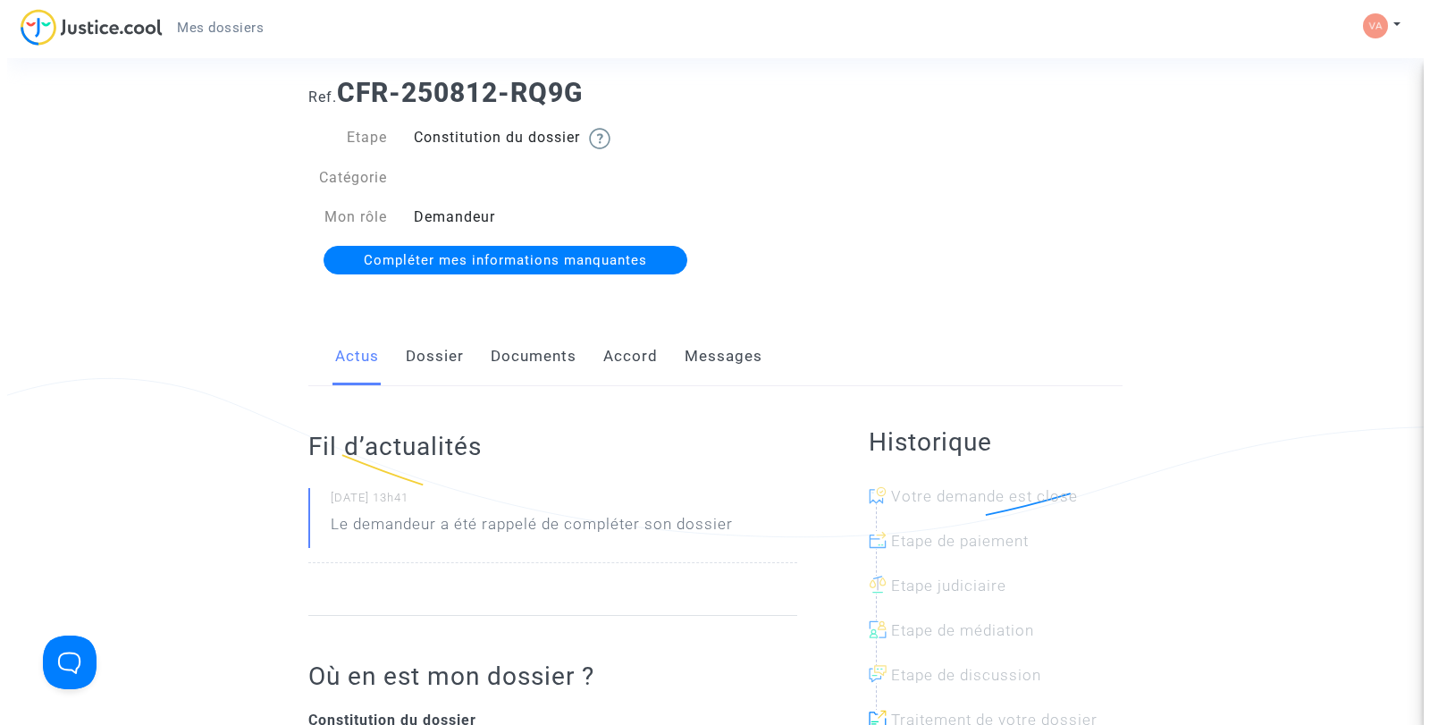
scroll to position [0, 0]
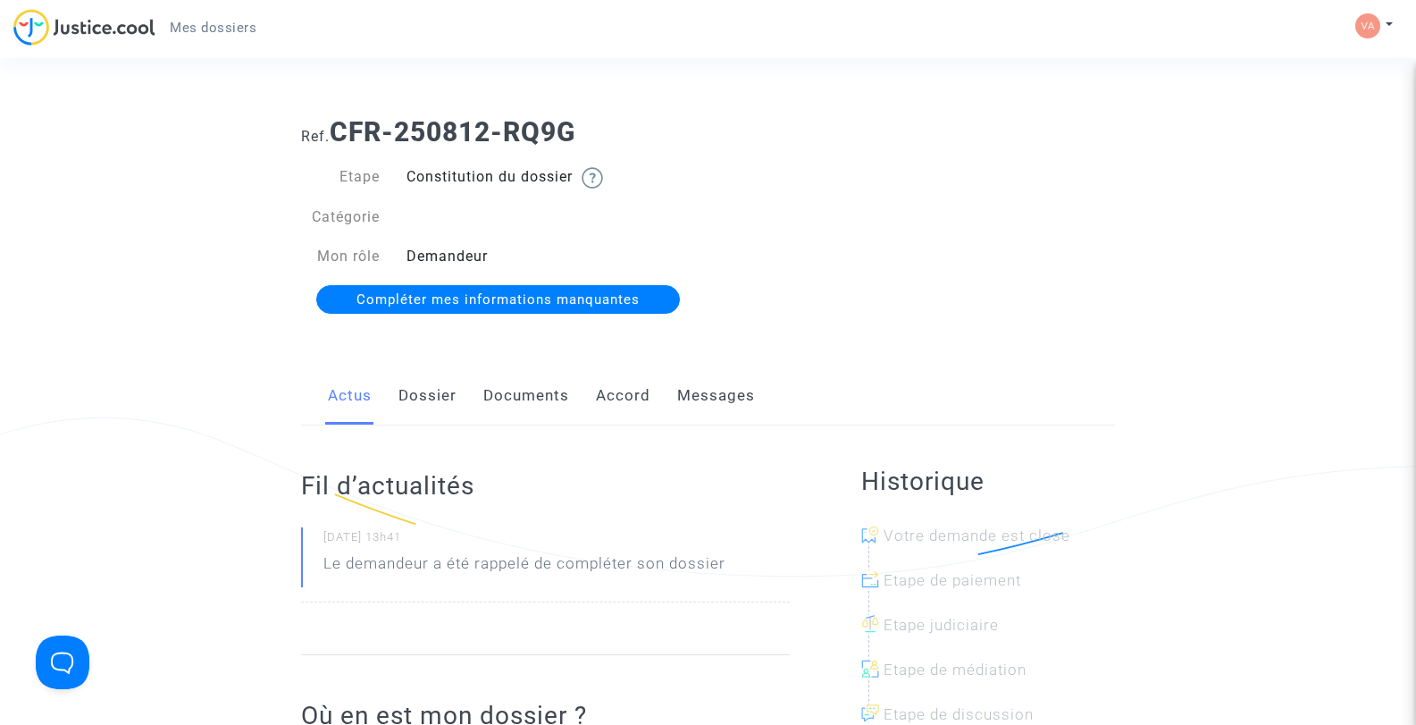
click at [591, 298] on span "Compléter mes informations manquantes" at bounding box center [498, 299] width 283 height 16
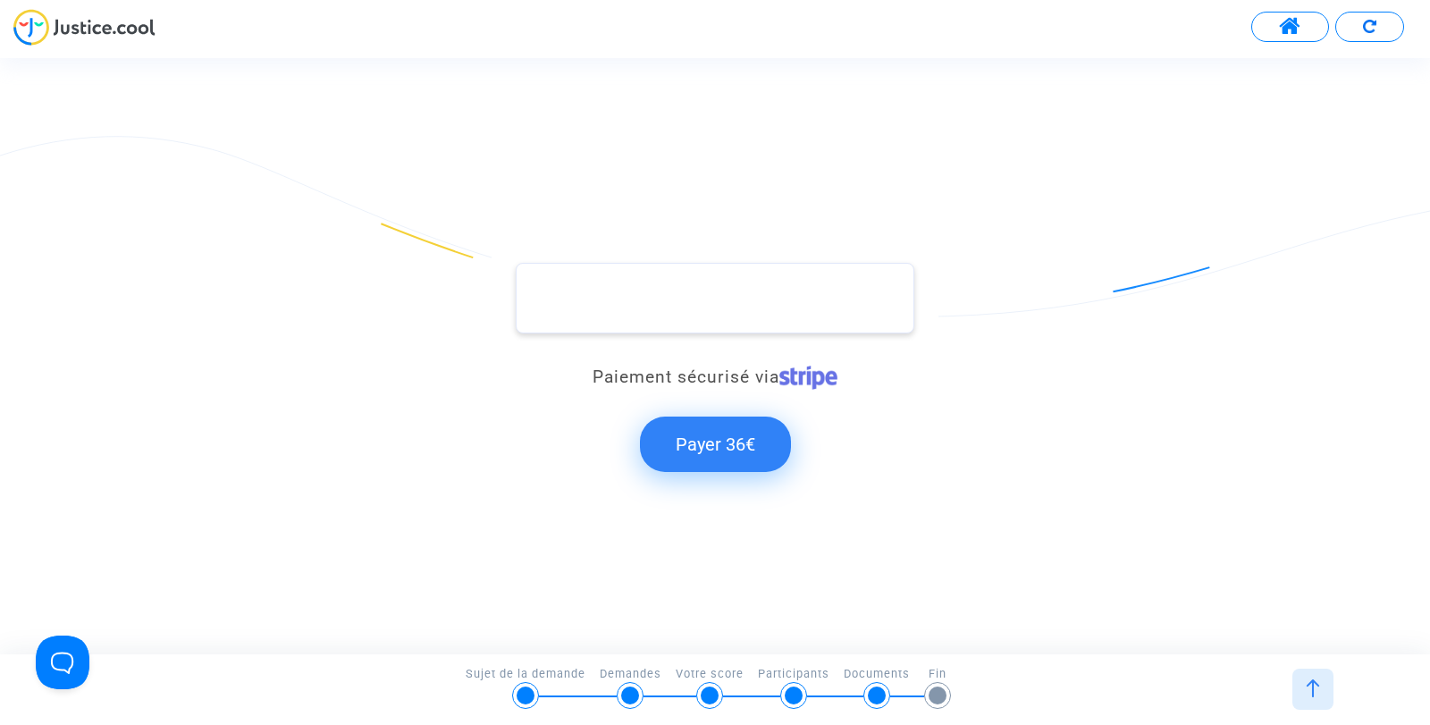
click at [710, 439] on button "Payer 36€" at bounding box center [715, 443] width 151 height 55
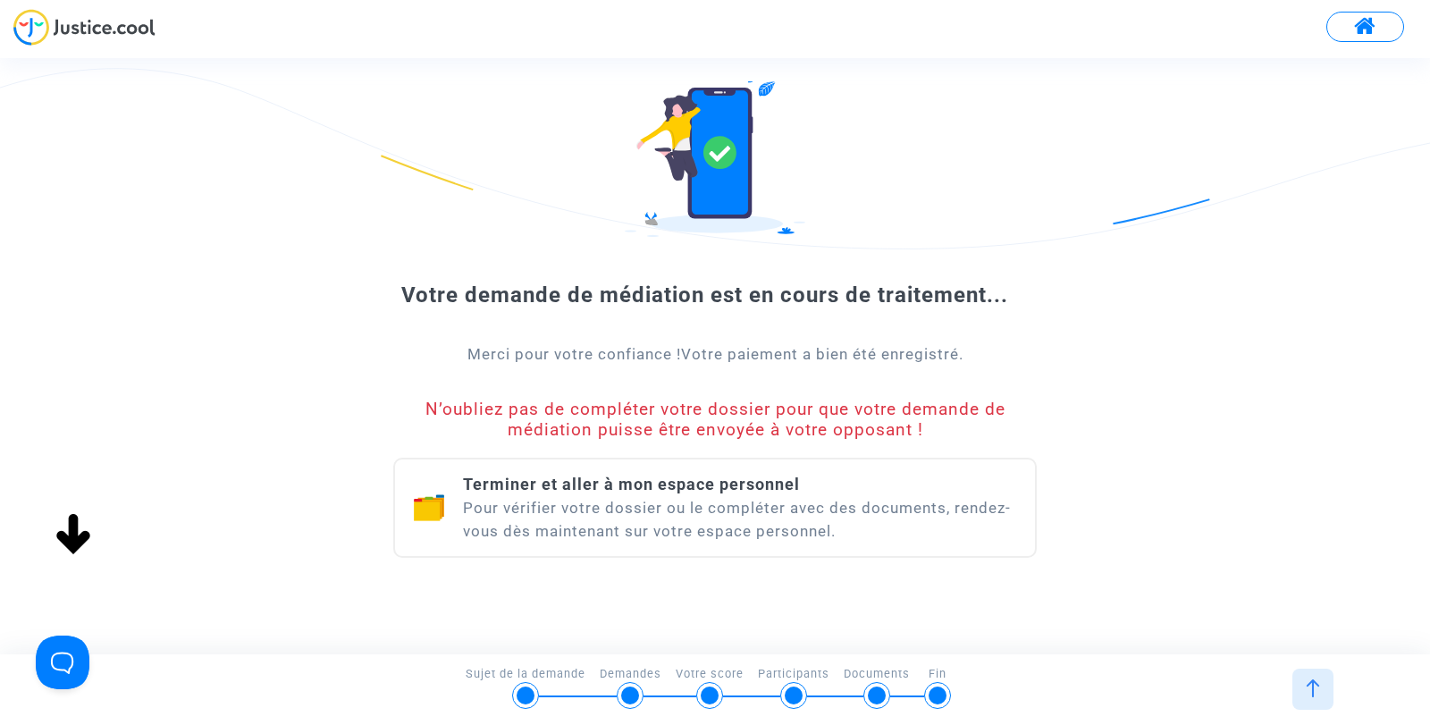
scroll to position [116, 0]
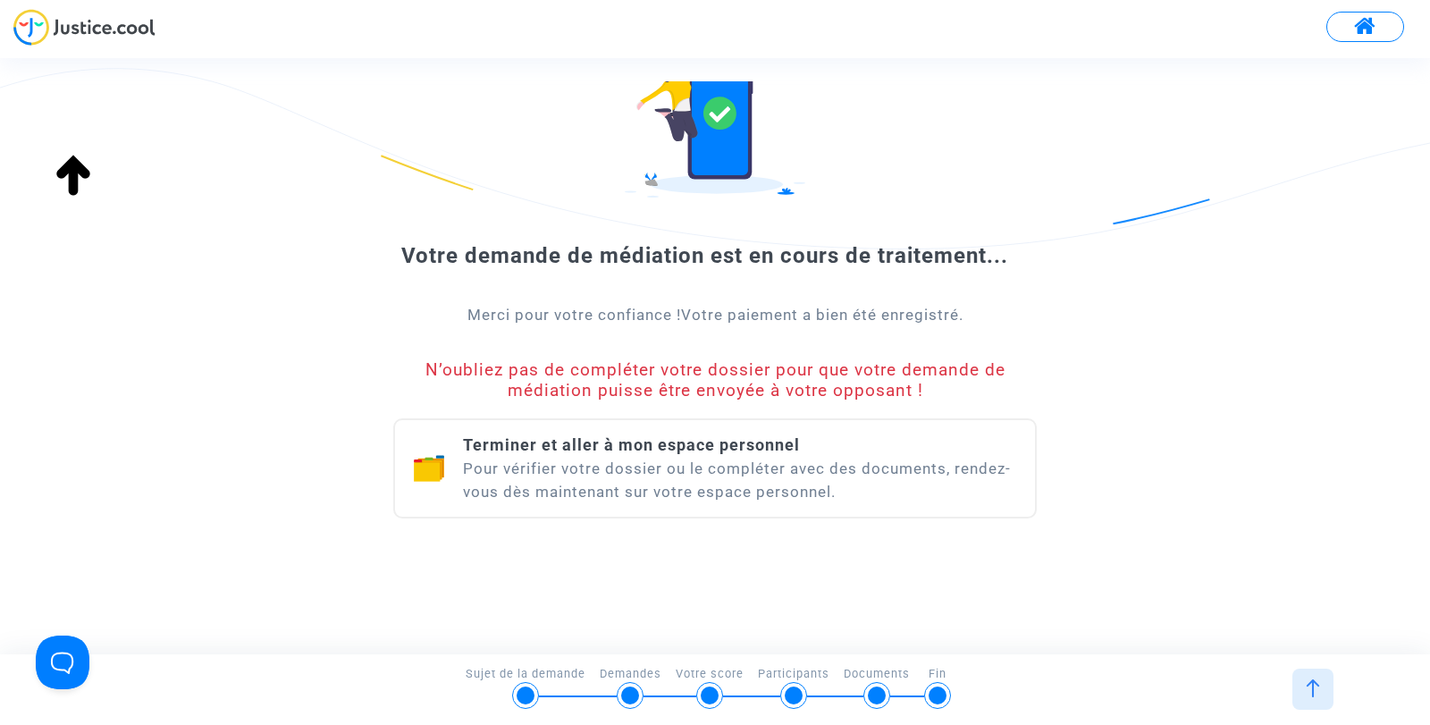
click at [710, 465] on div "Terminer et aller à mon espace personnel Pour vérifier votre dossier ou le comp…" at bounding box center [740, 468] width 554 height 70
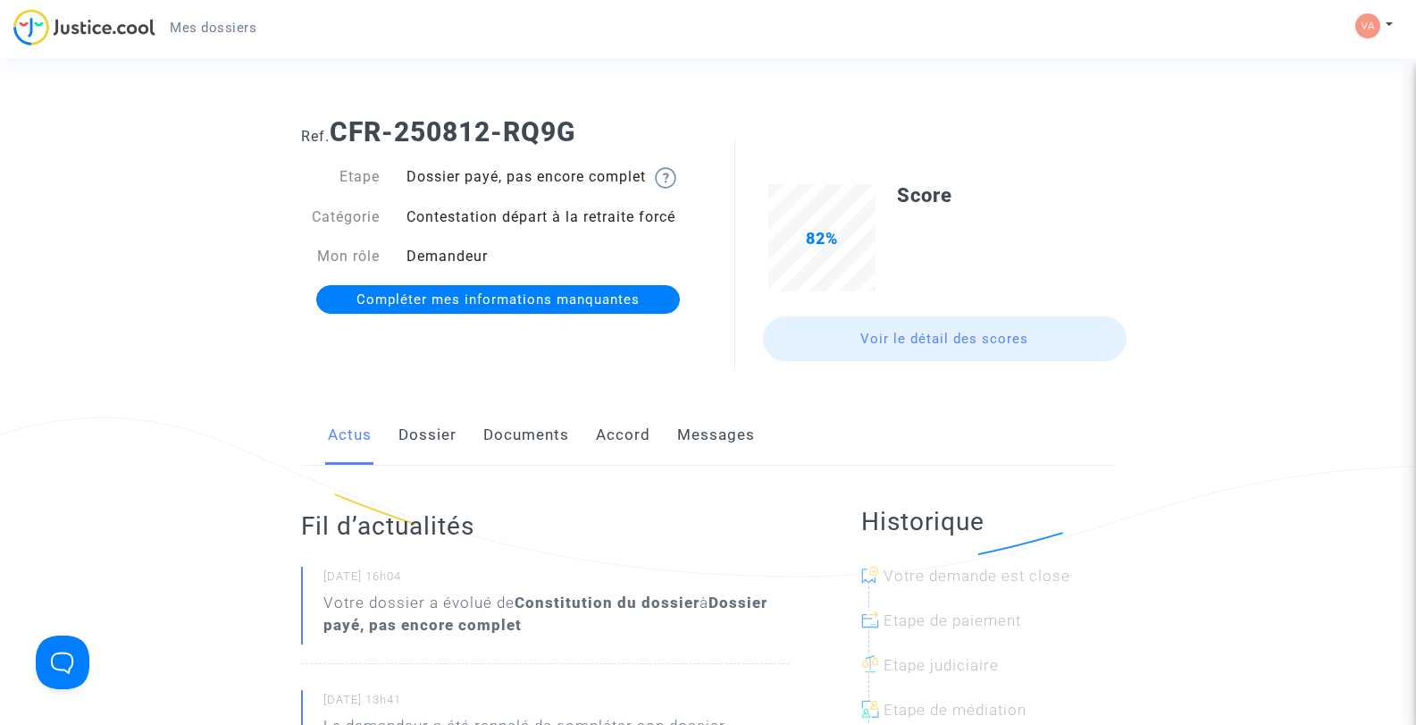
click at [557, 303] on span "Compléter mes informations manquantes" at bounding box center [498, 299] width 283 height 16
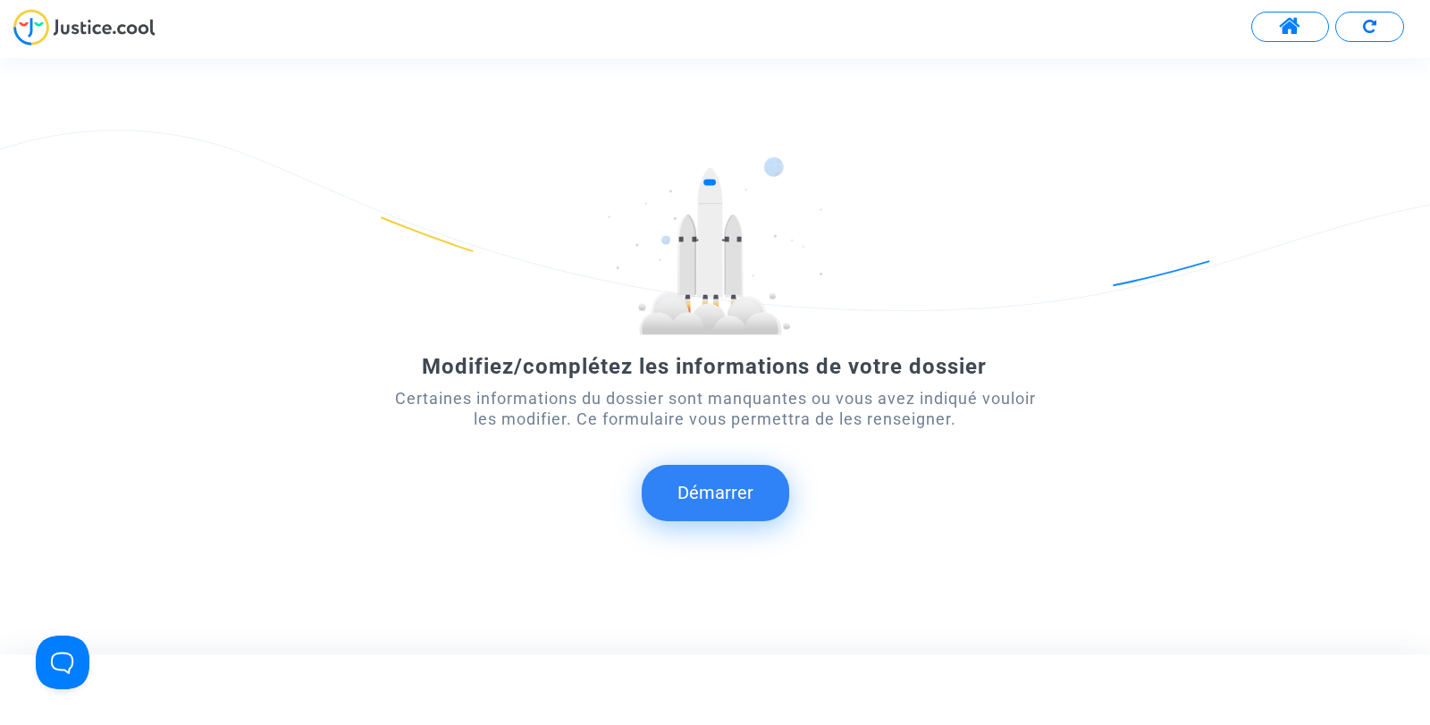
click at [697, 488] on button "Démarrer" at bounding box center [715, 492] width 147 height 55
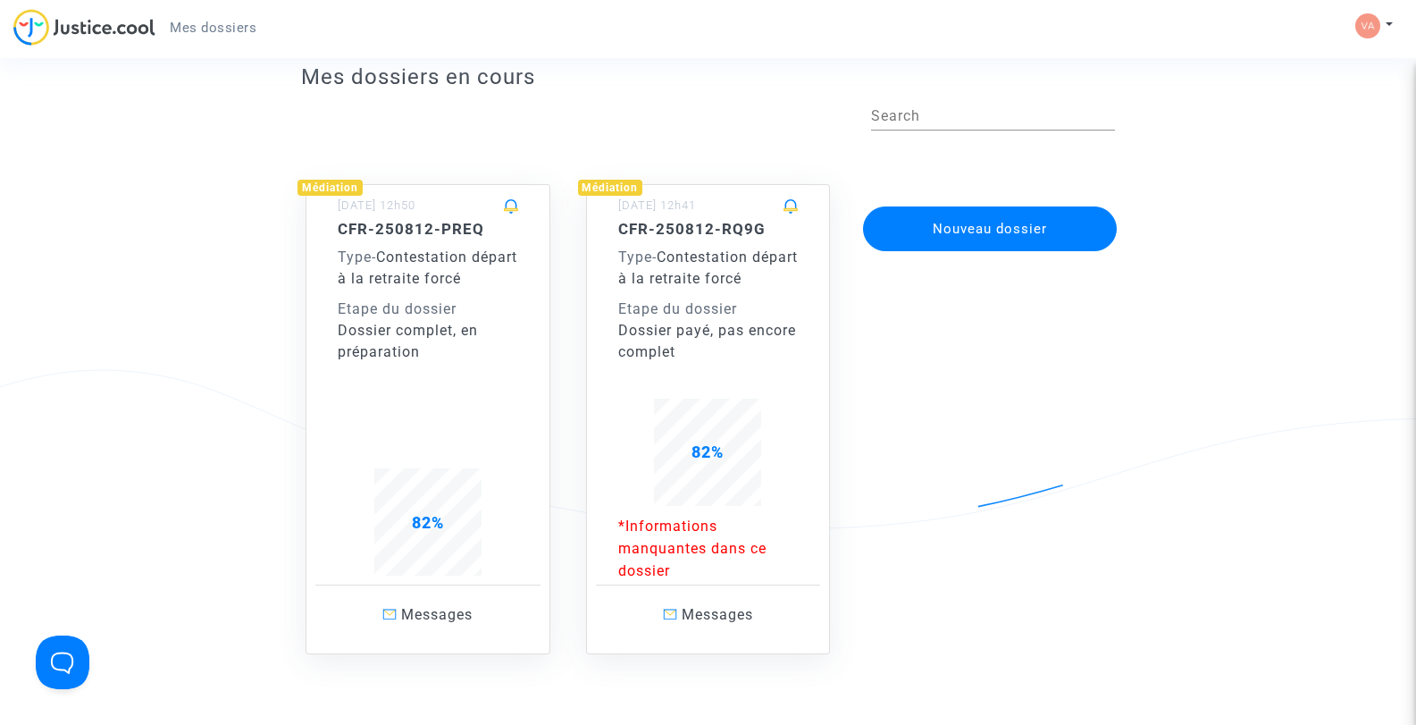
scroll to position [89, 0]
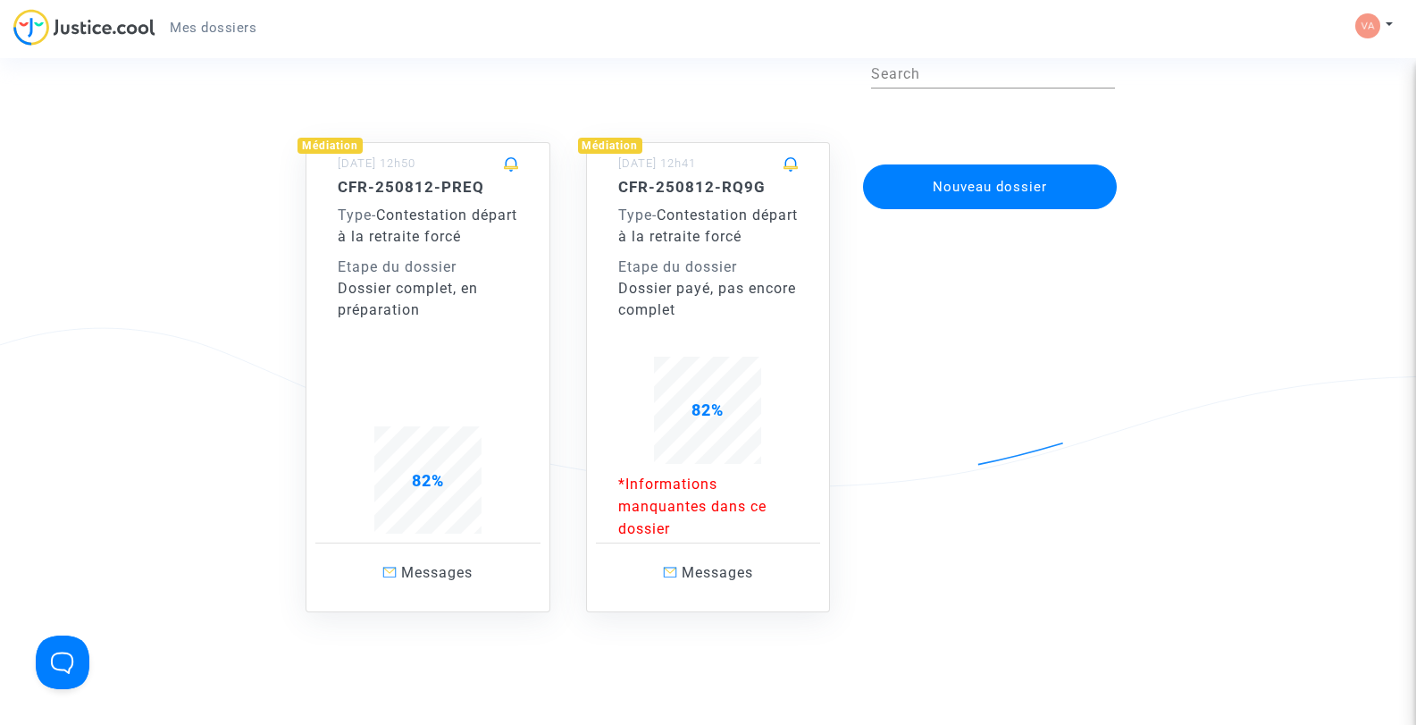
click at [709, 412] on span "82%" at bounding box center [708, 409] width 32 height 19
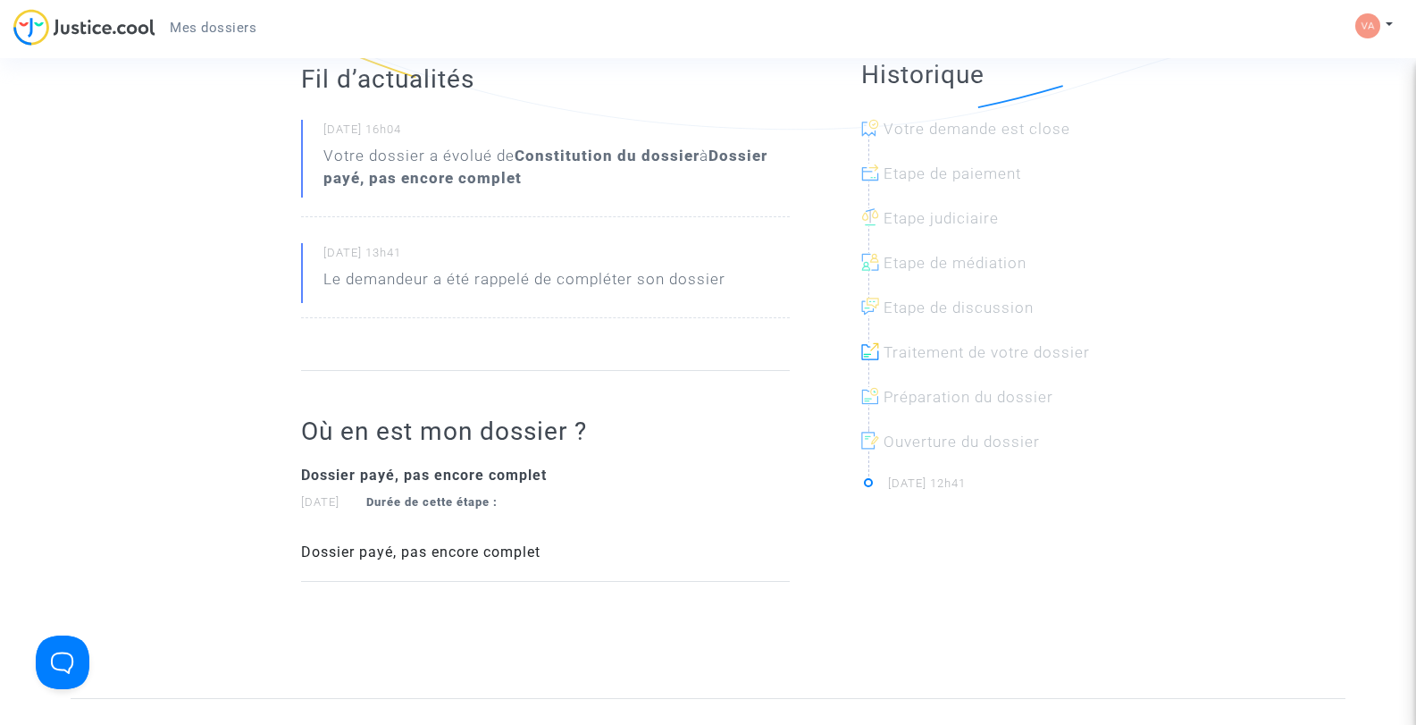
scroll to position [89, 0]
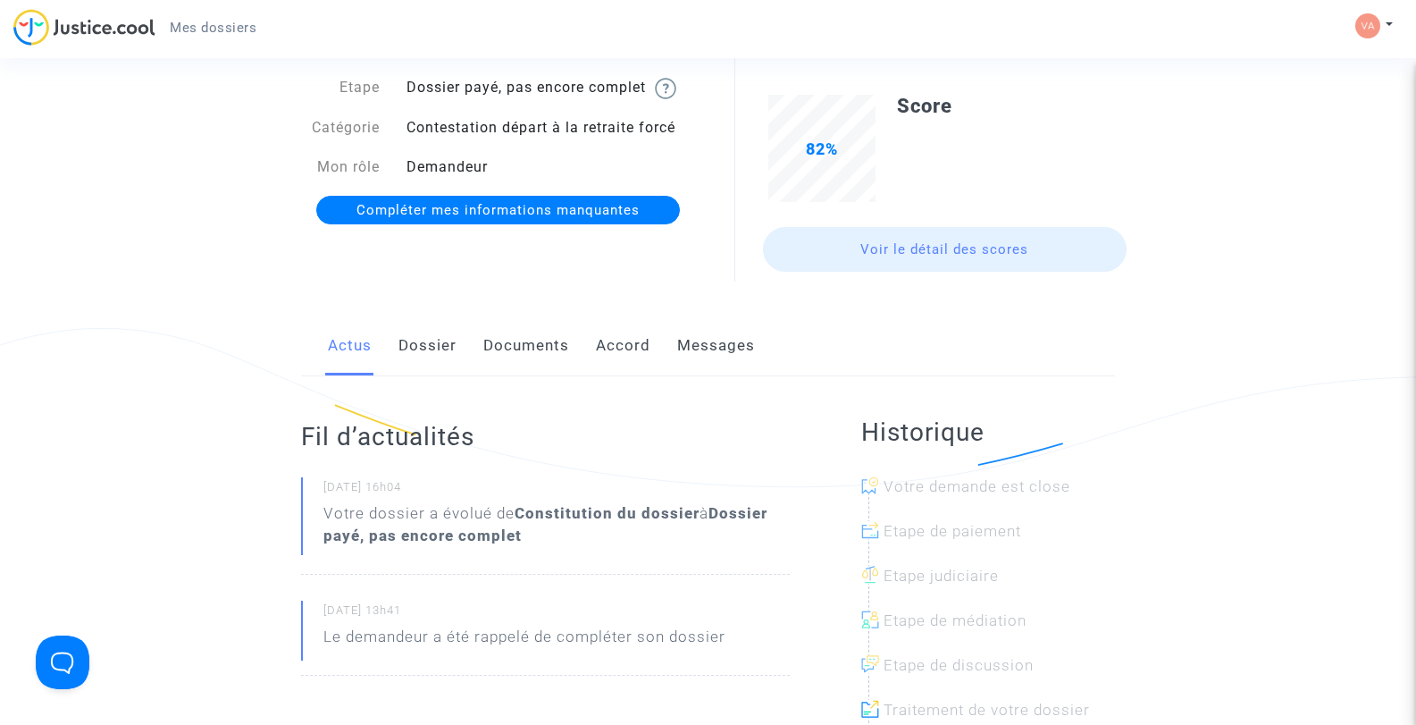
click at [580, 208] on span "Compléter mes informations manquantes" at bounding box center [498, 210] width 283 height 16
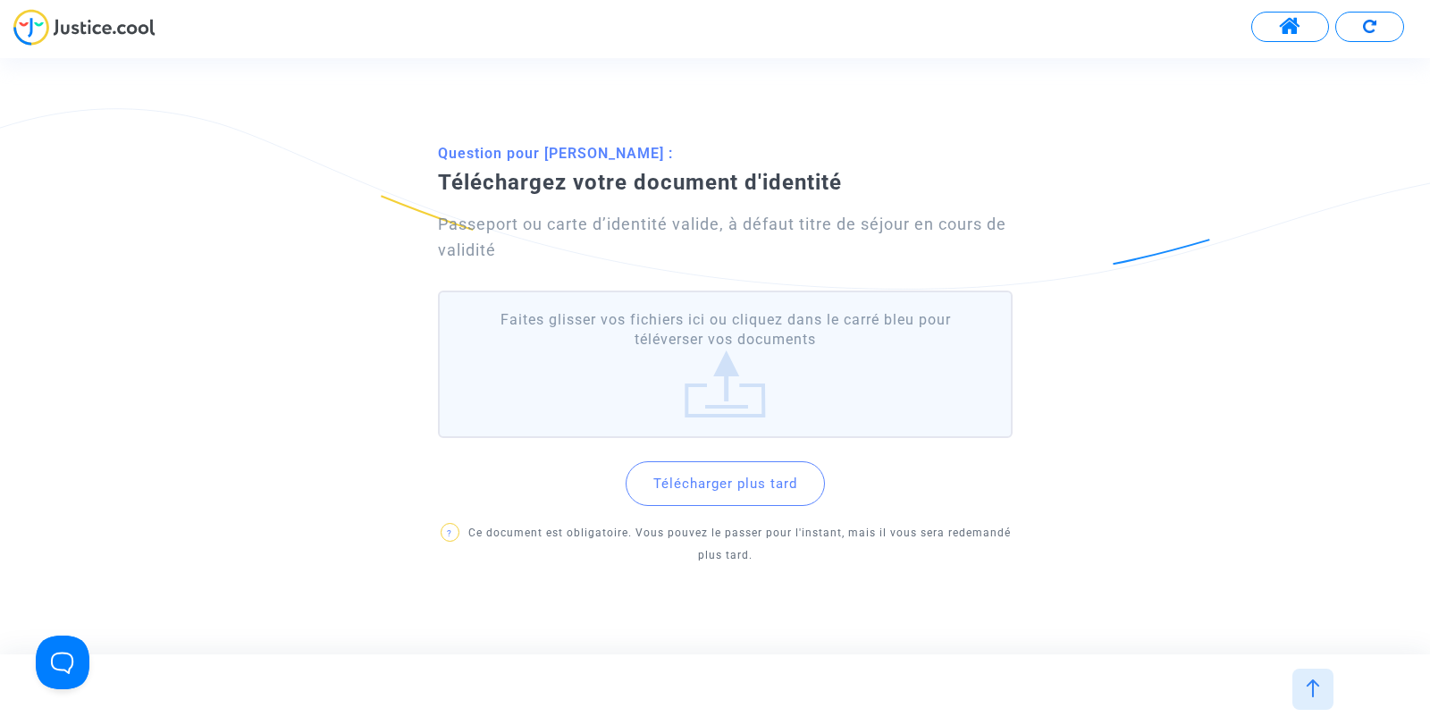
click at [727, 390] on label "Faites glisser vos fichiers ici ou cliquez dans le carré bleu pour téléverser v…" at bounding box center [725, 363] width 575 height 147
click at [0, 0] on input "Faites glisser vos fichiers ici ou cliquez dans le carré bleu pour téléverser v…" at bounding box center [0, 0] width 0 height 0
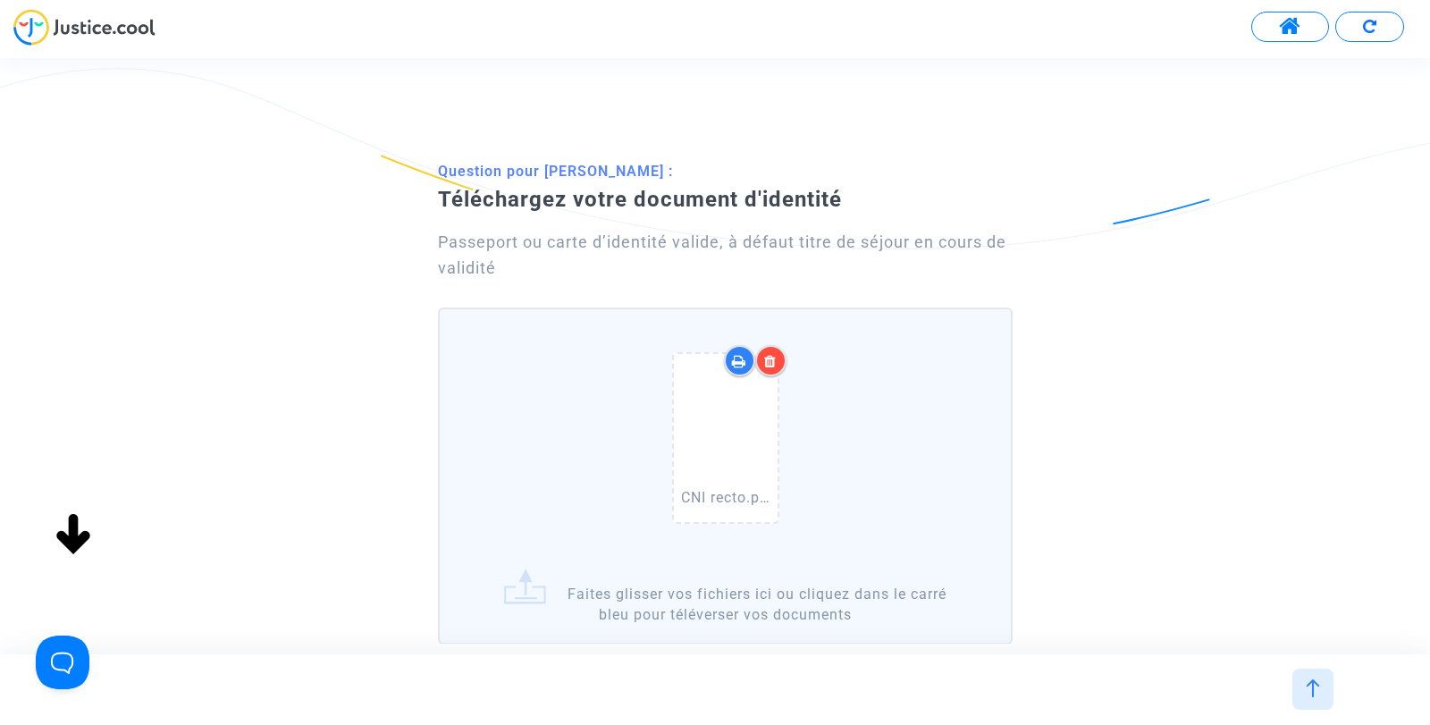
click at [569, 469] on div "CNI recto.pdf" at bounding box center [725, 441] width 553 height 229
click at [0, 0] on input "CNI recto.pdf Faites glisser vos fichiers ici ou cliquez dans le carré bleu pou…" at bounding box center [0, 0] width 0 height 0
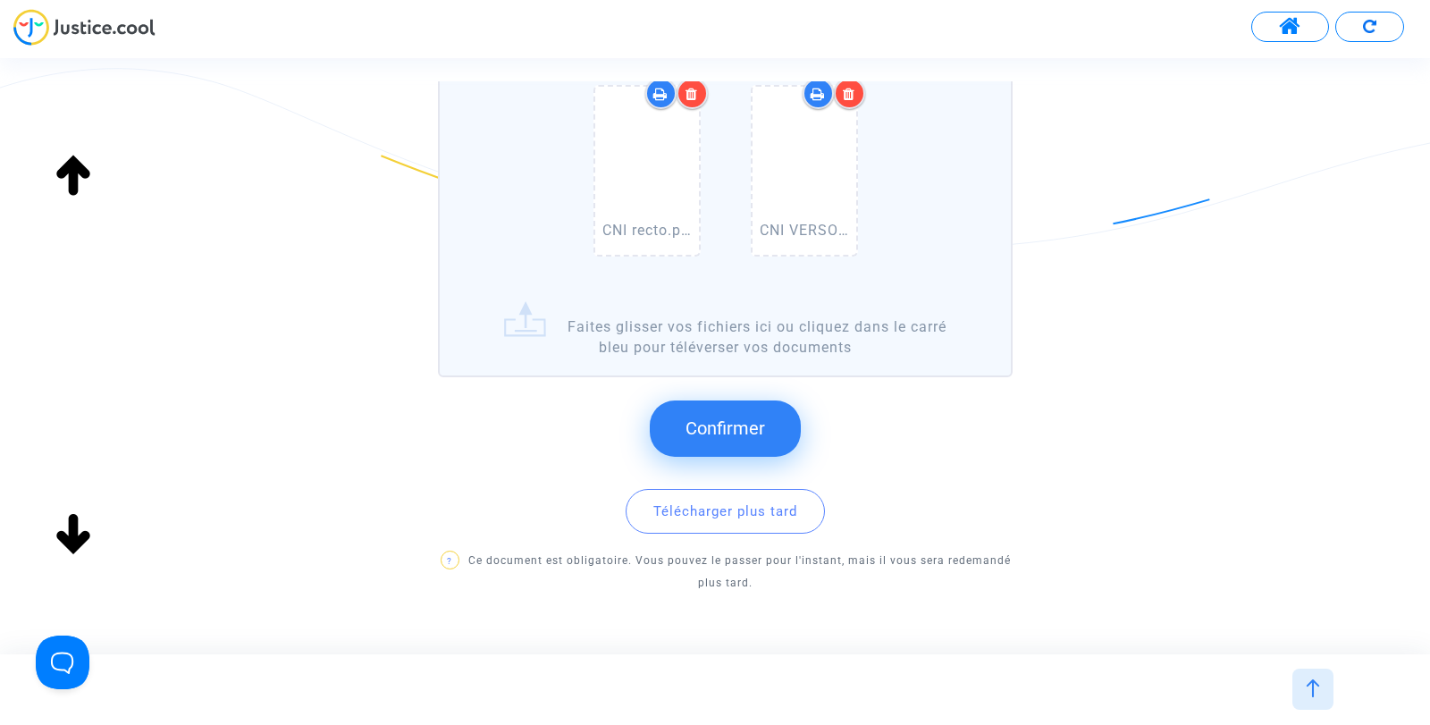
scroll to position [268, 0]
click at [716, 425] on span "Confirmer" at bounding box center [725, 426] width 80 height 21
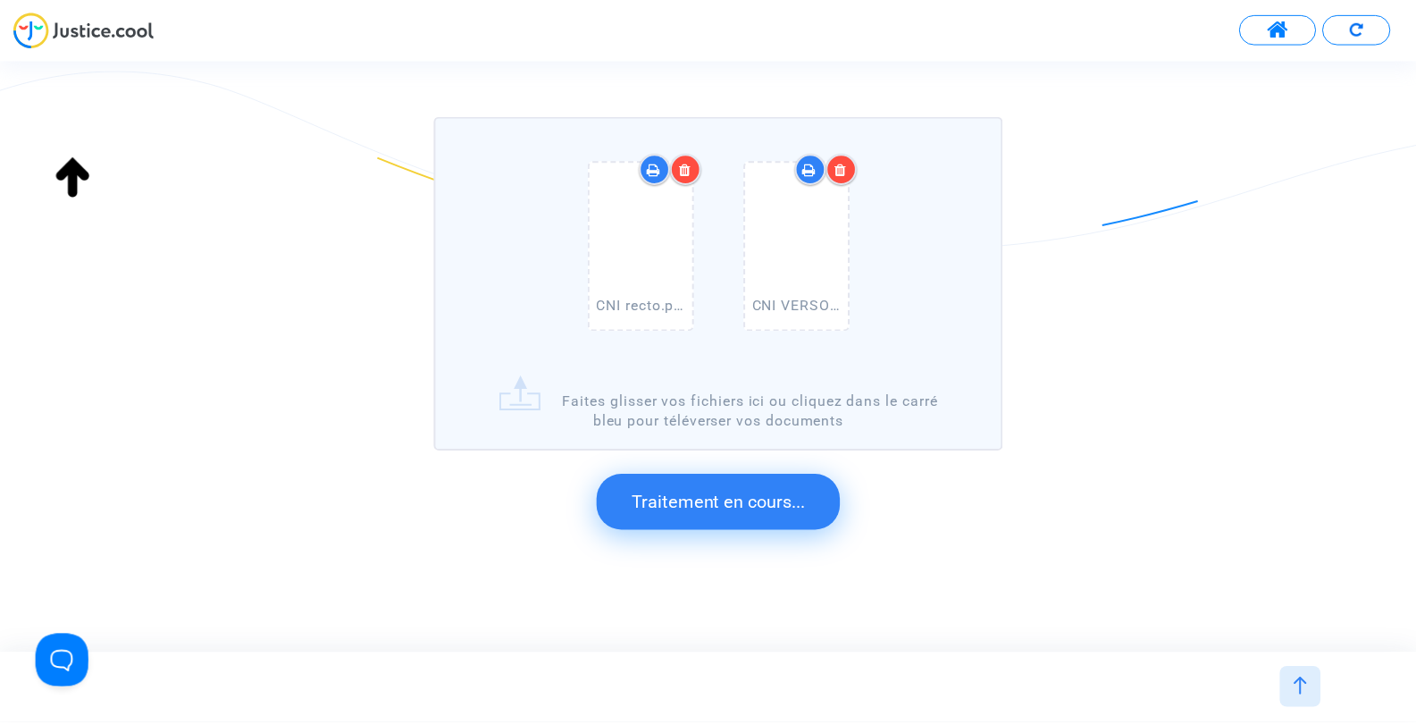
scroll to position [0, 0]
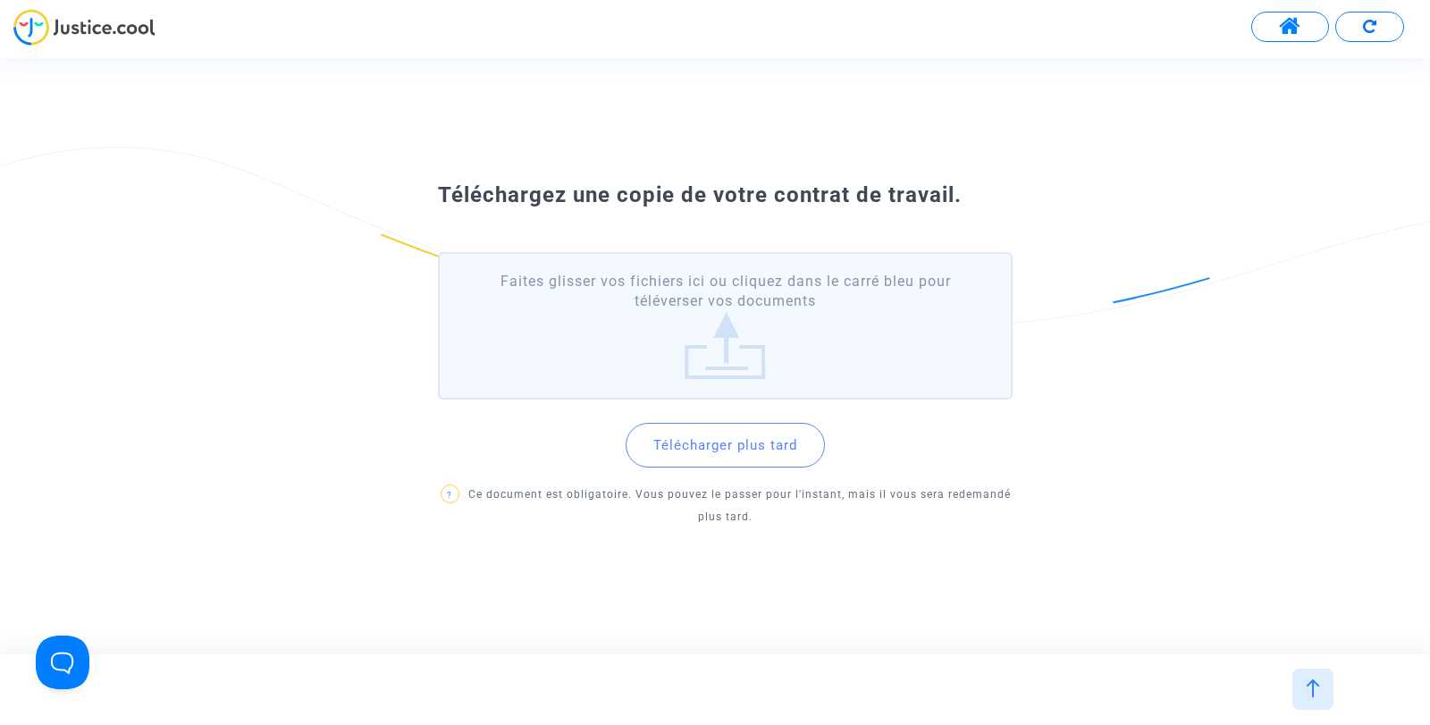
click at [1290, 25] on span at bounding box center [1290, 26] width 22 height 23
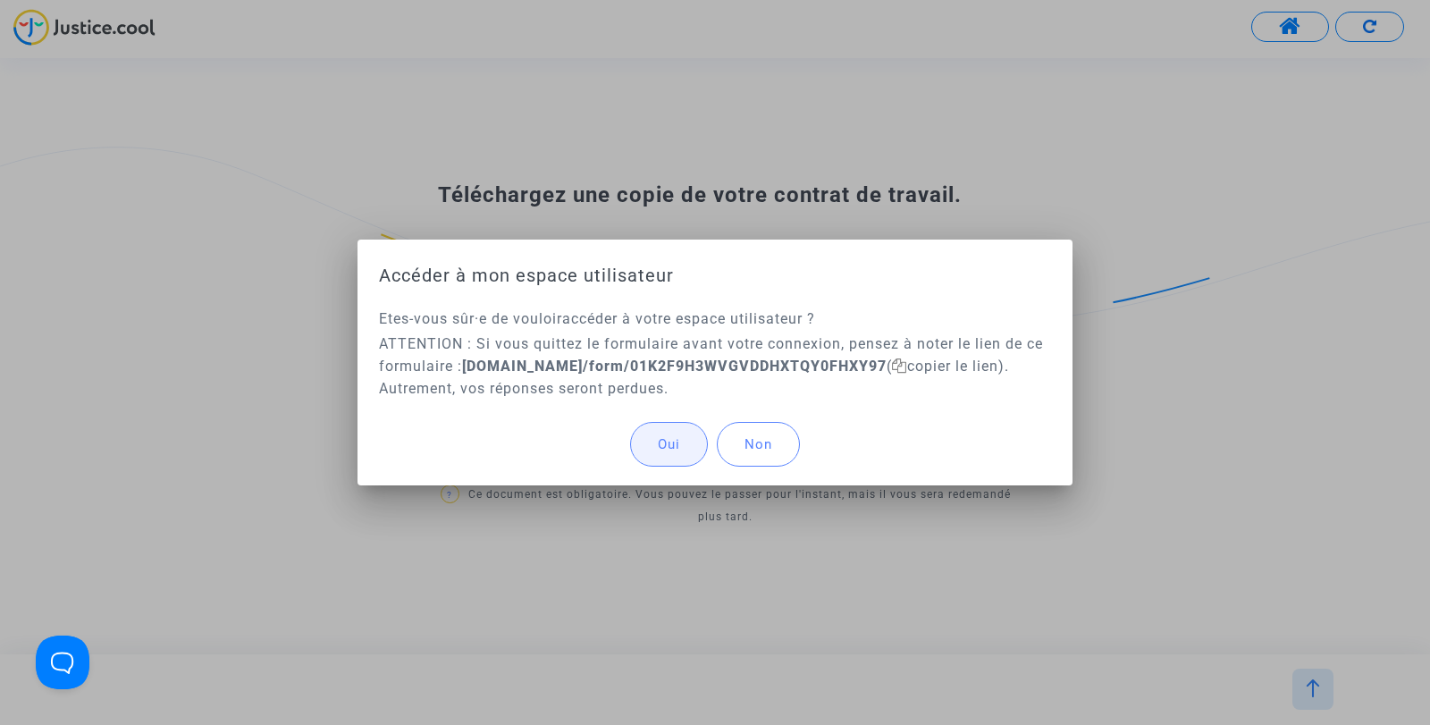
click at [676, 446] on span "Oui" at bounding box center [669, 444] width 22 height 16
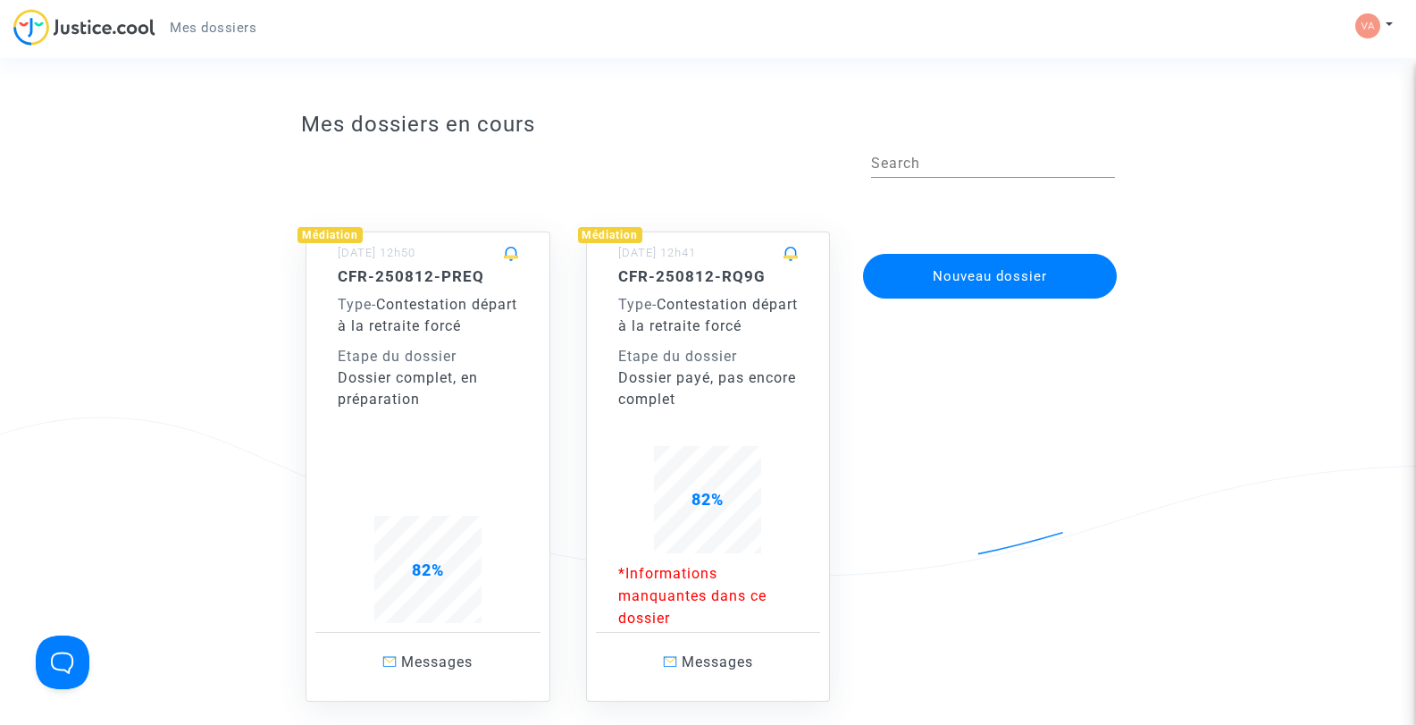
click at [659, 575] on p "*Informations manquantes dans ce dossier" at bounding box center [708, 595] width 181 height 67
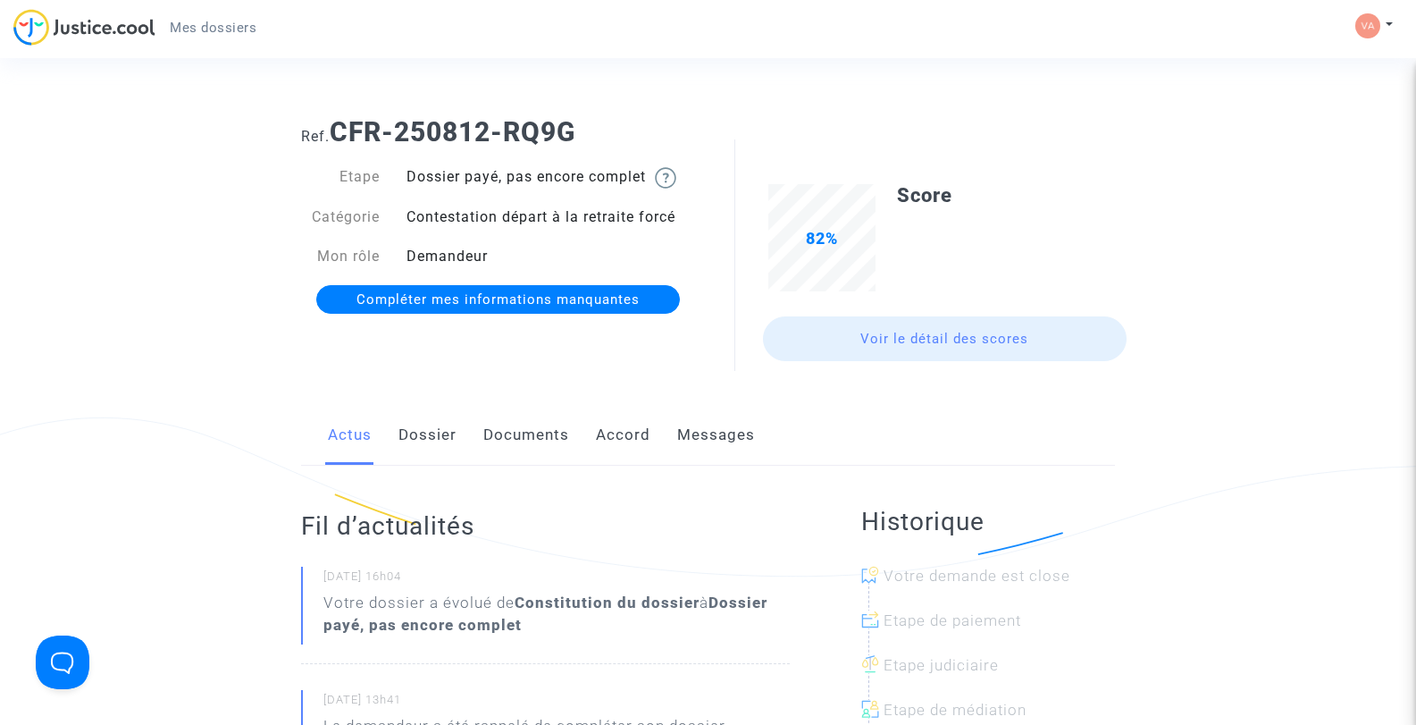
click at [863, 338] on link "Voir le détail des scores" at bounding box center [945, 338] width 365 height 45
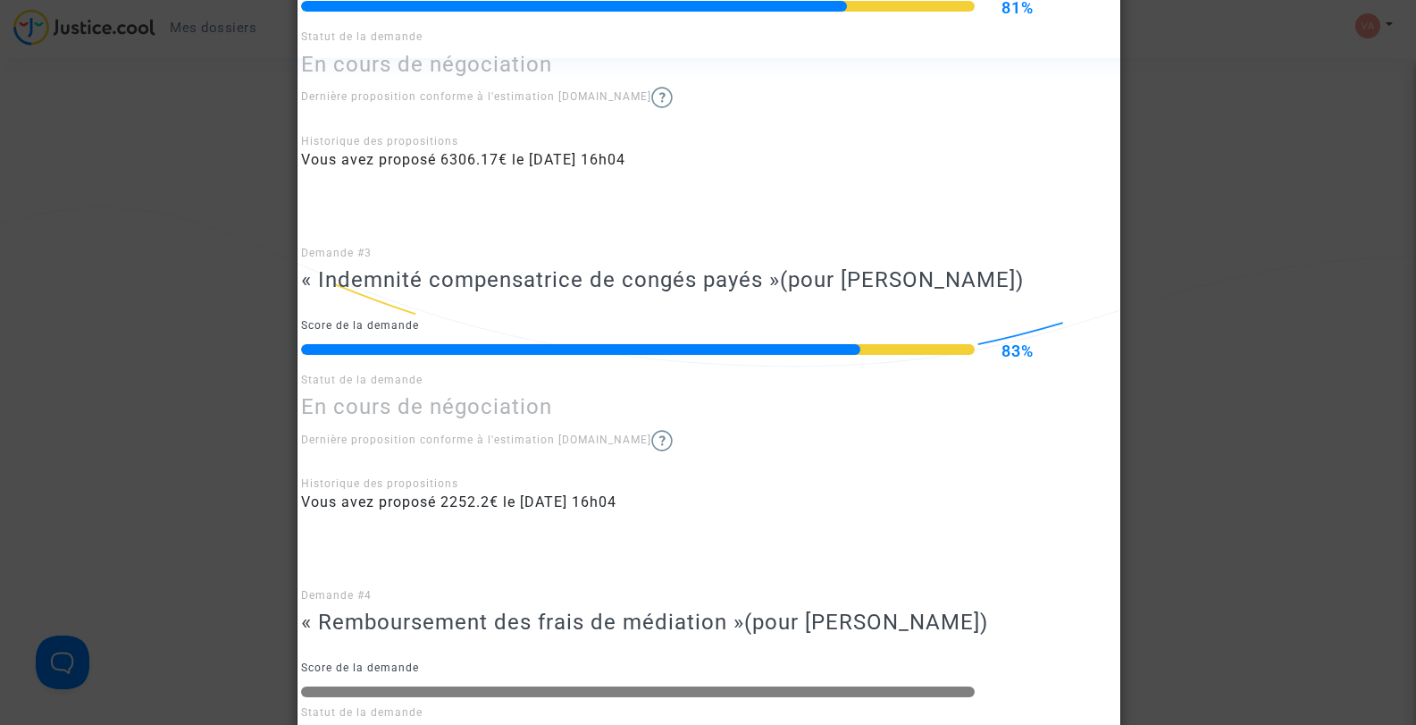
scroll to position [876, 0]
